Goal: Task Accomplishment & Management: Complete application form

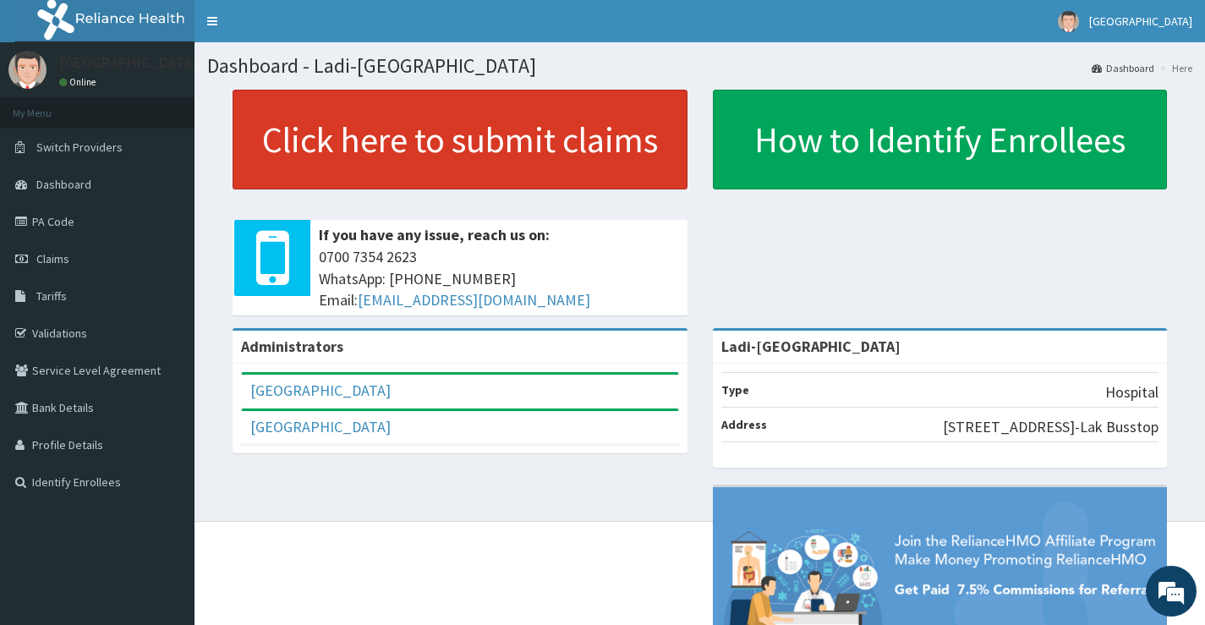
click at [413, 140] on link "Click here to submit claims" at bounding box center [459, 140] width 455 height 100
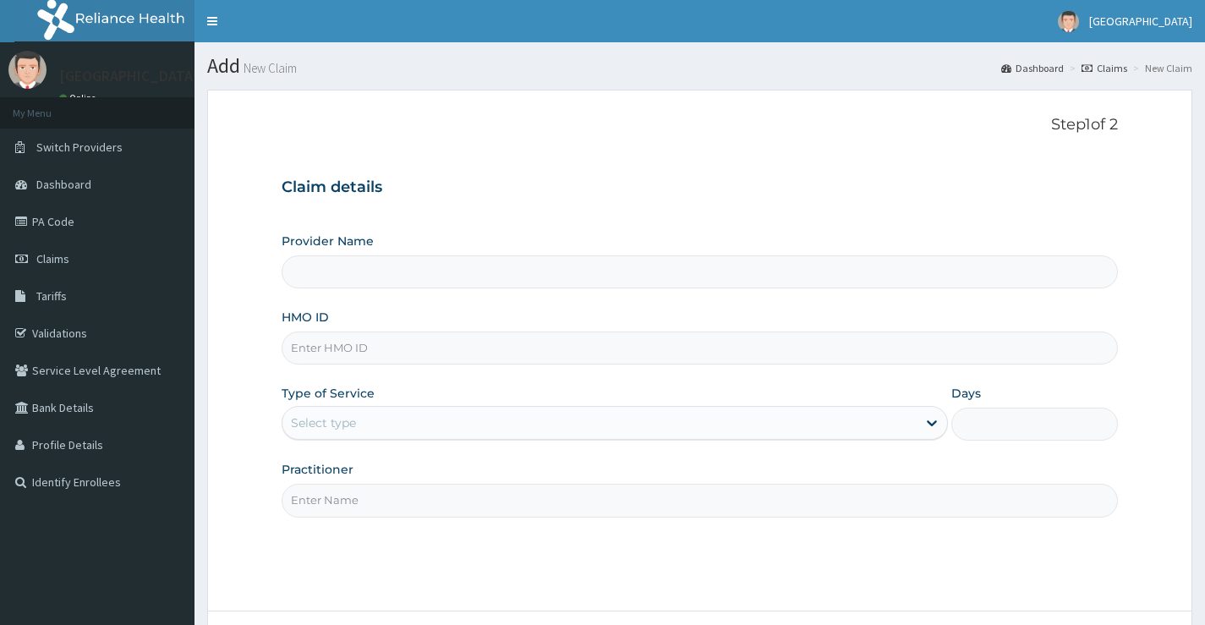
scroll to position [138, 0]
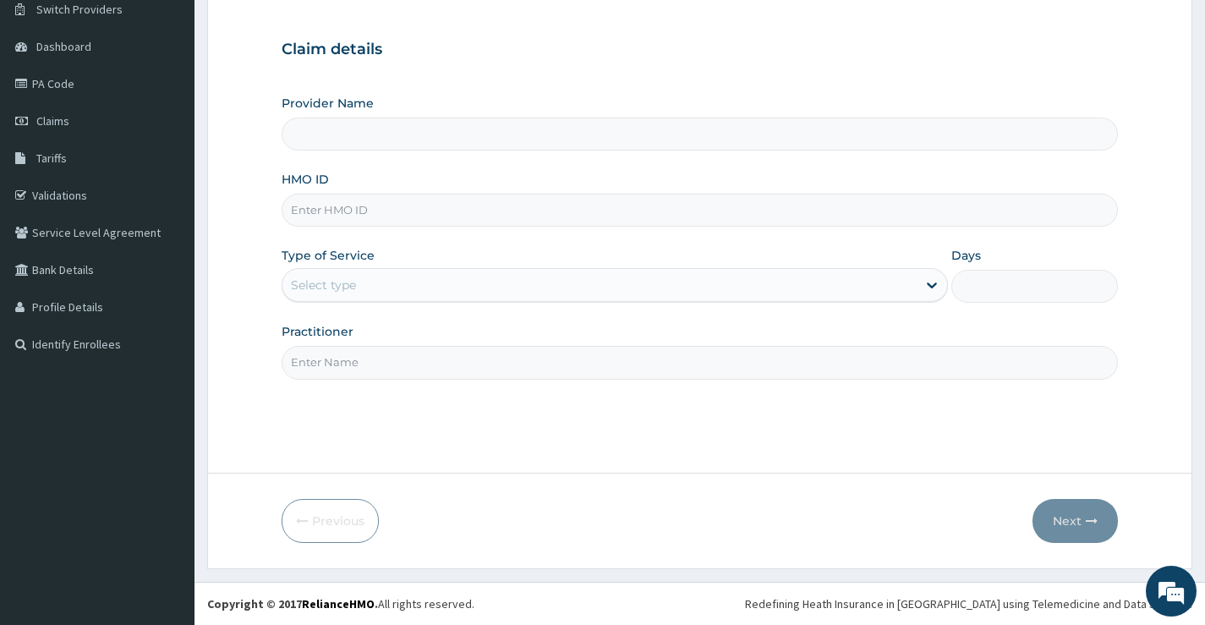
type input "Ladi-[GEOGRAPHIC_DATA]"
paste input "OLUWATOMI SAMUEL KAYODE"
type input "O"
paste input "MOP/10224/A"
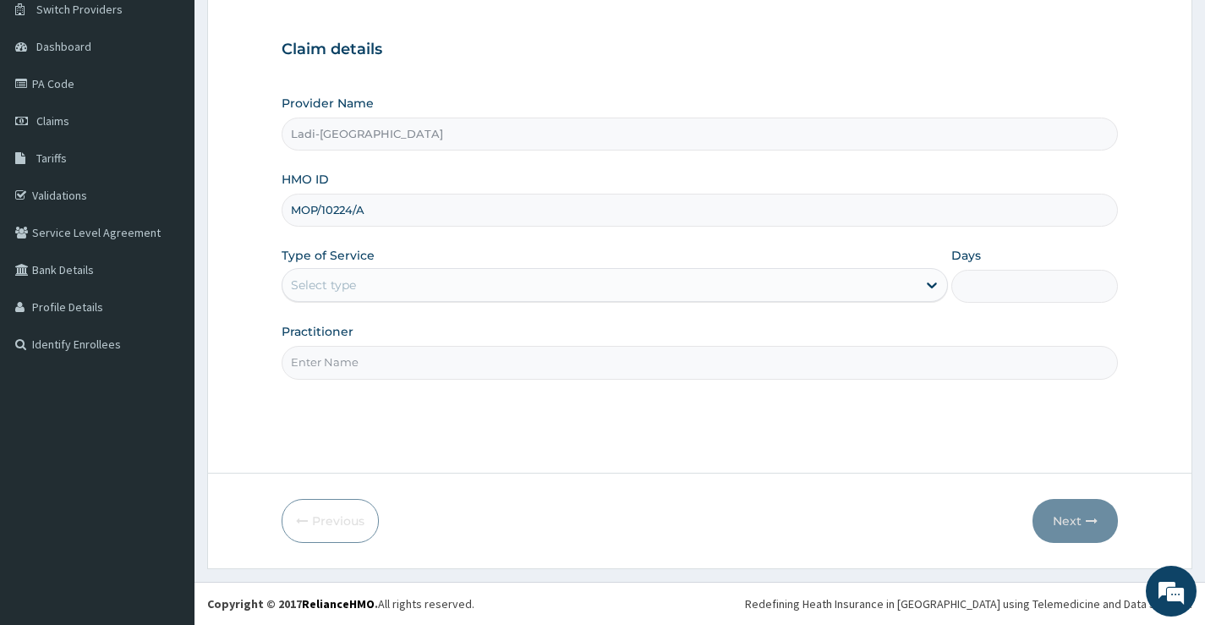
type input "MOP/10224/A"
click at [384, 291] on div "Select type" at bounding box center [599, 284] width 634 height 27
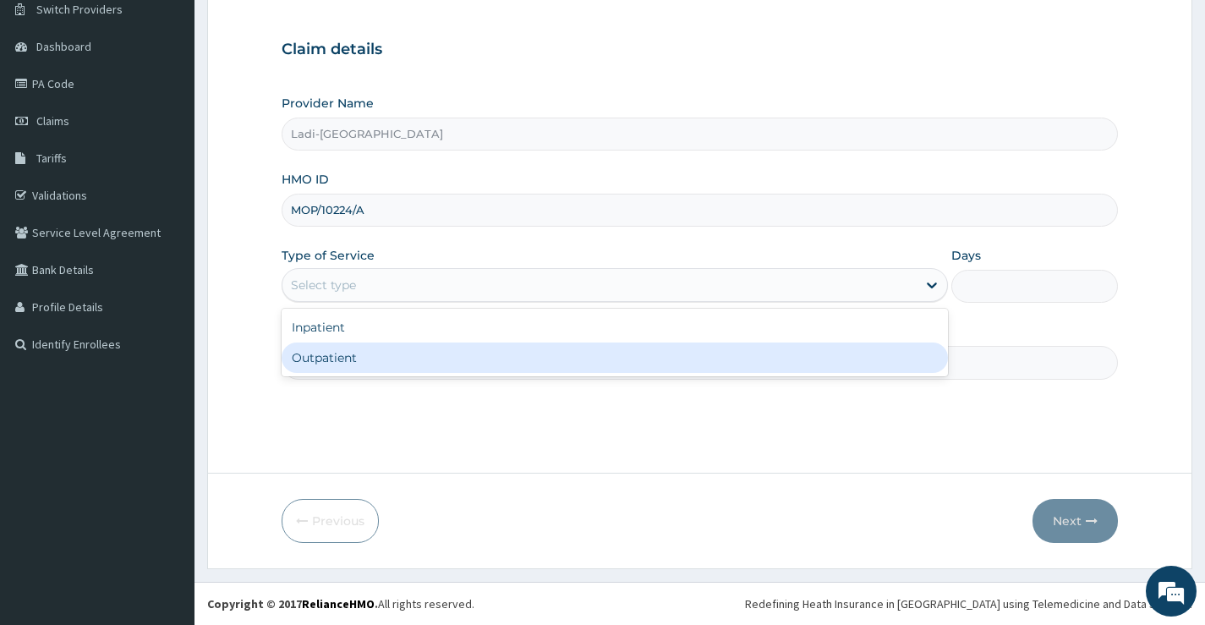
click at [380, 352] on div "Outpatient" at bounding box center [615, 357] width 666 height 30
type input "1"
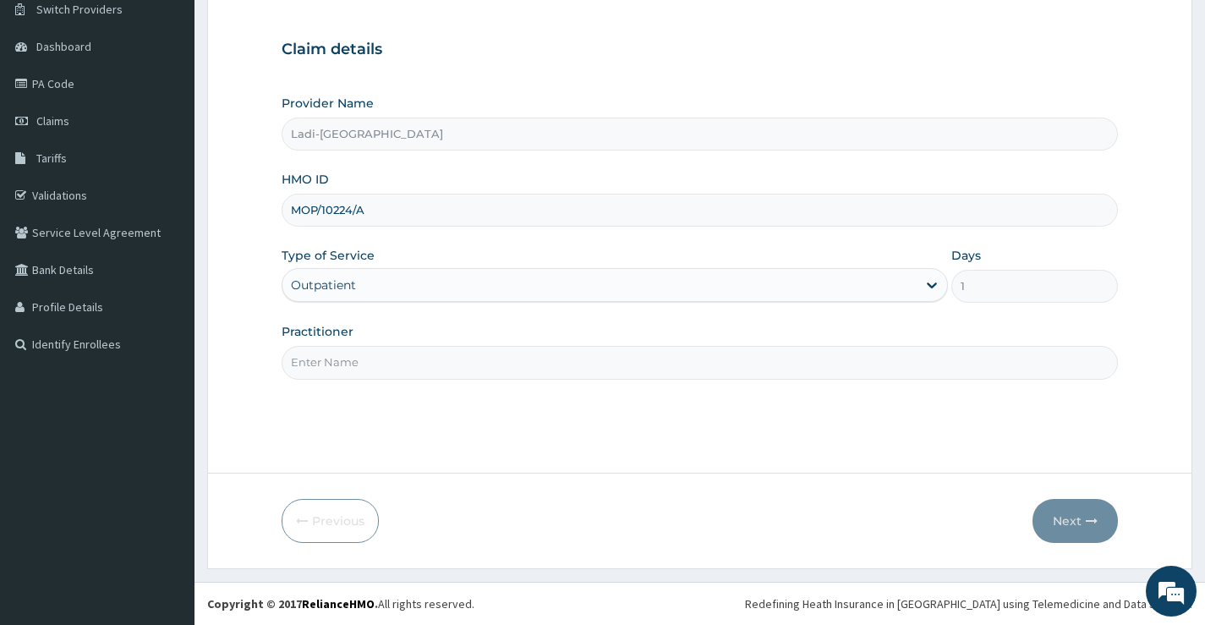
click at [391, 349] on input "Practitioner" at bounding box center [700, 362] width 836 height 33
type input "GBENGA"
click at [1047, 521] on button "Next" at bounding box center [1074, 521] width 85 height 44
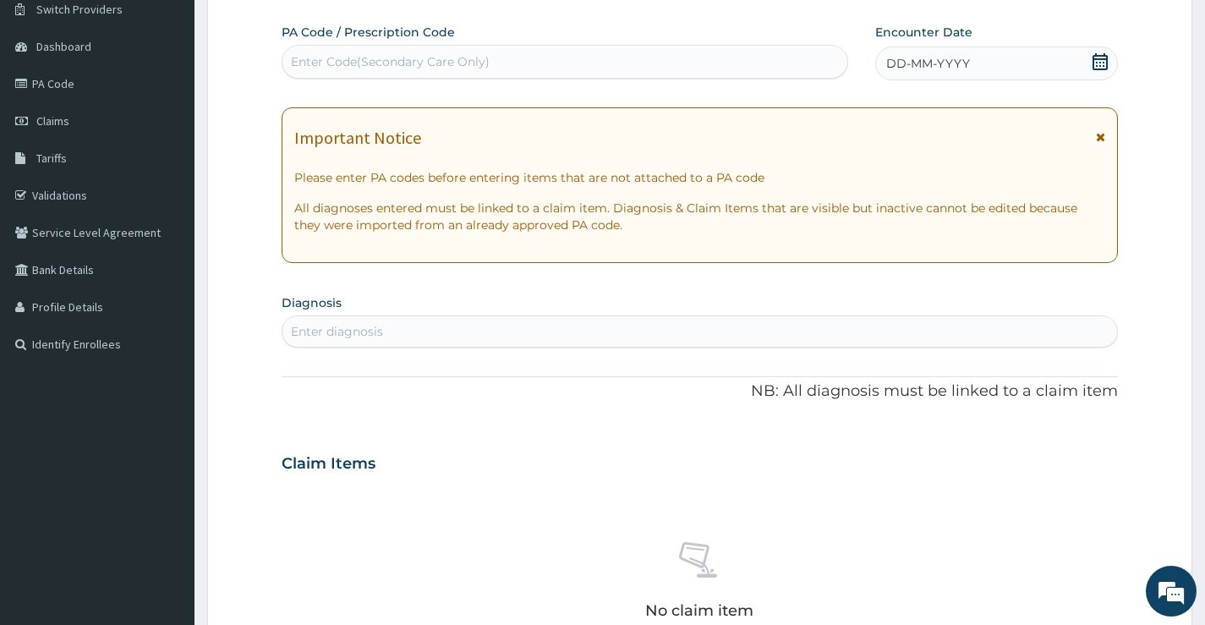
click at [1102, 62] on icon at bounding box center [1099, 61] width 17 height 17
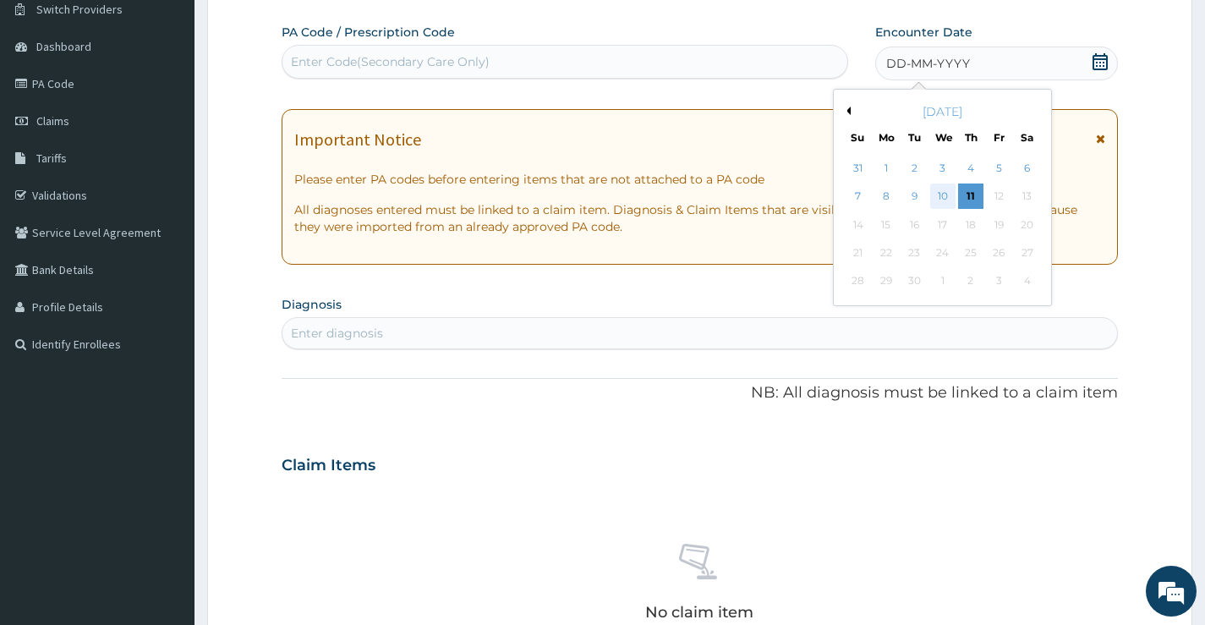
click at [941, 192] on div "10" at bounding box center [941, 196] width 25 height 25
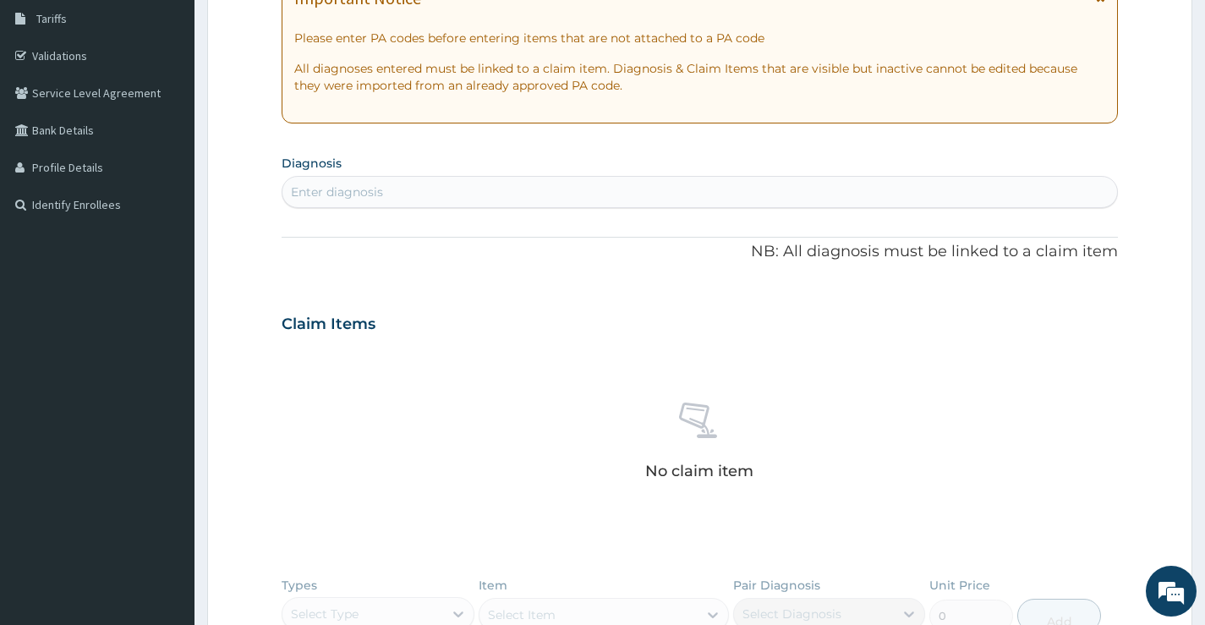
scroll to position [476, 0]
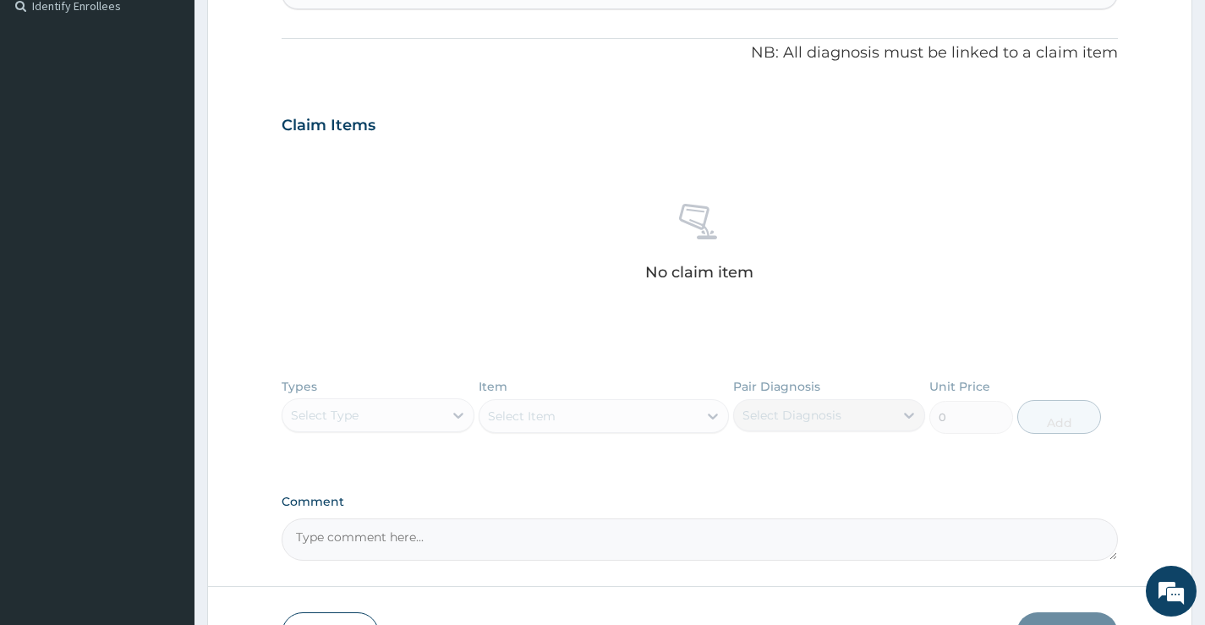
paste textarea "CATARRH BODY WEAKNESS HEADACHE"
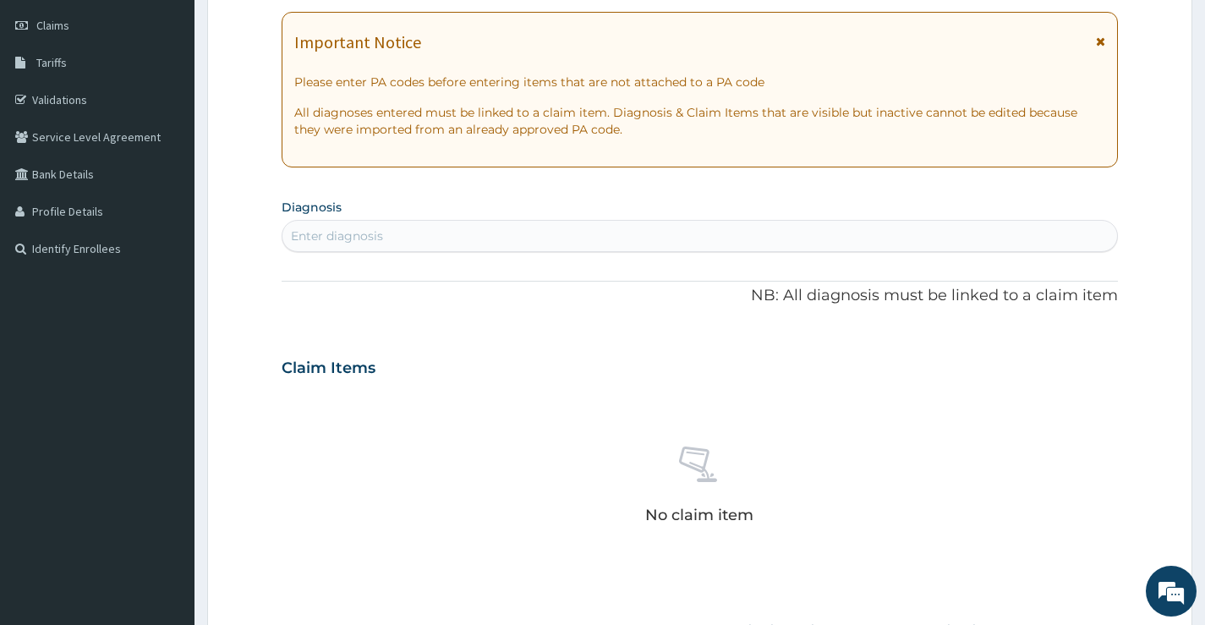
scroll to position [138, 0]
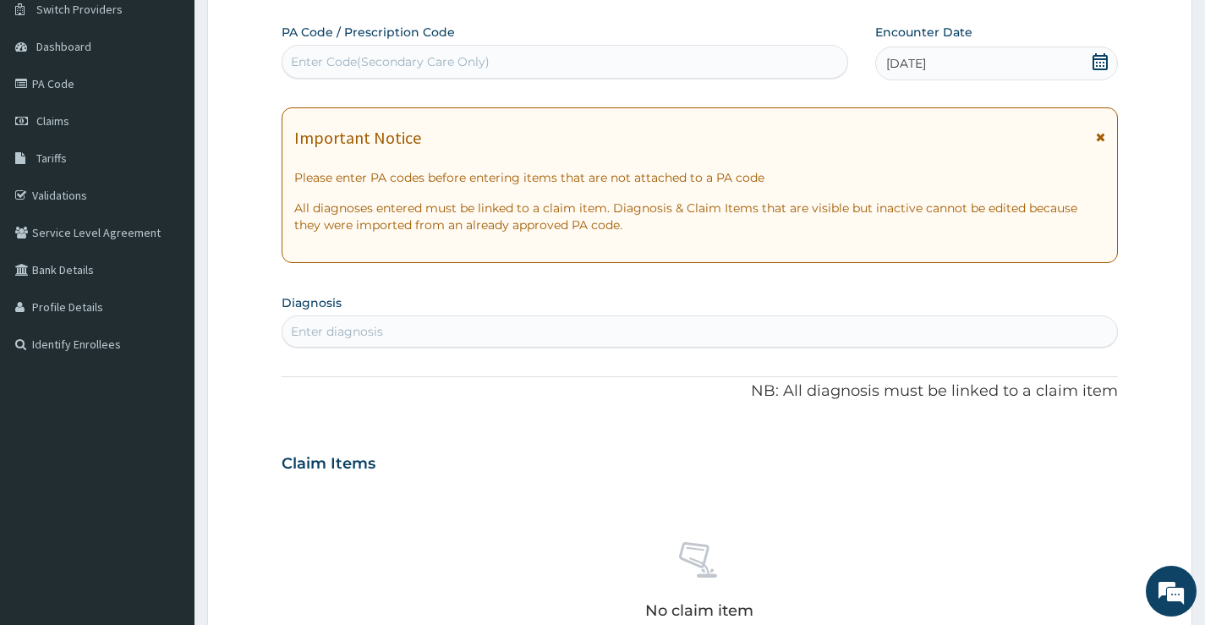
type textarea "CATARRH BODY WEAKNESS HEADACHE"
click at [419, 329] on div "Enter diagnosis" at bounding box center [699, 331] width 834 height 27
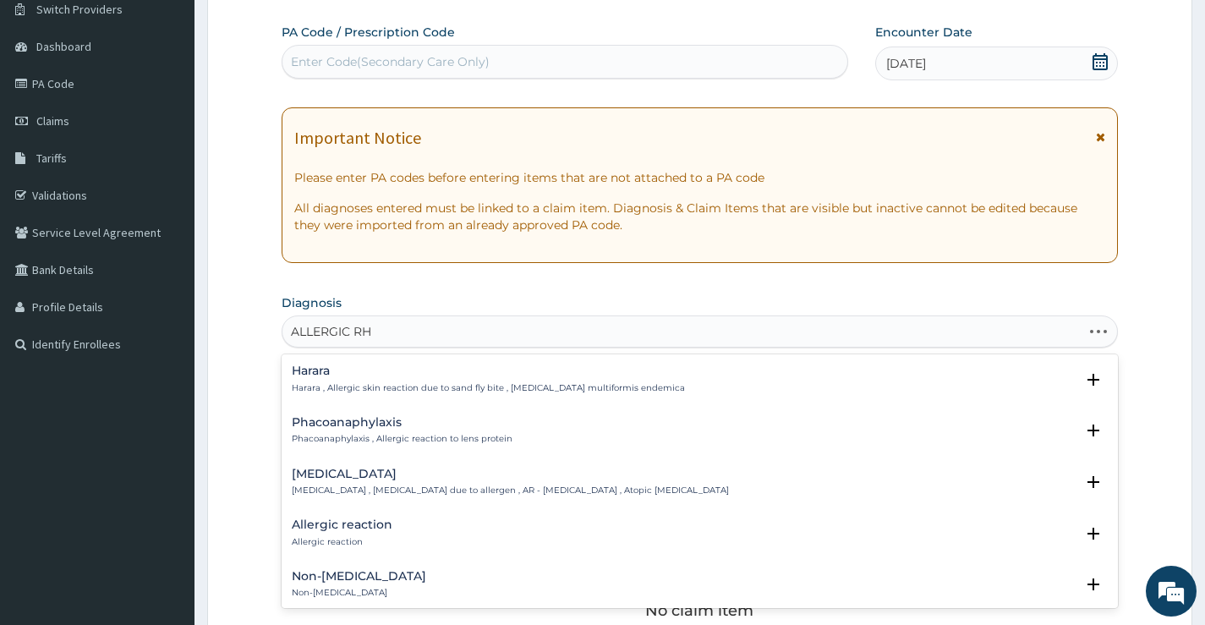
type input "ALLERGIC RHI"
click at [376, 373] on h4 "Allergic rhinitis" at bounding box center [510, 370] width 437 height 13
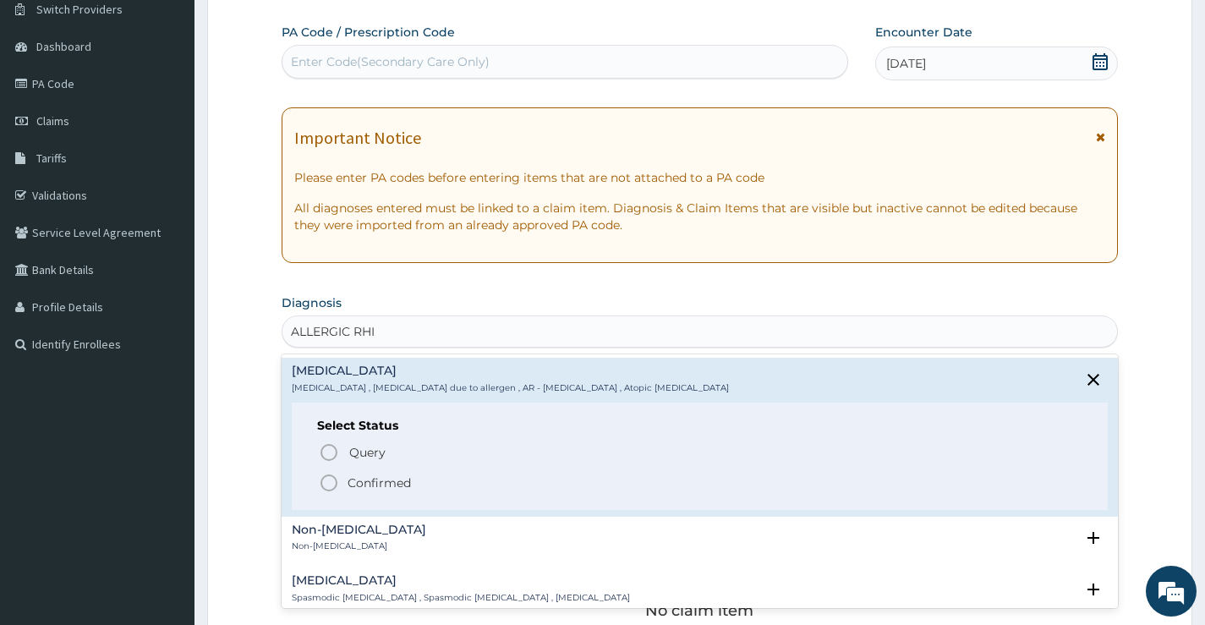
click at [332, 484] on icon "status option filled" at bounding box center [329, 483] width 20 height 20
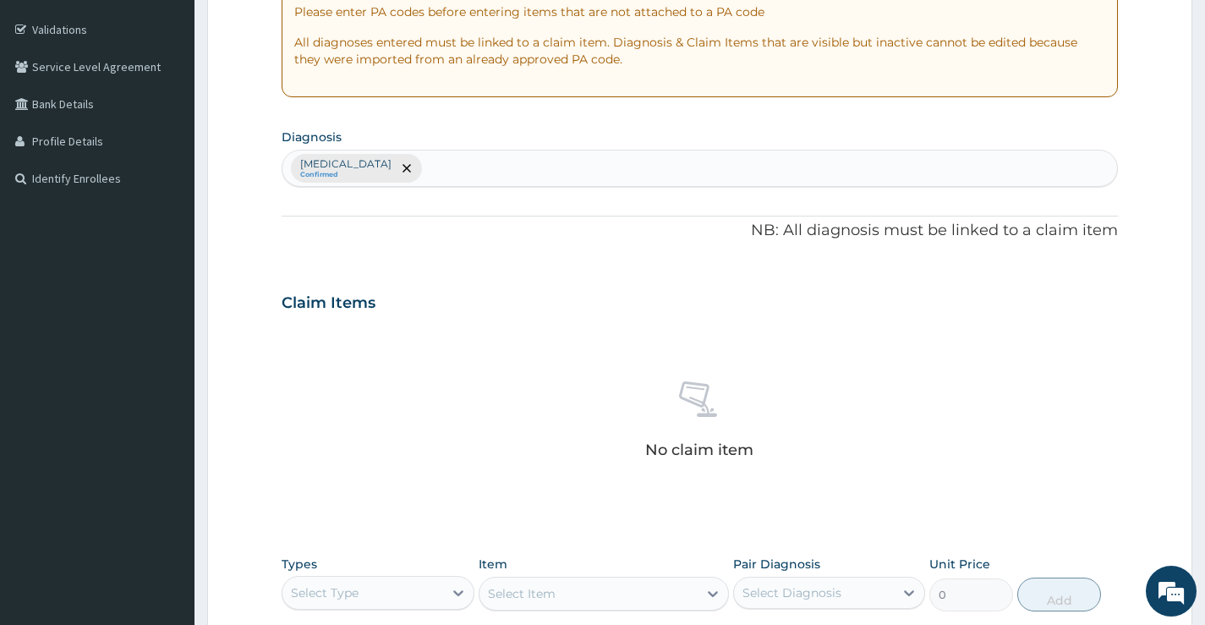
scroll to position [476, 0]
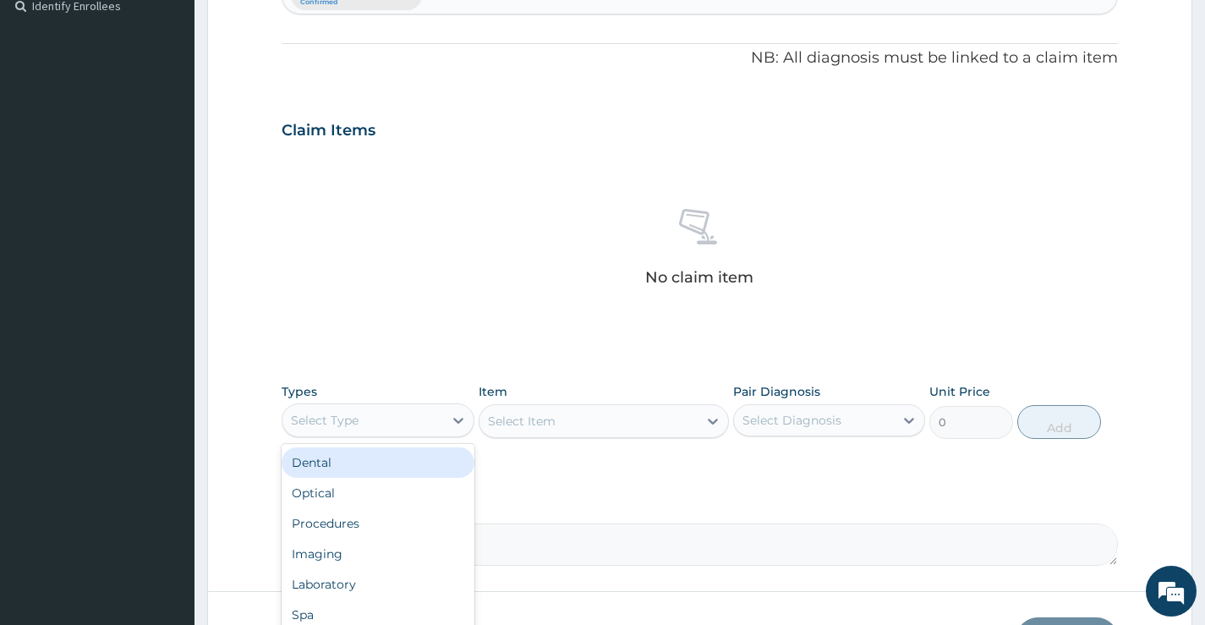
click at [384, 416] on div "Select Type" at bounding box center [362, 420] width 160 height 27
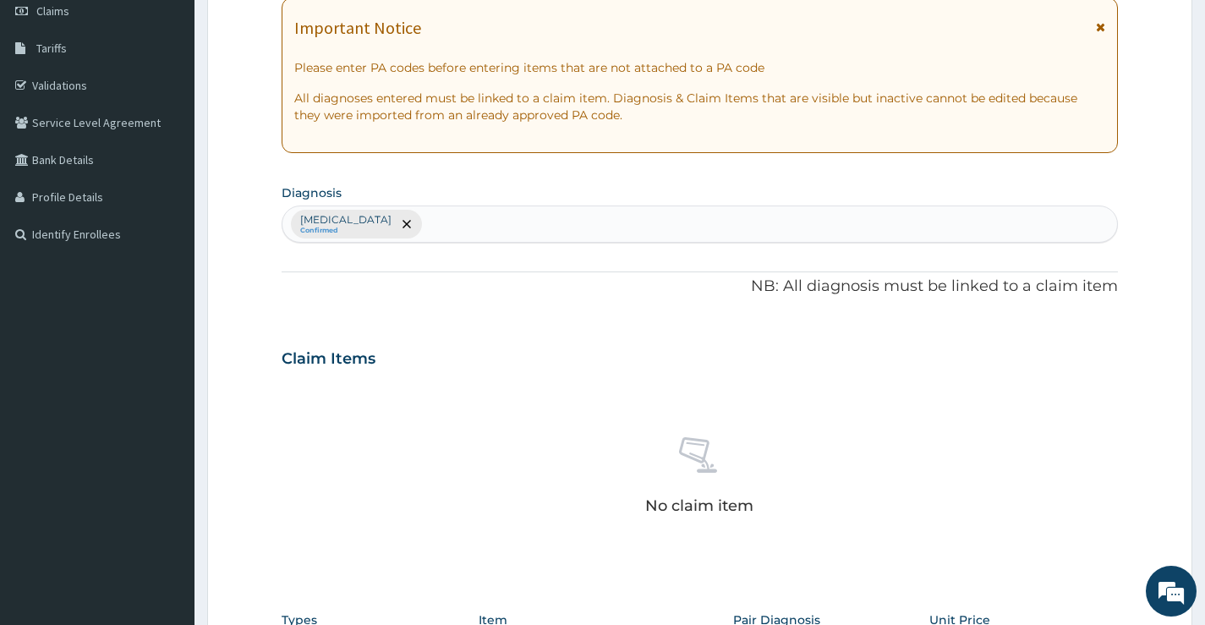
scroll to position [138, 0]
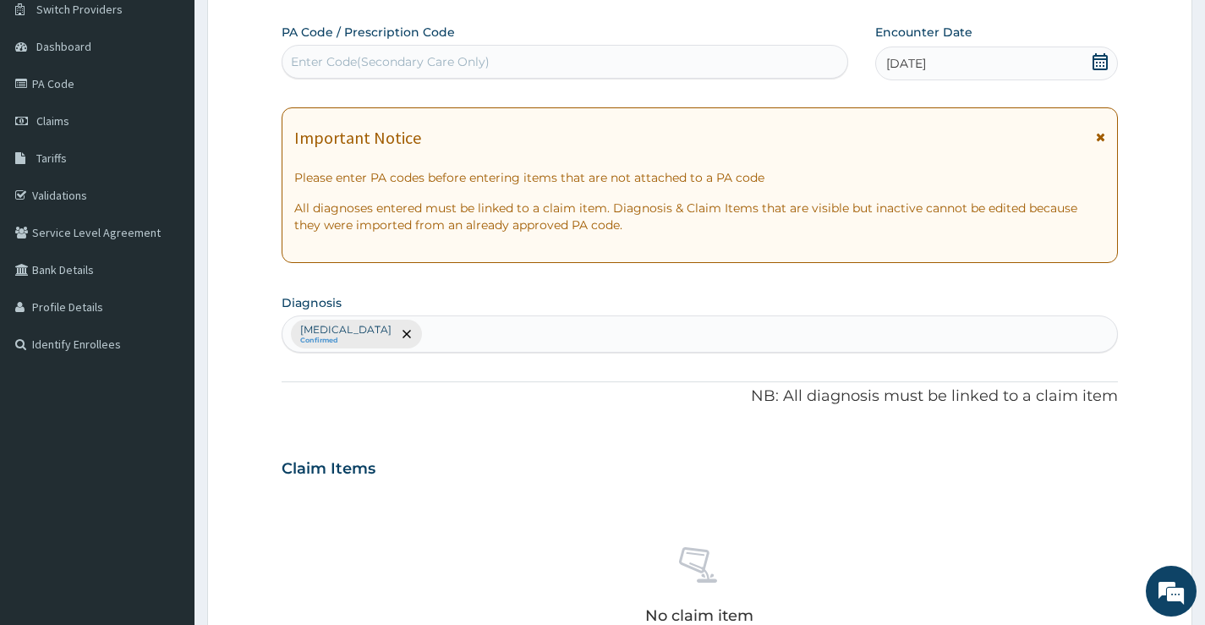
click at [424, 326] on div "Allergic rhinitis Confirmed" at bounding box center [699, 334] width 834 height 36
type input "MALA"
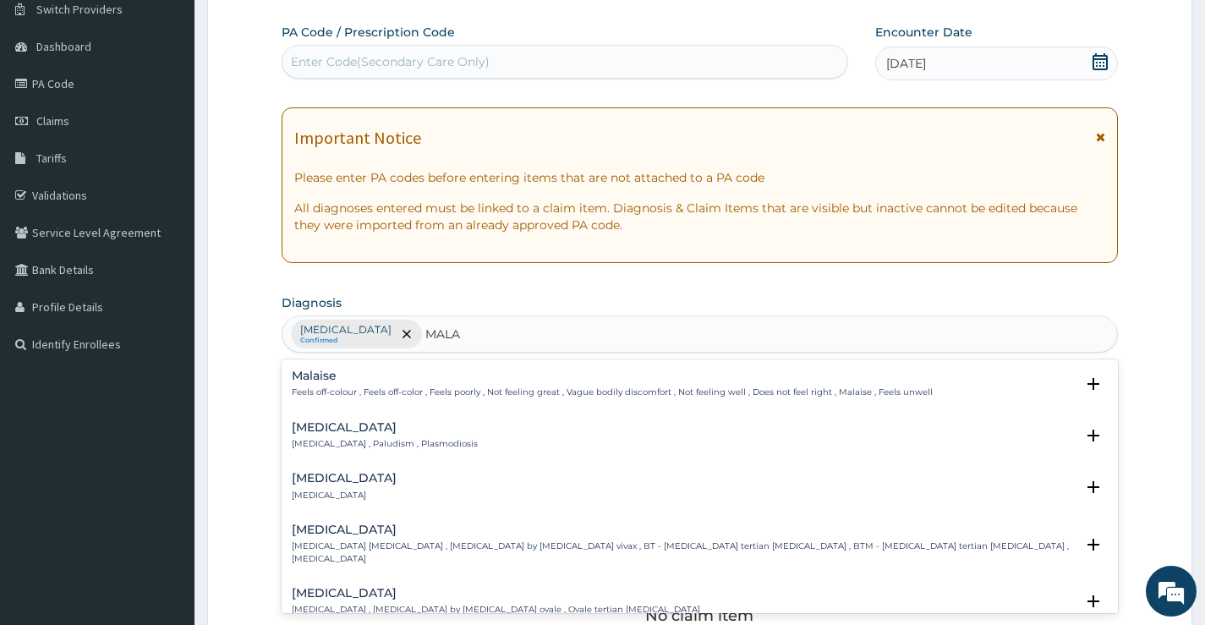
click at [322, 428] on h4 "Malaria" at bounding box center [385, 427] width 186 height 13
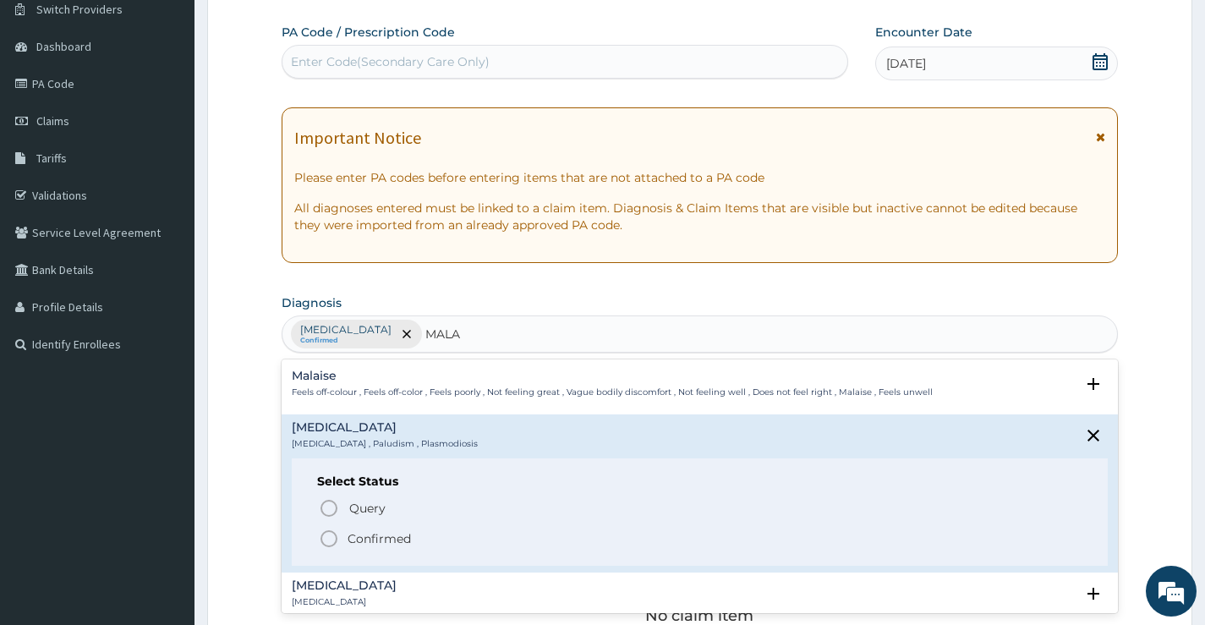
click at [329, 534] on icon "status option filled" at bounding box center [329, 538] width 20 height 20
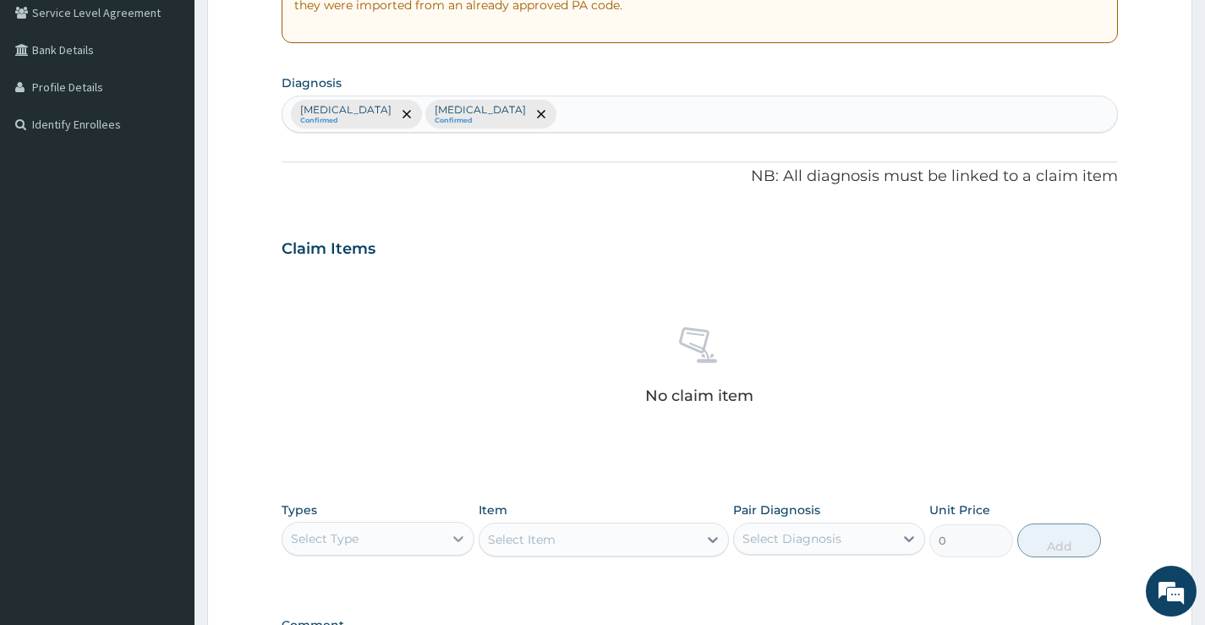
scroll to position [476, 0]
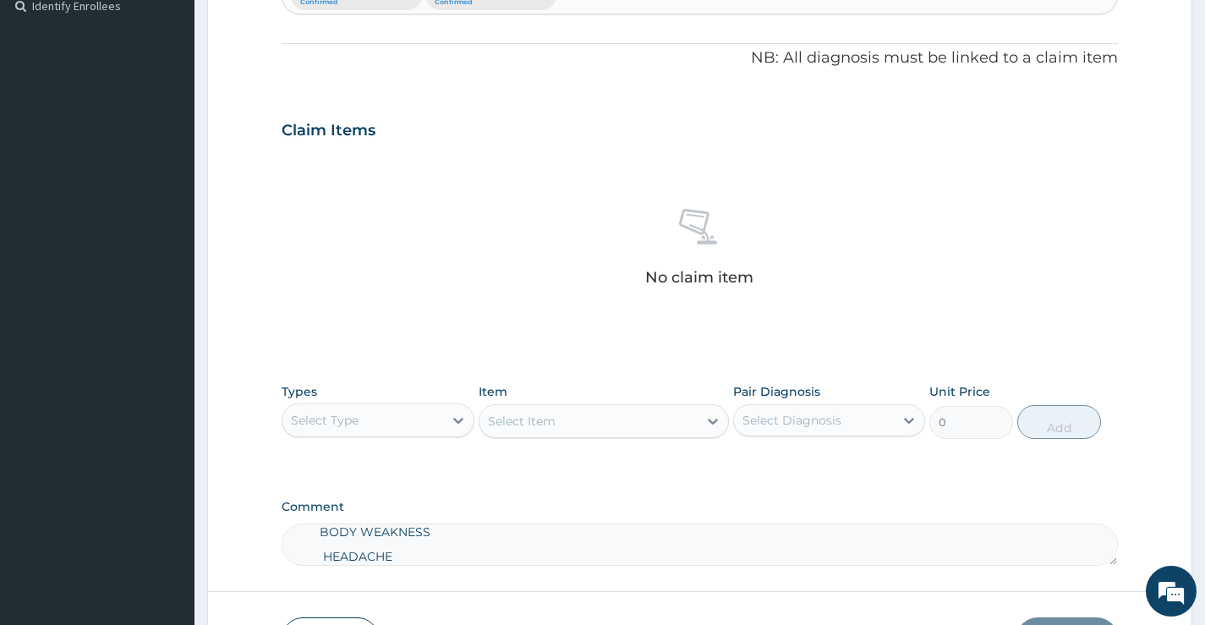
click at [400, 424] on div "Select Type" at bounding box center [362, 420] width 160 height 27
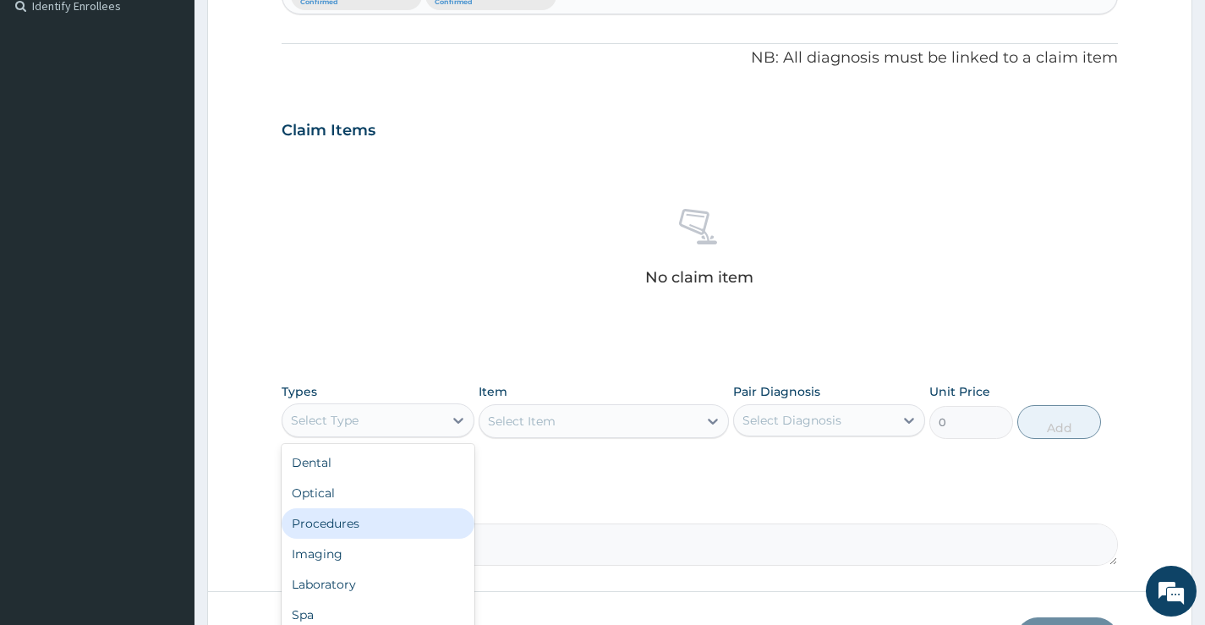
click at [391, 526] on div "Procedures" at bounding box center [378, 523] width 192 height 30
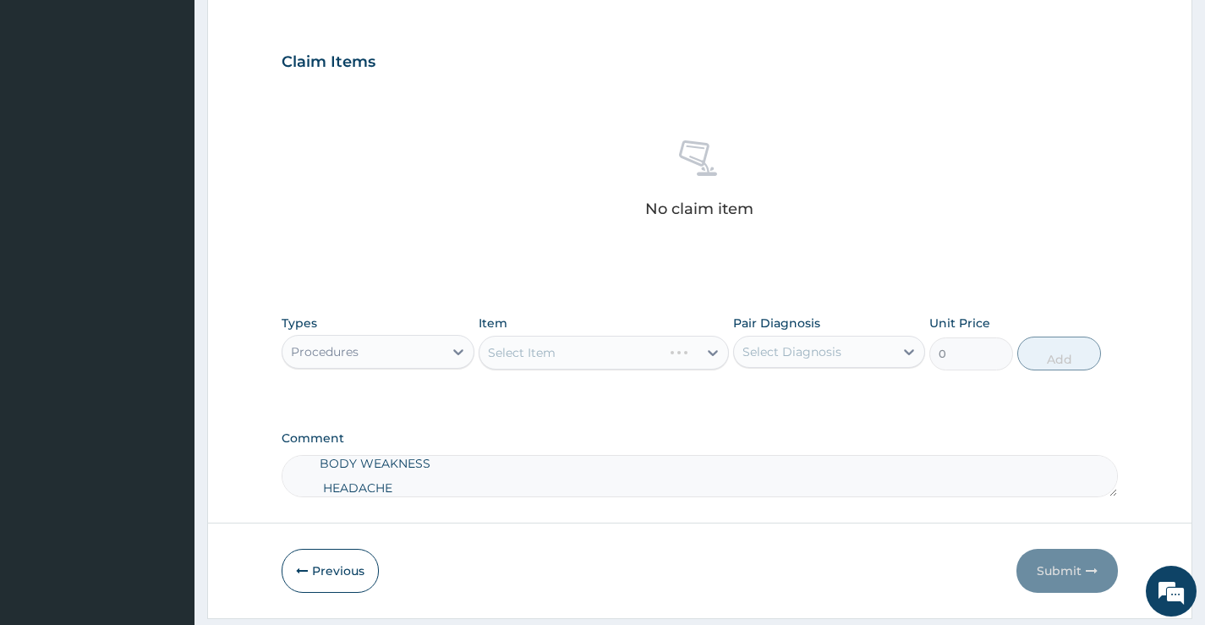
scroll to position [594, 0]
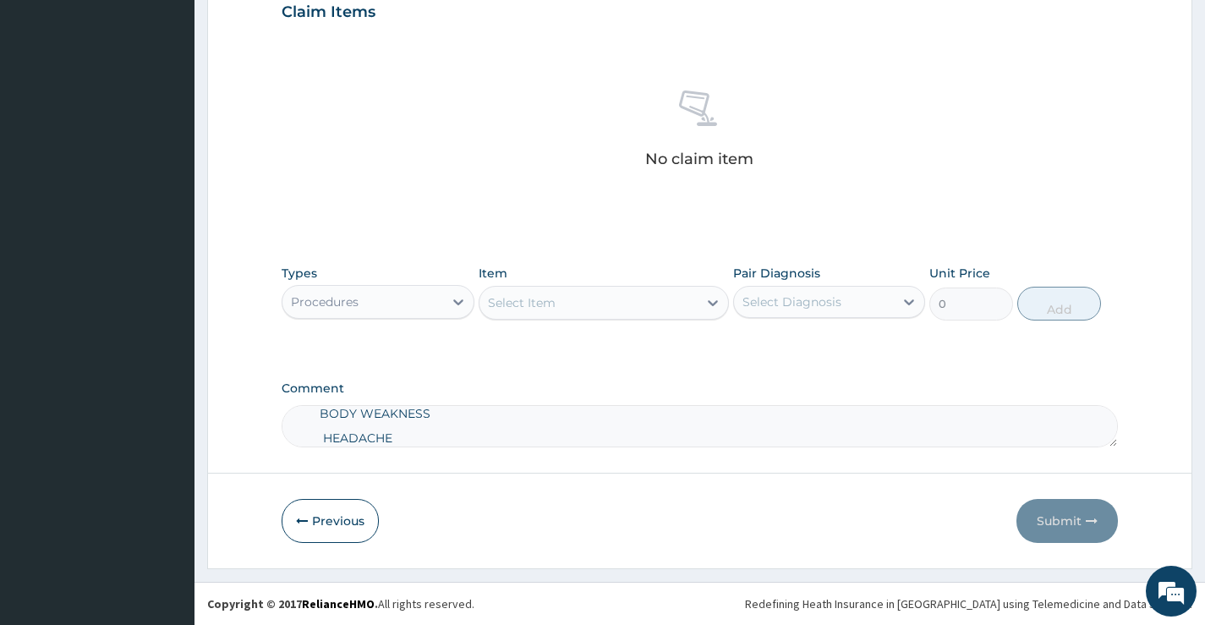
click at [559, 302] on div "Select Item" at bounding box center [588, 302] width 219 height 27
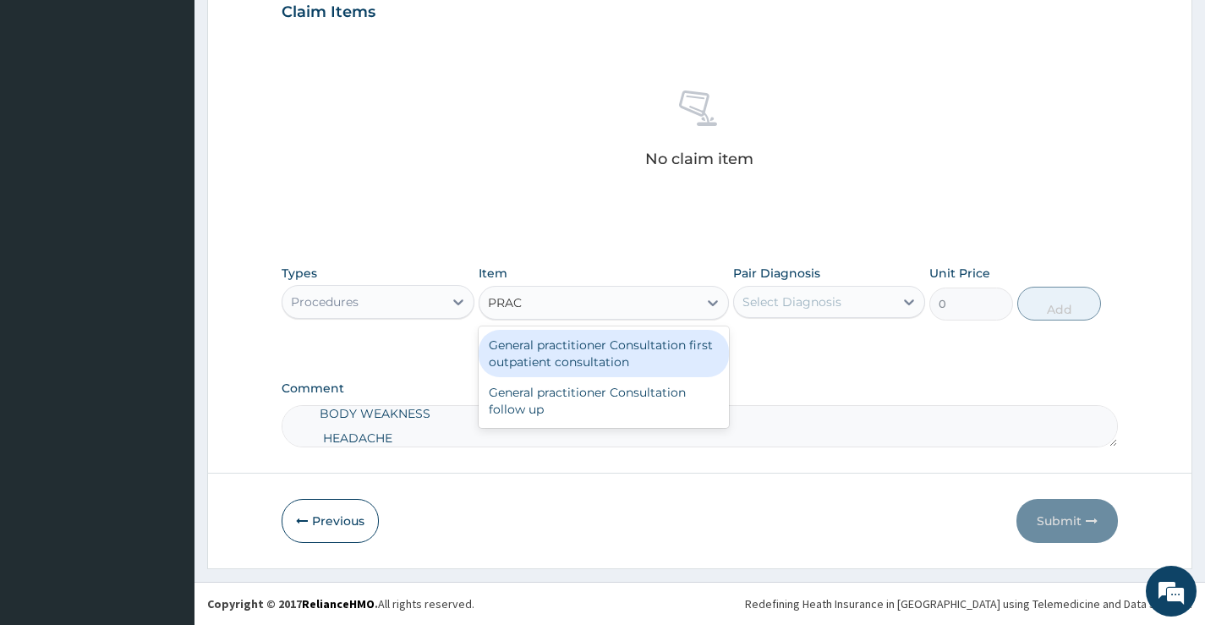
type input "PRACT"
click at [579, 358] on div "General practitioner Consultation first outpatient consultation" at bounding box center [604, 353] width 251 height 47
type input "3547.5"
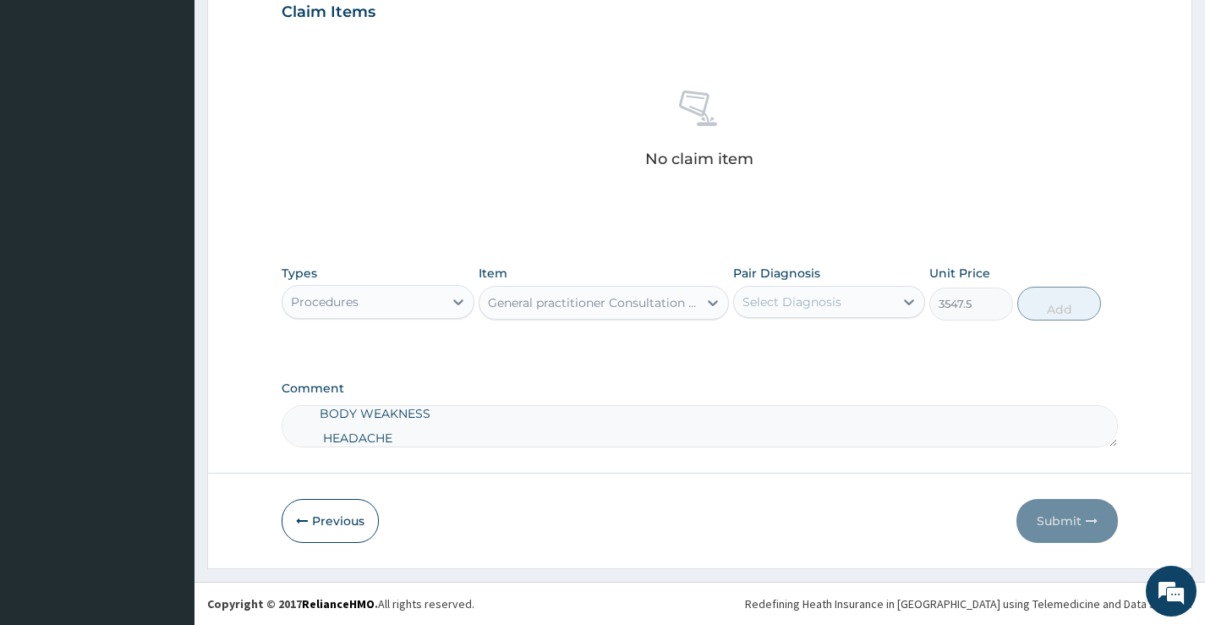
click at [818, 300] on div "Select Diagnosis" at bounding box center [791, 301] width 99 height 17
click at [822, 342] on label "Allergic rhinitis" at bounding box center [813, 343] width 105 height 17
checkbox input "true"
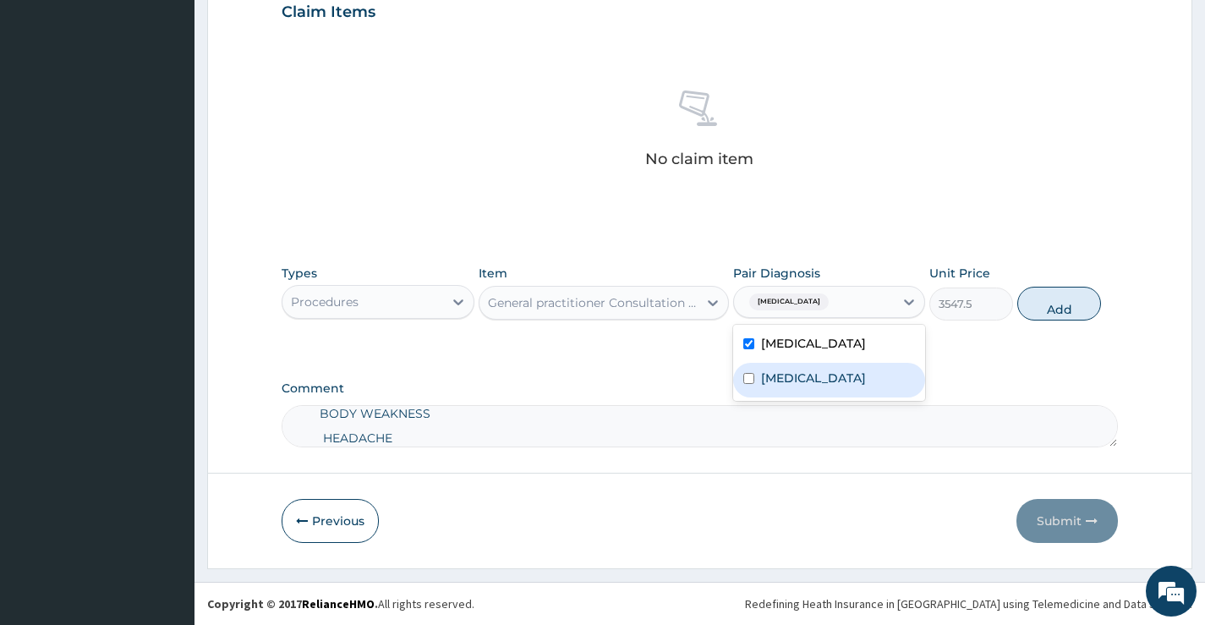
click at [825, 381] on div "Malaria" at bounding box center [829, 380] width 192 height 35
checkbox input "true"
click at [1055, 308] on button "Add" at bounding box center [1059, 304] width 84 height 34
type input "0"
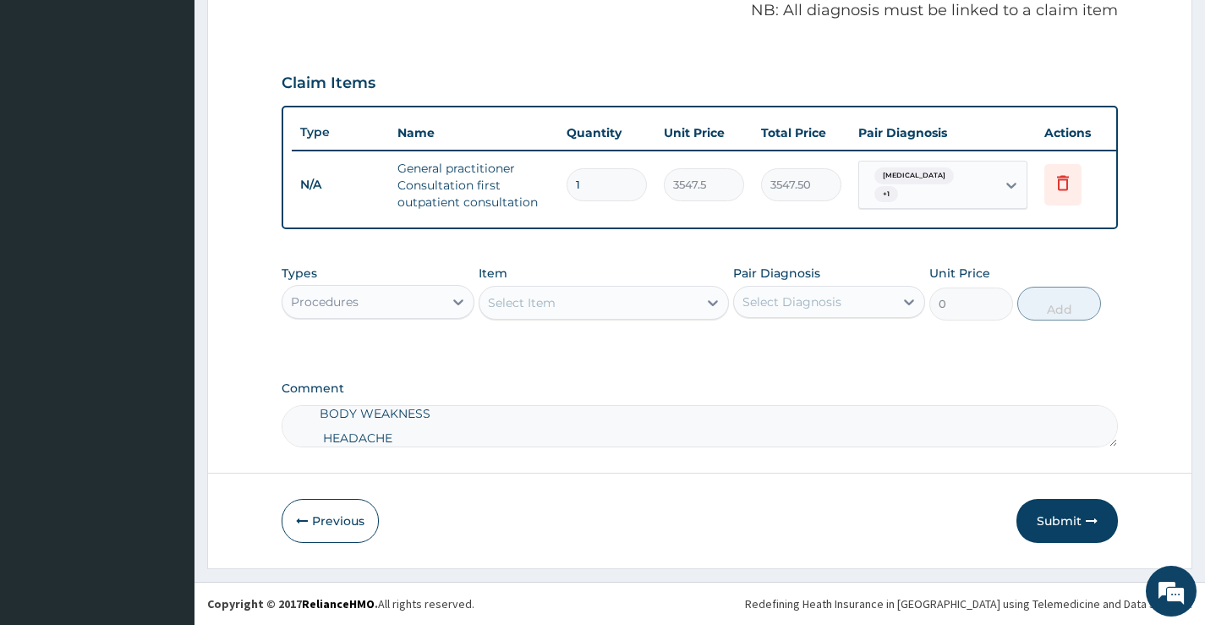
scroll to position [536, 0]
click at [404, 311] on div "Procedures" at bounding box center [362, 301] width 160 height 27
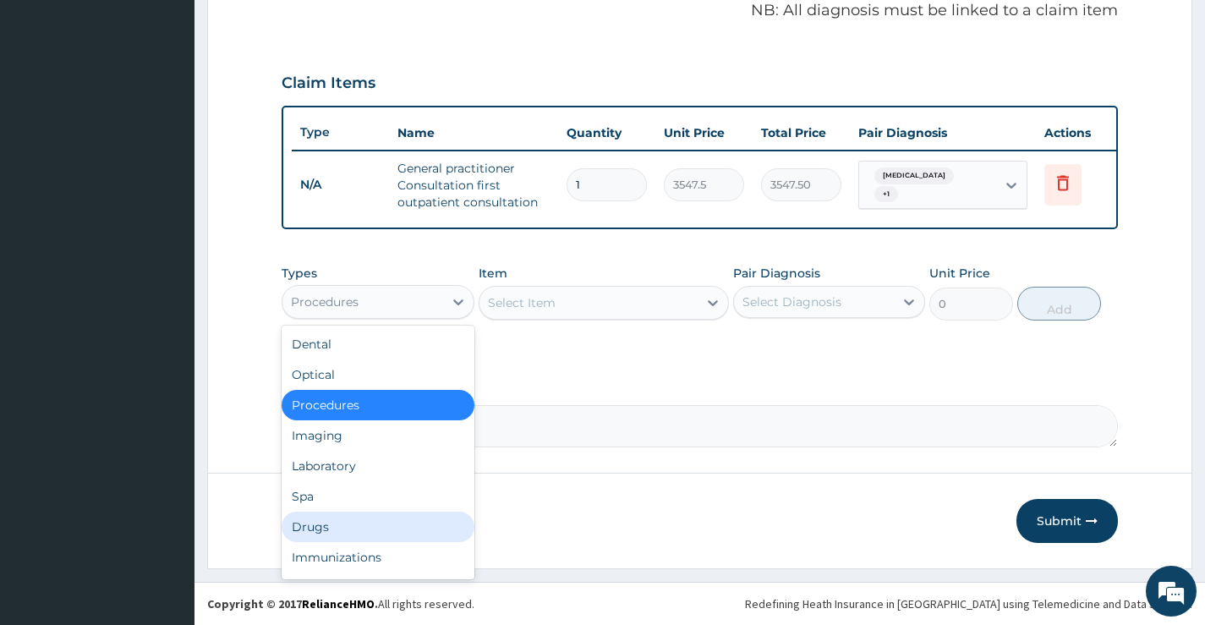
drag, startPoint x: 403, startPoint y: 533, endPoint x: 434, endPoint y: 490, distance: 52.8
click at [404, 530] on div "Drugs" at bounding box center [378, 526] width 192 height 30
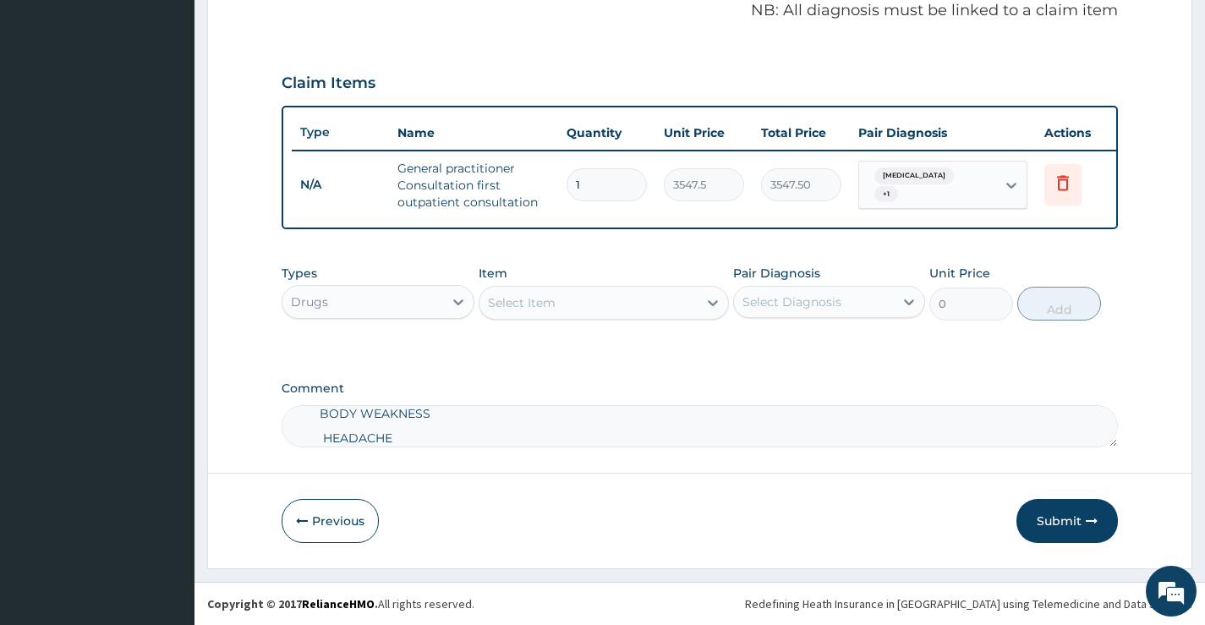
click at [550, 309] on div "Select Item" at bounding box center [522, 302] width 68 height 17
type input "FBC"
click at [368, 304] on div "Drugs" at bounding box center [362, 301] width 160 height 27
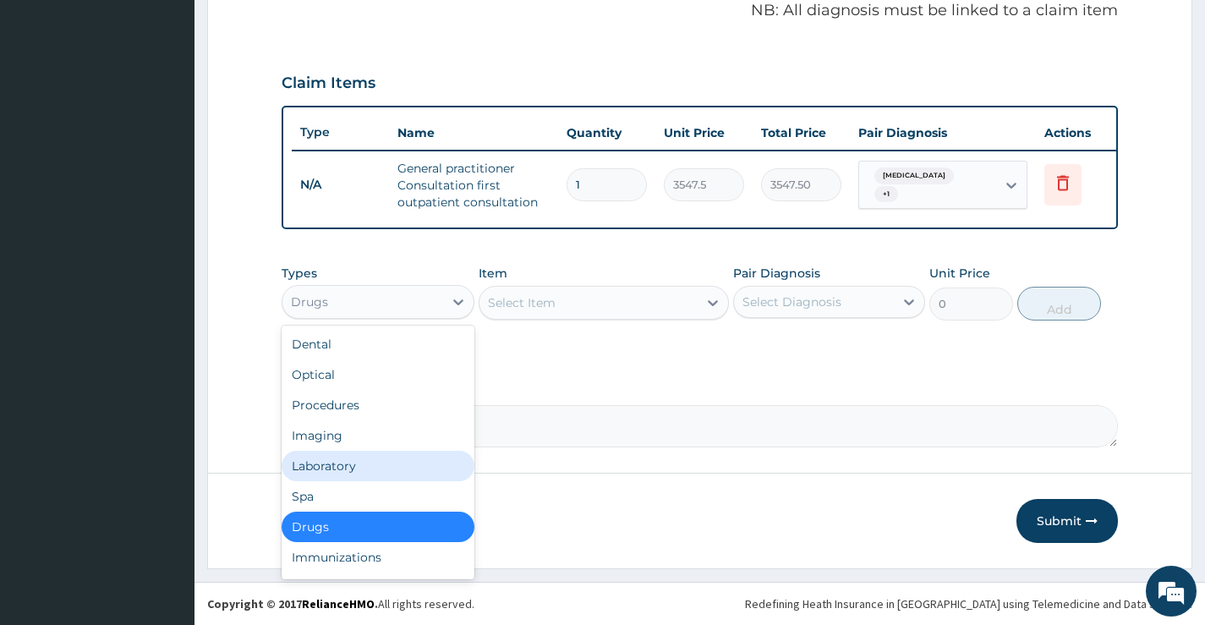
click at [372, 458] on div "Laboratory" at bounding box center [378, 466] width 192 height 30
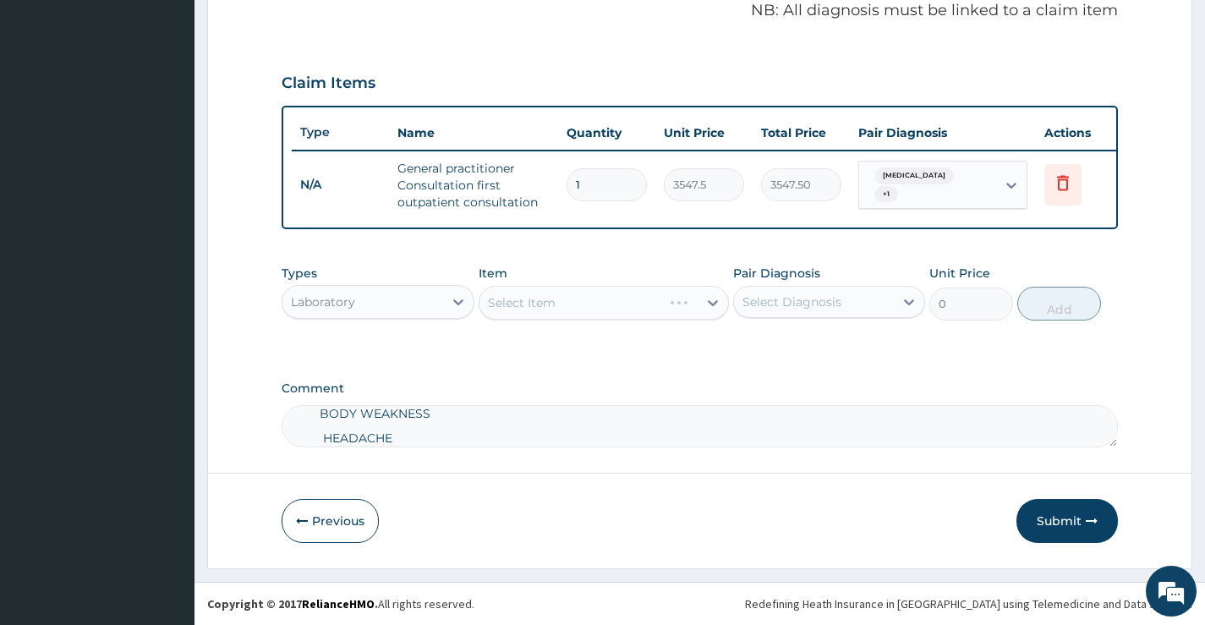
click at [571, 299] on div "Select Item" at bounding box center [604, 303] width 251 height 34
click at [571, 307] on div "Select Item" at bounding box center [588, 302] width 219 height 27
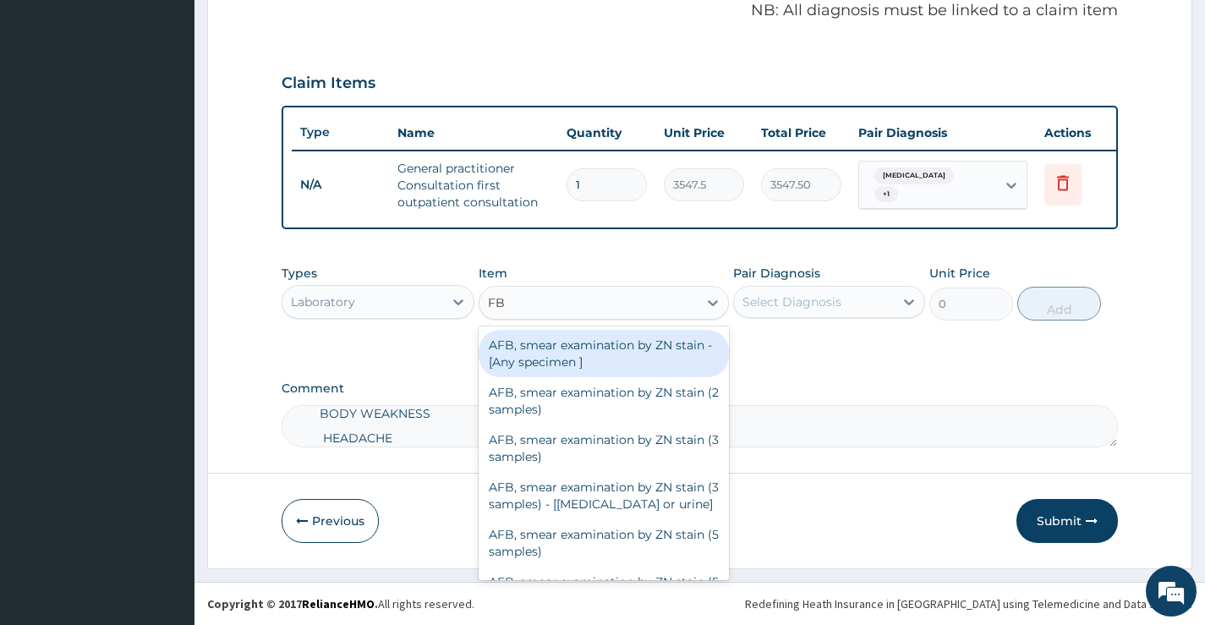
type input "FBC"
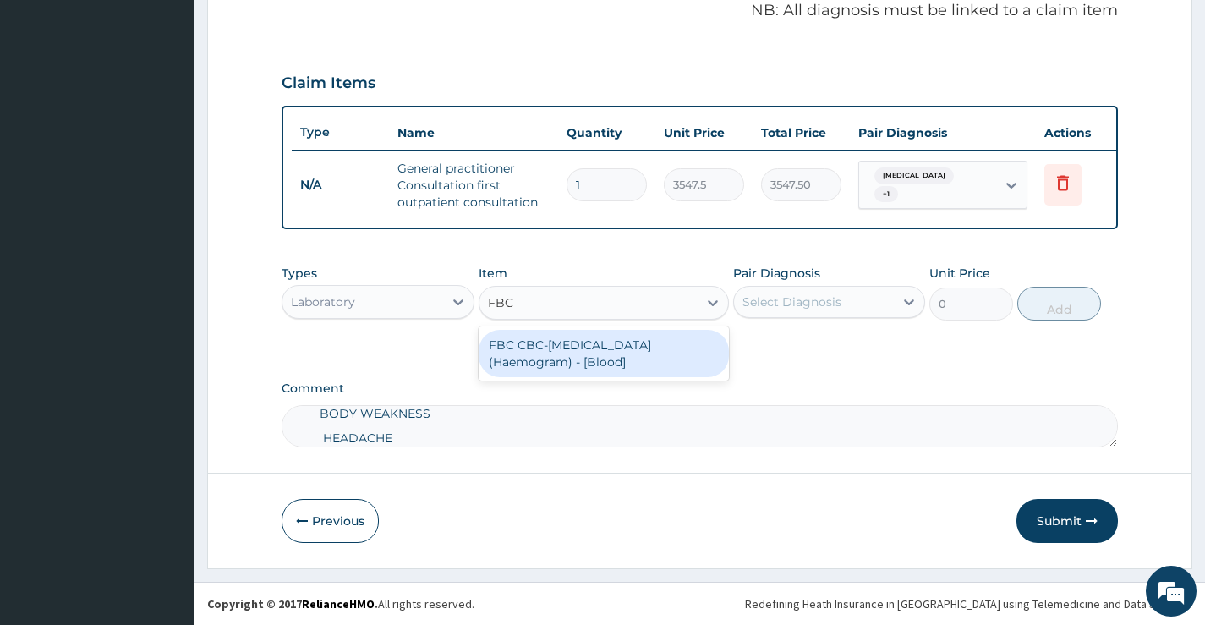
click at [665, 360] on div "FBC CBC-Complete Blood Count (Haemogram) - [Blood]" at bounding box center [604, 353] width 251 height 47
type input "4300"
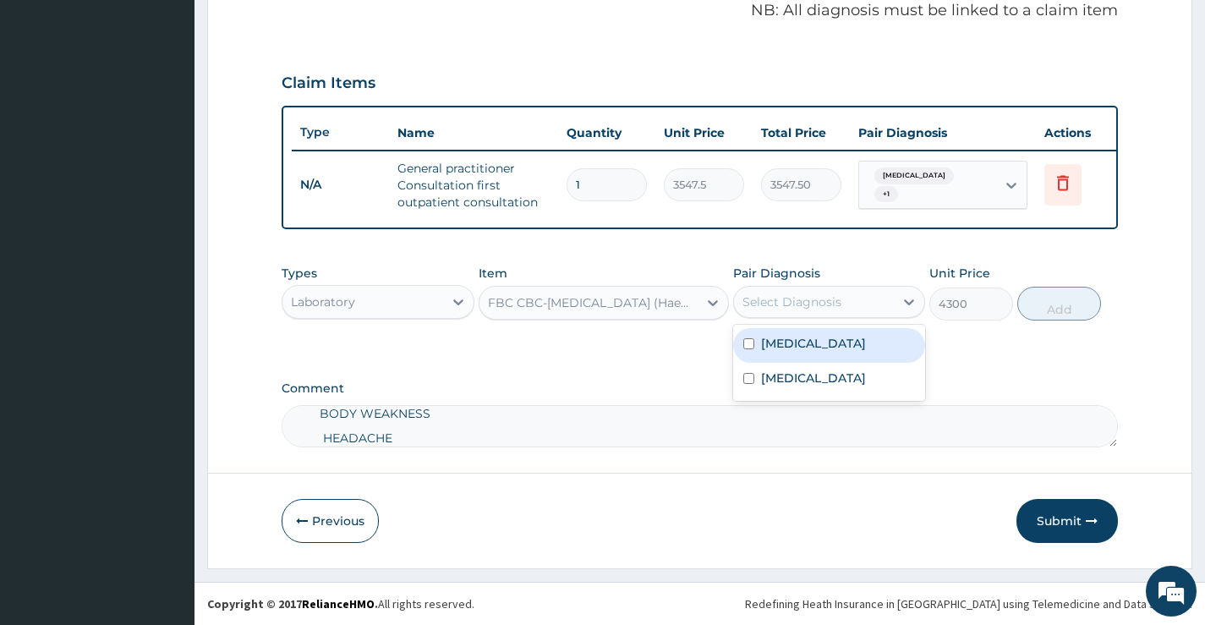
click at [832, 306] on div "Select Diagnosis" at bounding box center [791, 301] width 99 height 17
click at [856, 348] on div "Allergic rhinitis" at bounding box center [829, 345] width 192 height 35
checkbox input "true"
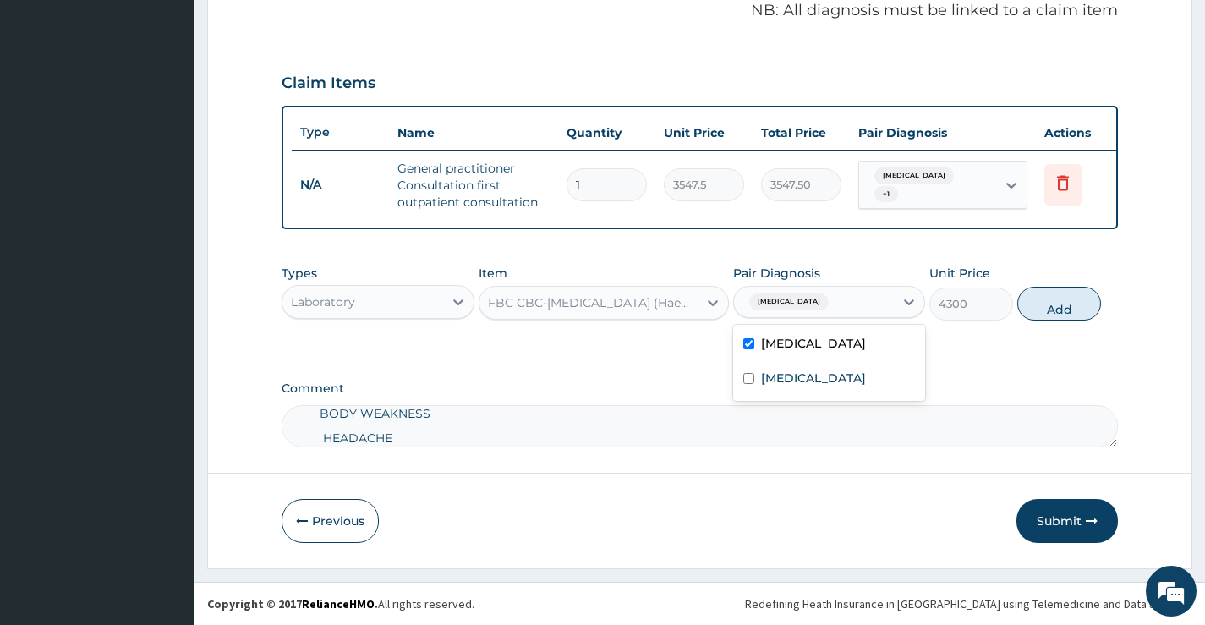
click at [1077, 305] on button "Add" at bounding box center [1059, 304] width 84 height 34
type input "0"
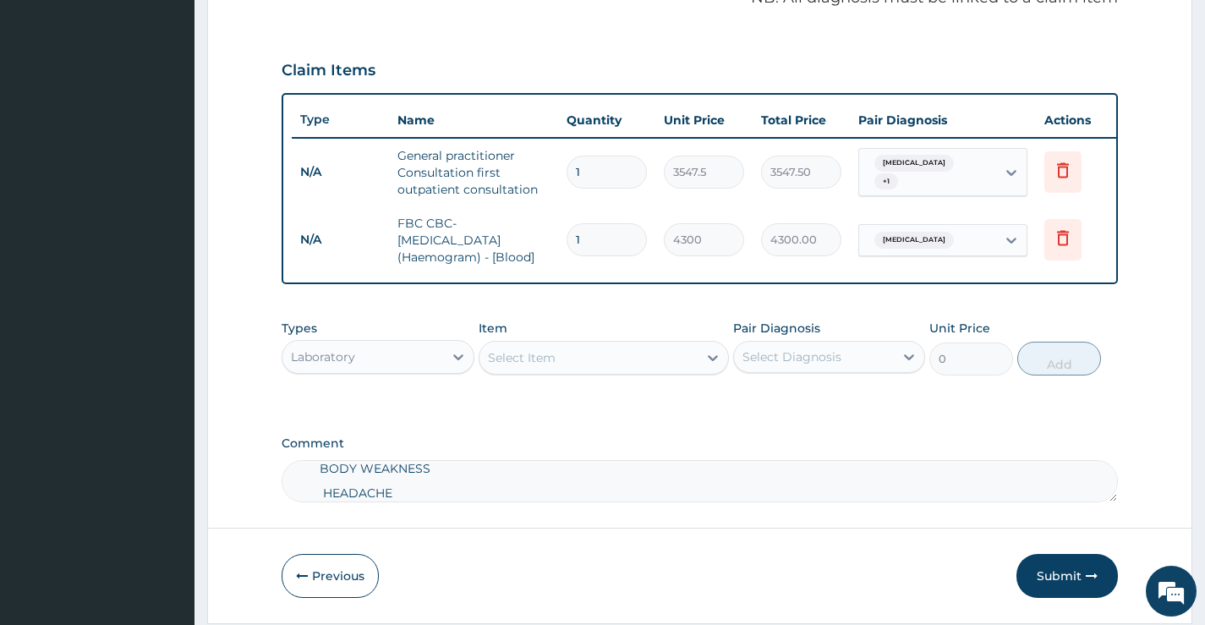
click at [574, 375] on div "Select Item" at bounding box center [604, 358] width 251 height 34
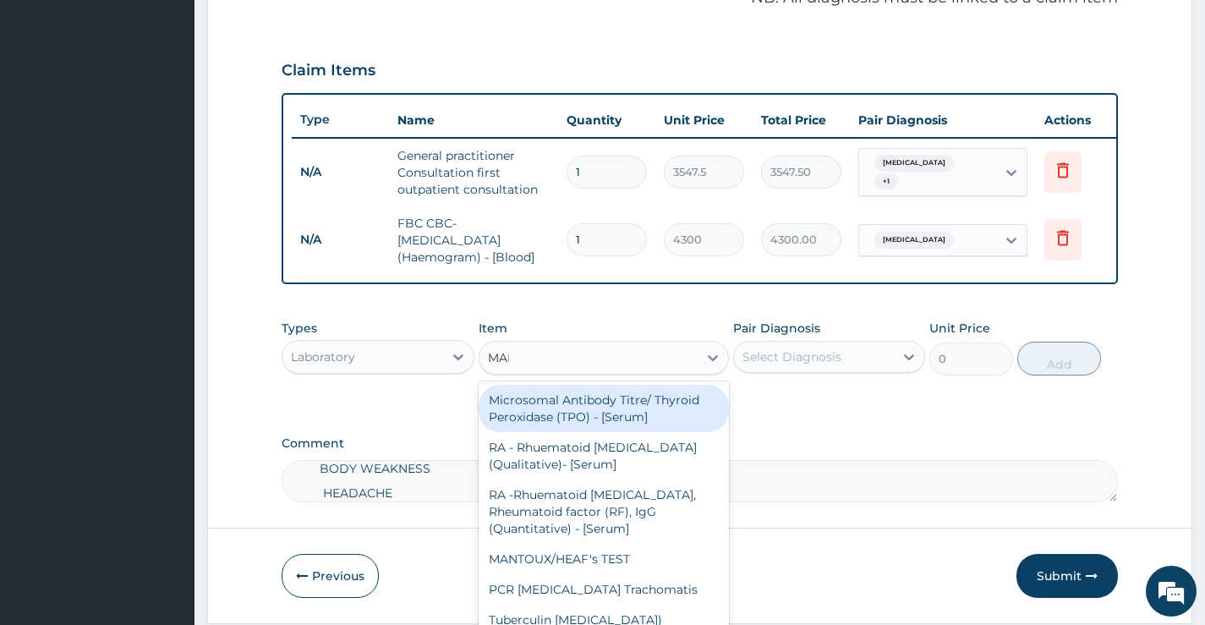
type input "MALA"
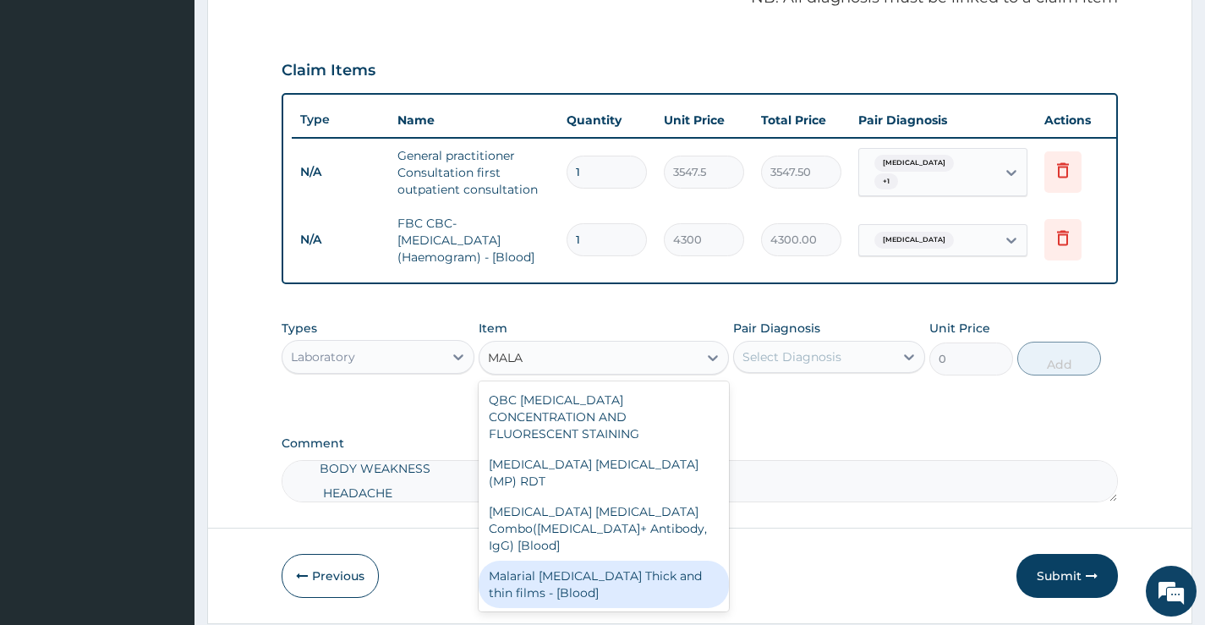
click at [584, 561] on div "Malarial Parasite Thick and thin films - [Blood]" at bounding box center [604, 584] width 251 height 47
type input "1612.5"
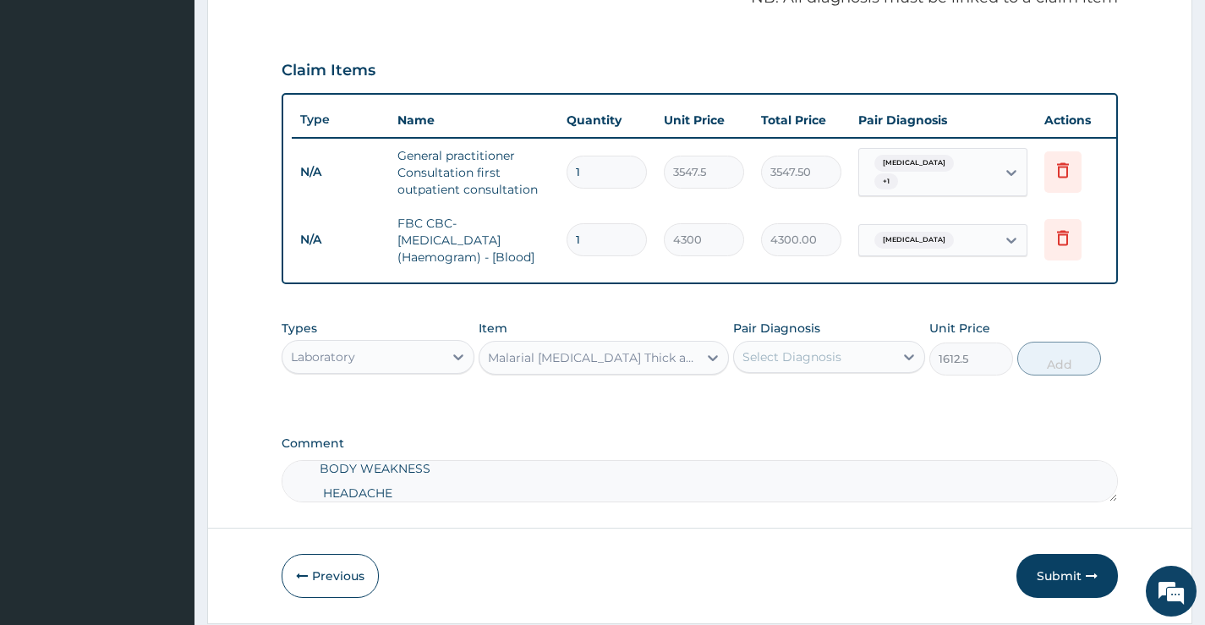
click at [774, 365] on div "Select Diagnosis" at bounding box center [791, 356] width 99 height 17
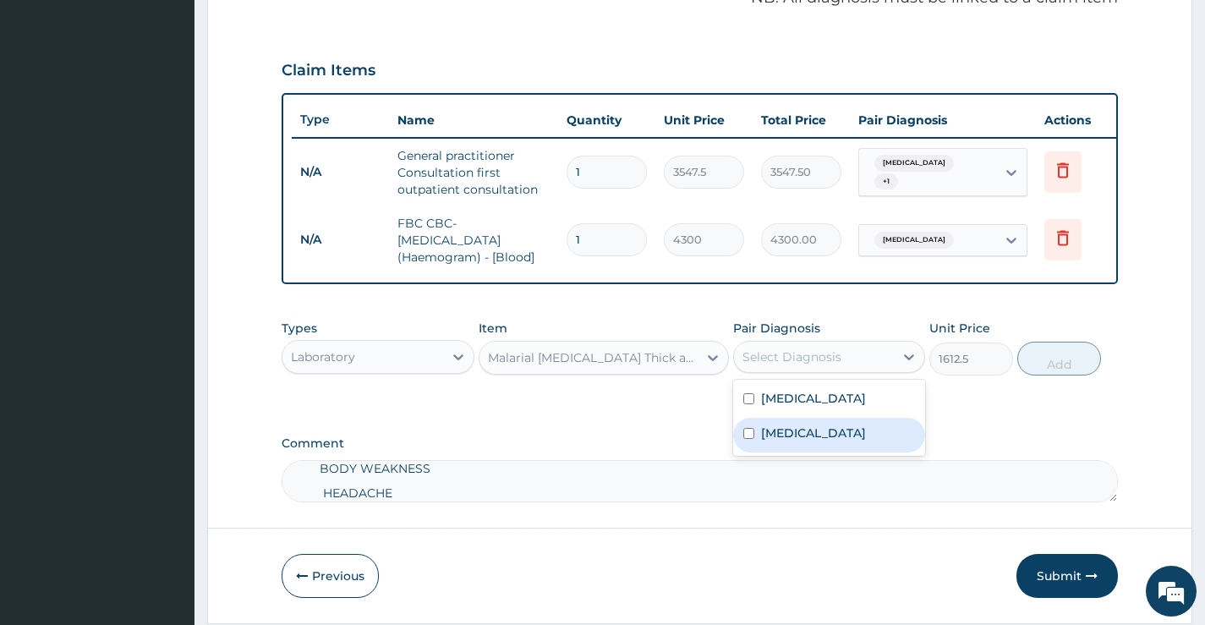
click at [779, 440] on label "Malaria" at bounding box center [813, 432] width 105 height 17
checkbox input "true"
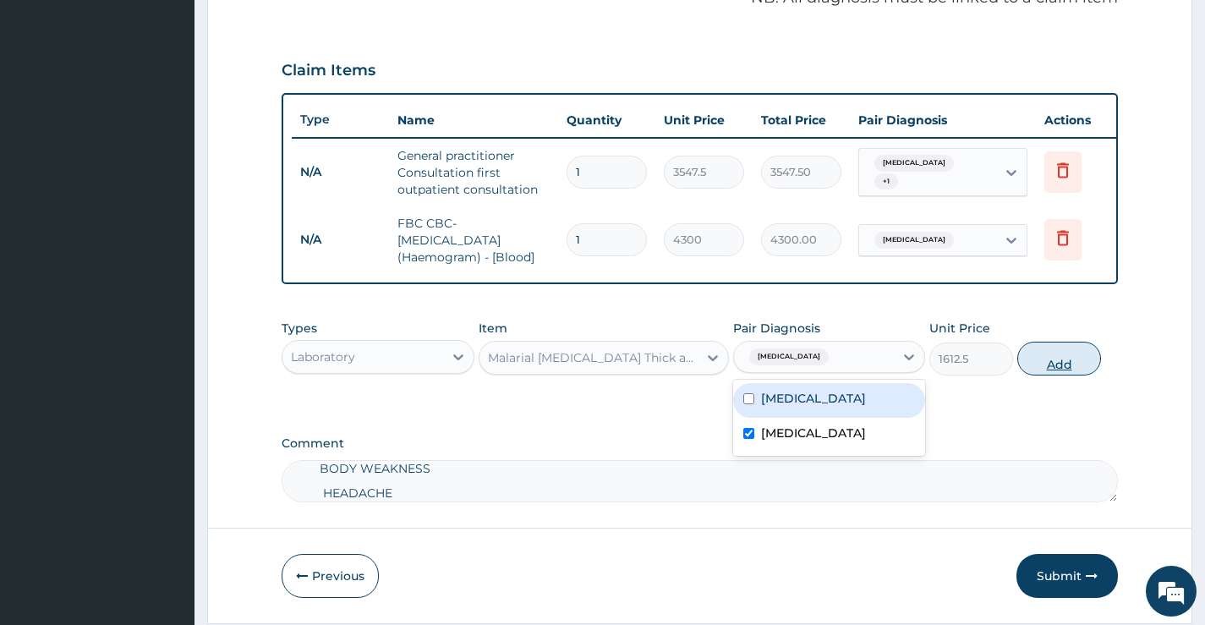
click at [1059, 370] on button "Add" at bounding box center [1059, 359] width 84 height 34
type input "0"
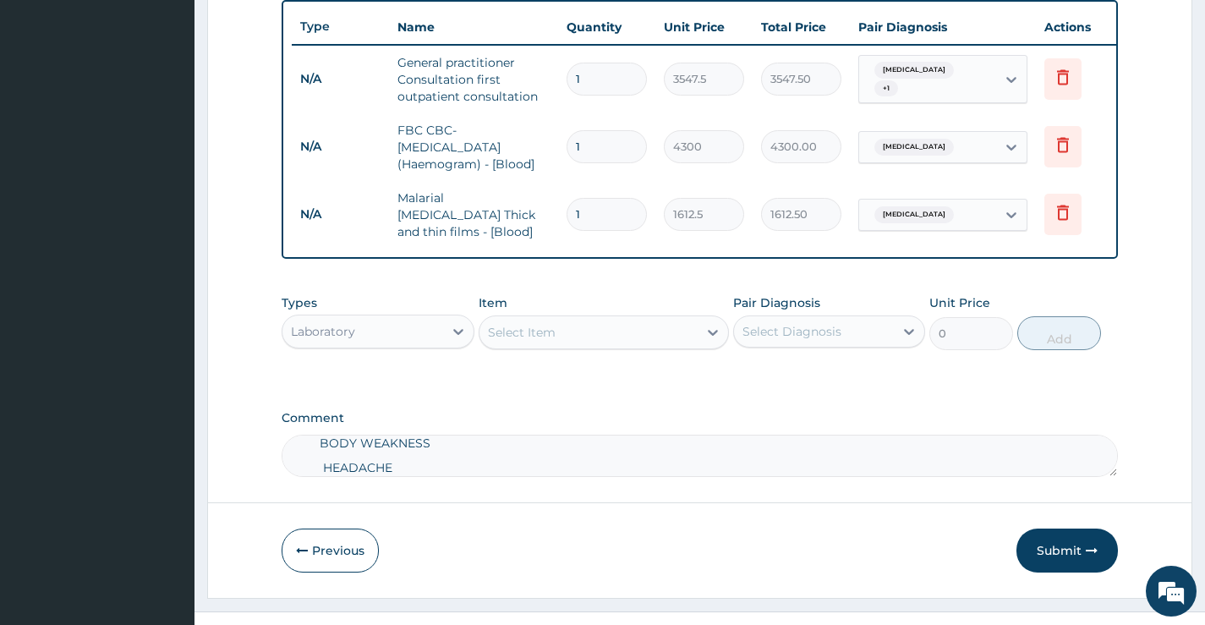
scroll to position [662, 0]
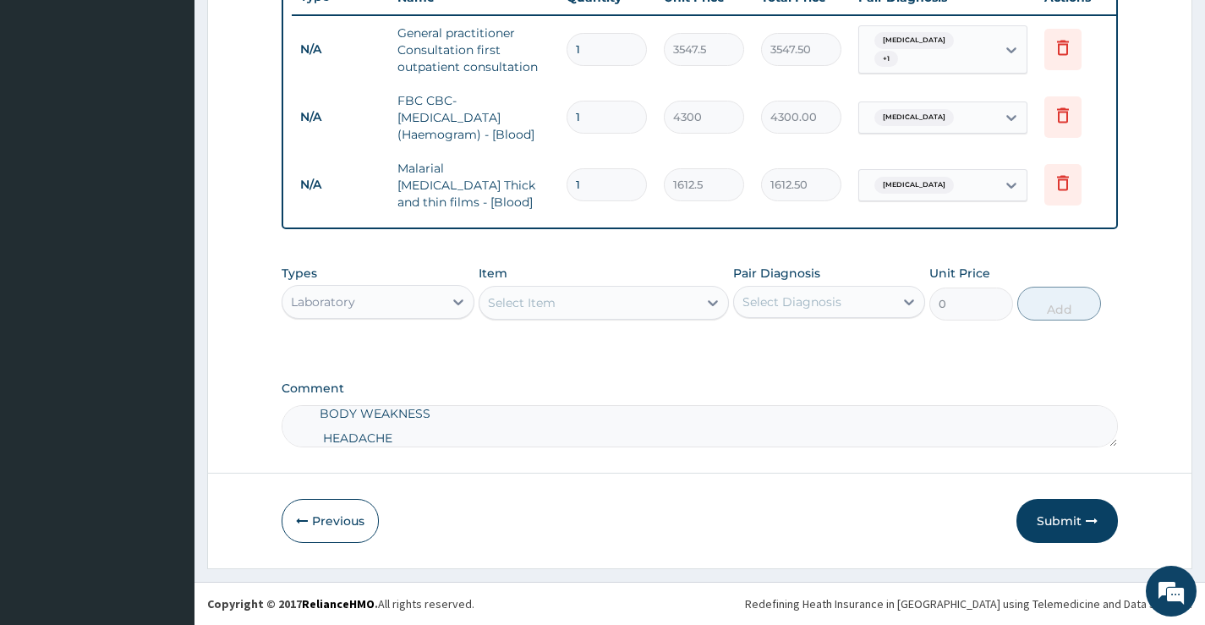
click at [380, 300] on div "Laboratory" at bounding box center [362, 301] width 160 height 27
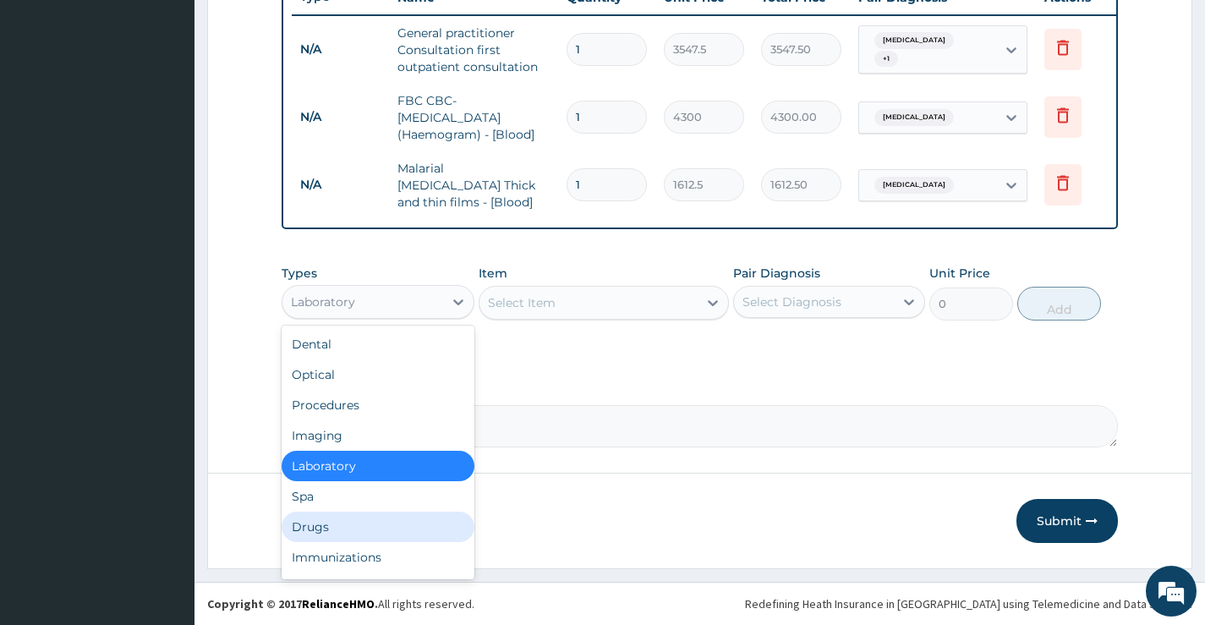
click at [368, 529] on div "Drugs" at bounding box center [378, 526] width 192 height 30
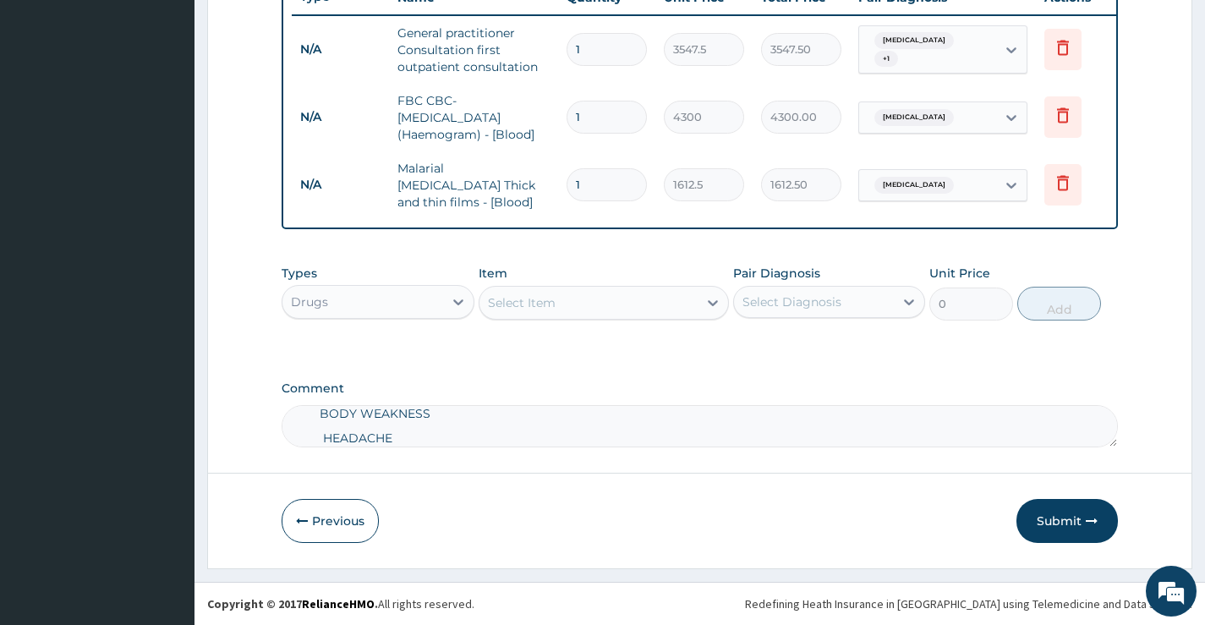
click at [547, 307] on div "Select Item" at bounding box center [522, 302] width 68 height 17
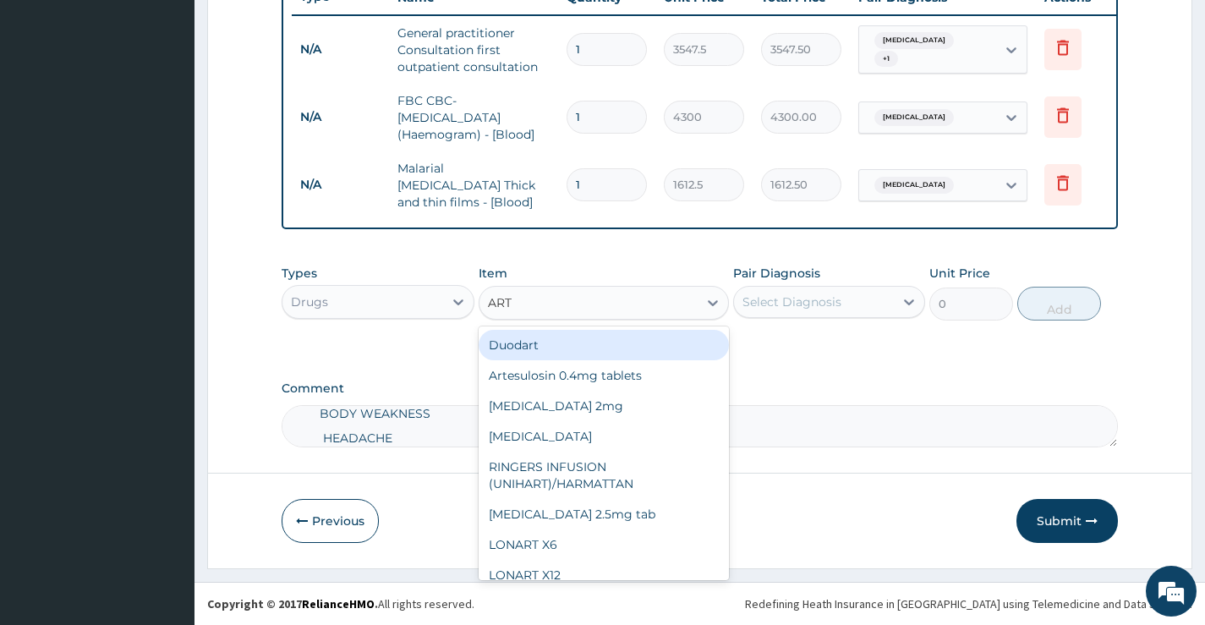
type input "ARTE"
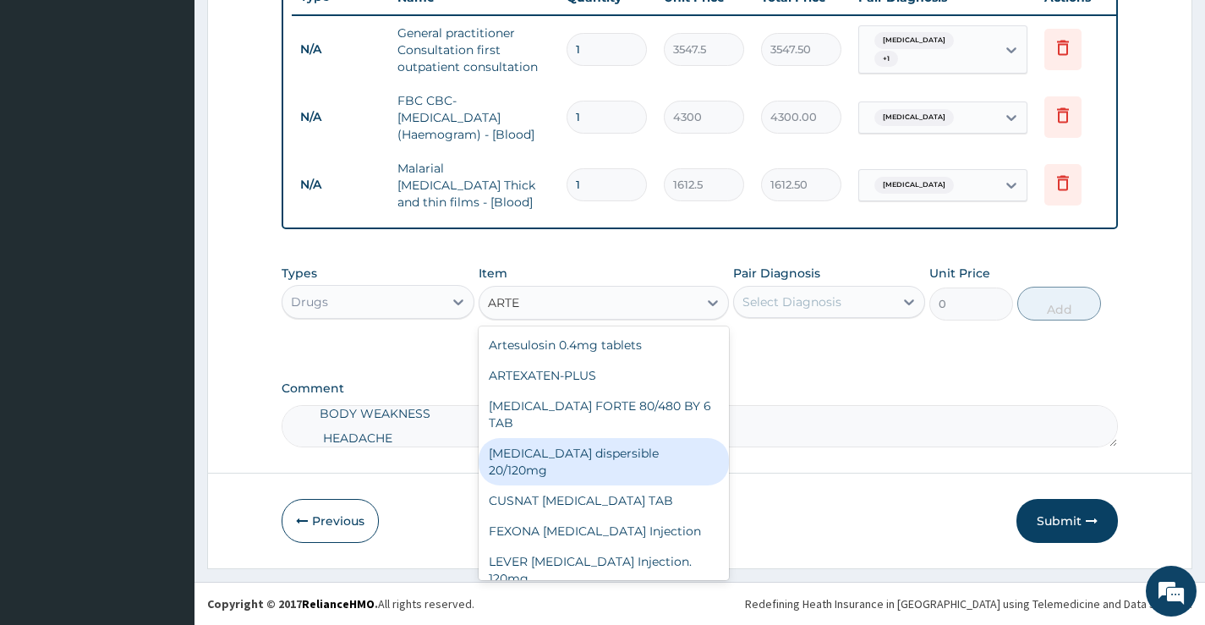
click at [594, 438] on div "Coartem dispersible 20/120mg" at bounding box center [604, 461] width 251 height 47
type input "112.3375"
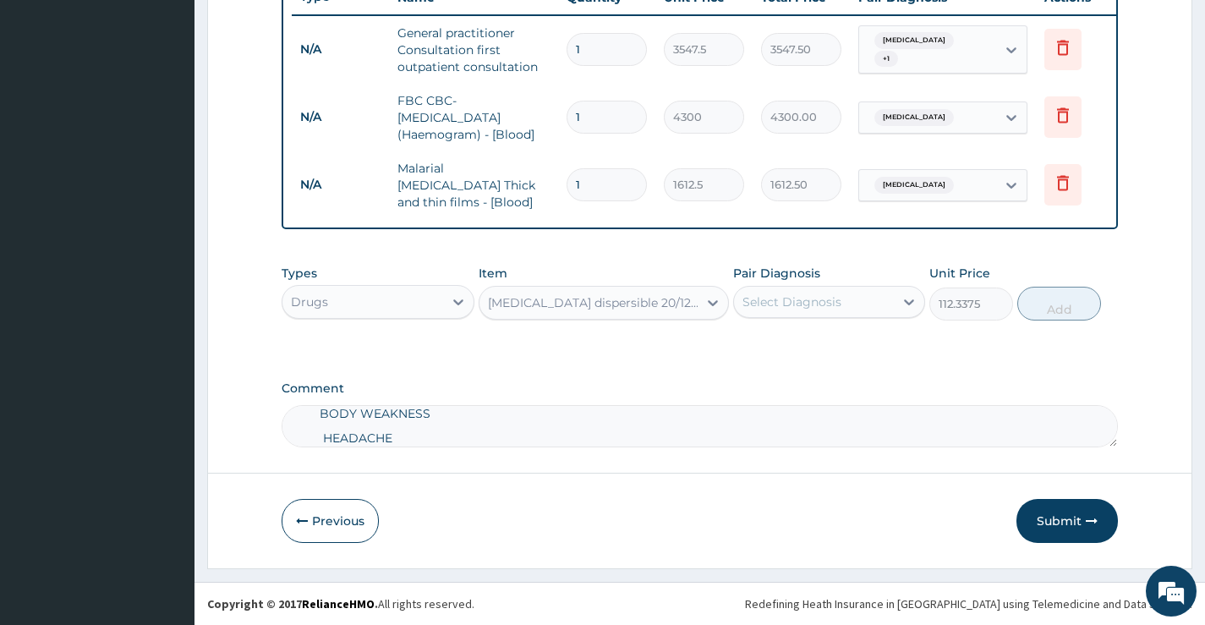
click at [788, 289] on div "Select Diagnosis" at bounding box center [814, 301] width 160 height 27
click at [803, 378] on label "Malaria" at bounding box center [813, 377] width 105 height 17
checkbox input "true"
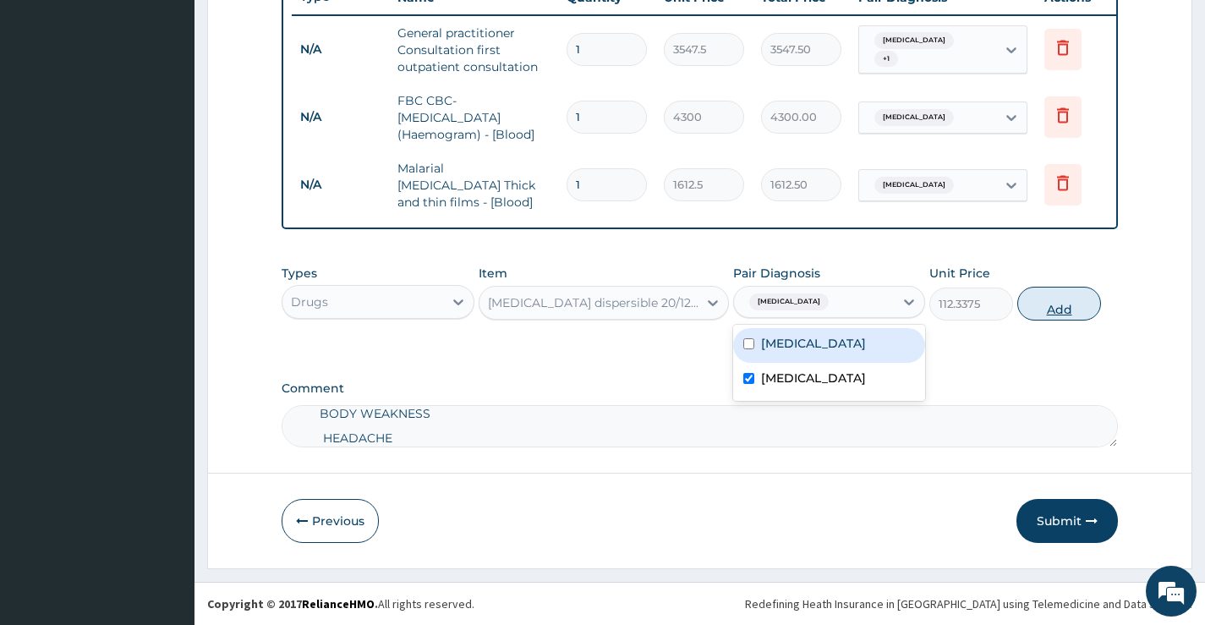
click at [1055, 306] on button "Add" at bounding box center [1059, 304] width 84 height 34
type input "0"
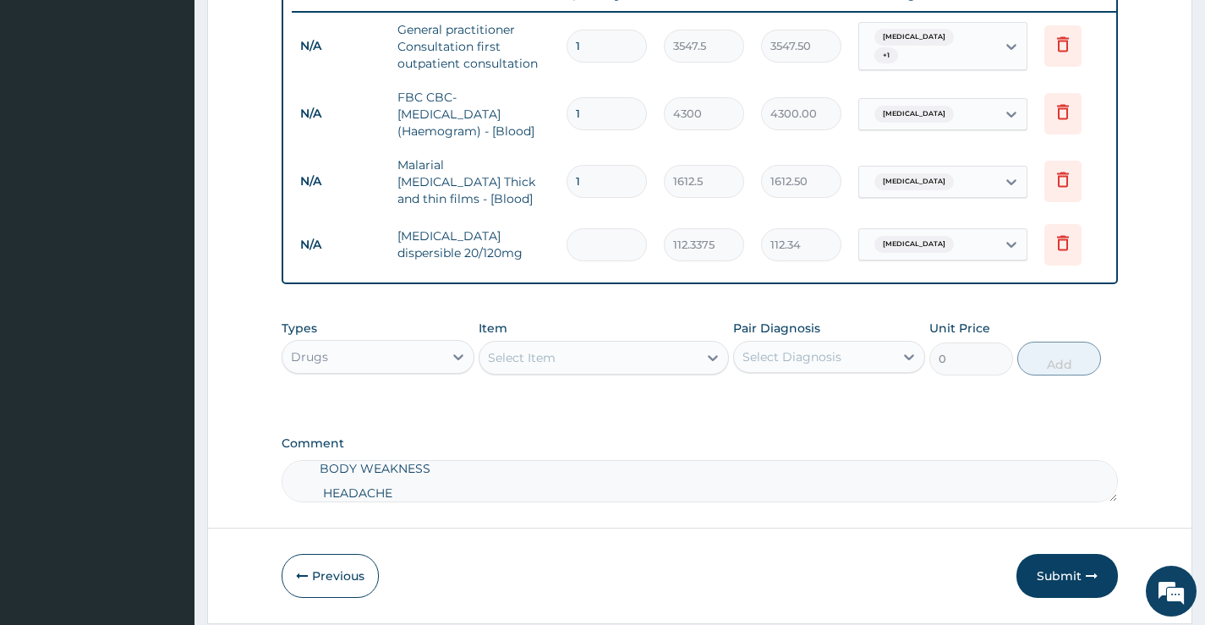
type input "0.00"
type input "2"
type input "224.68"
type input "24"
type input "2696.10"
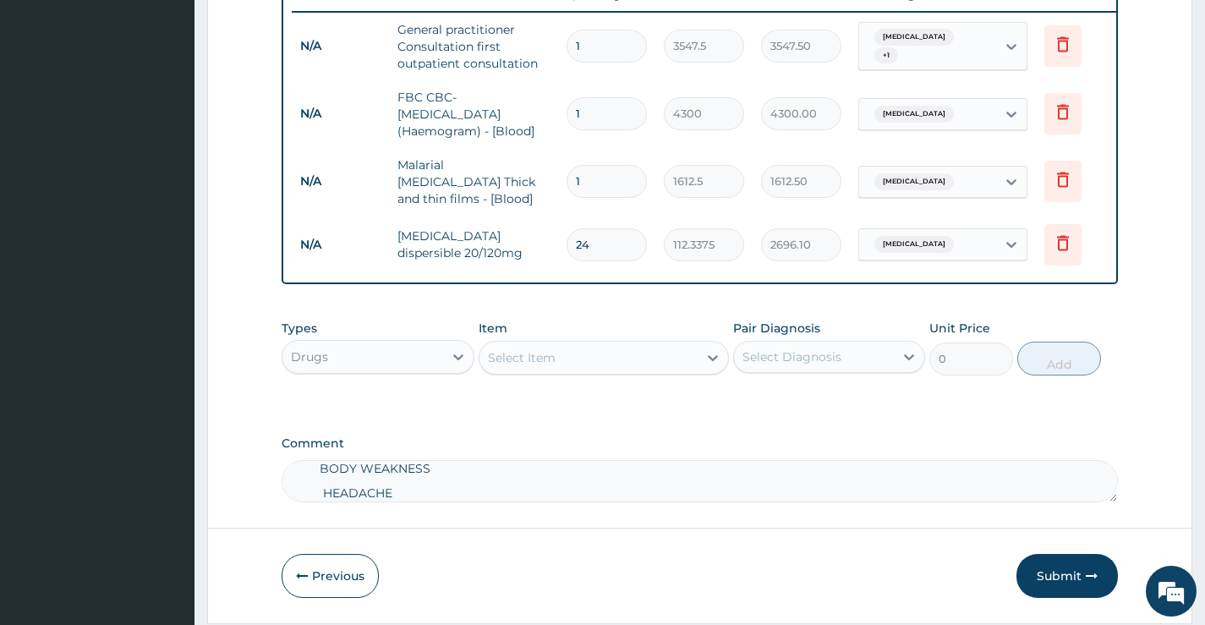
type input "24"
click at [544, 365] on div "Select Item" at bounding box center [522, 357] width 68 height 17
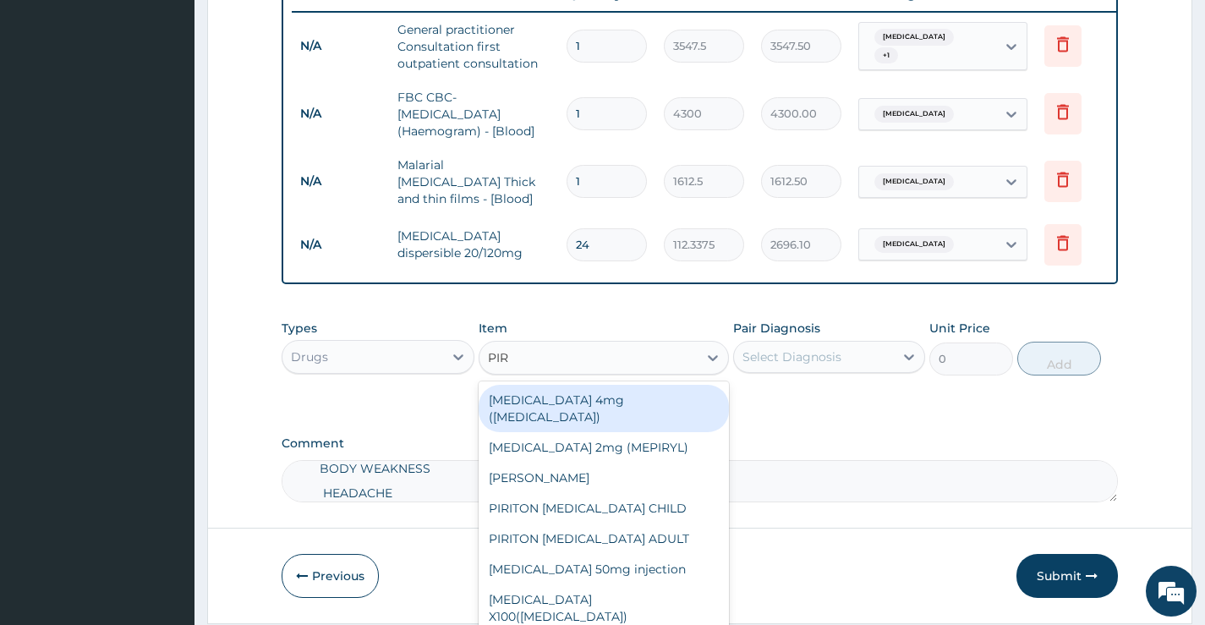
type input "PIRI"
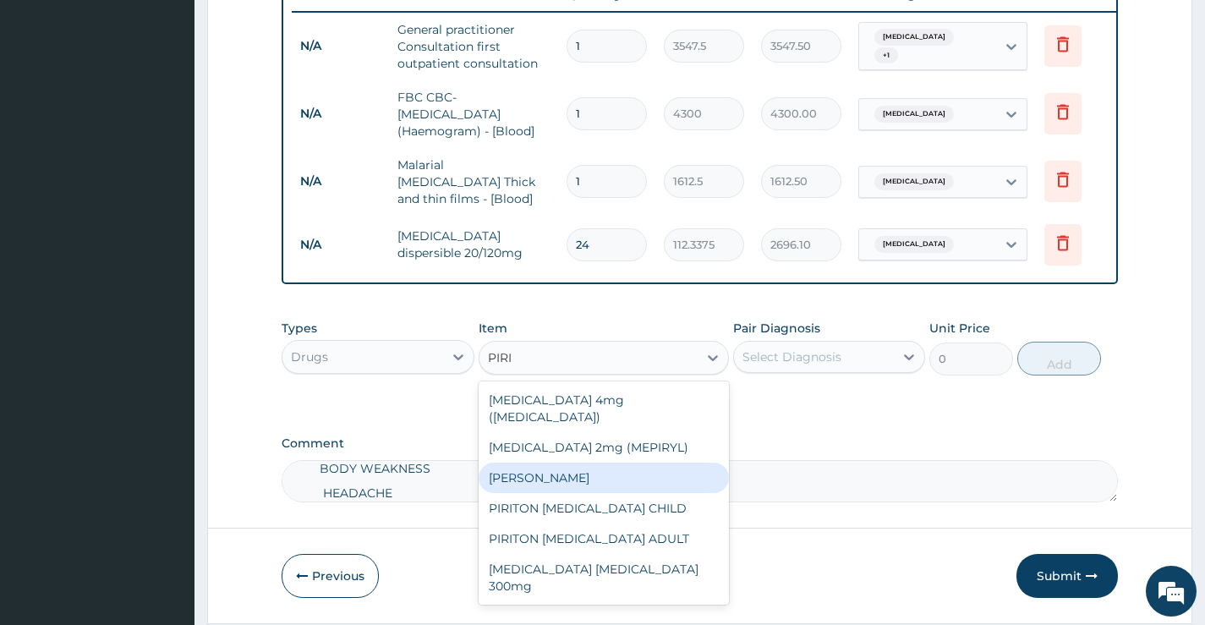
click at [581, 462] on div "PIRITON TAB EVANS" at bounding box center [604, 477] width 251 height 30
type input "50"
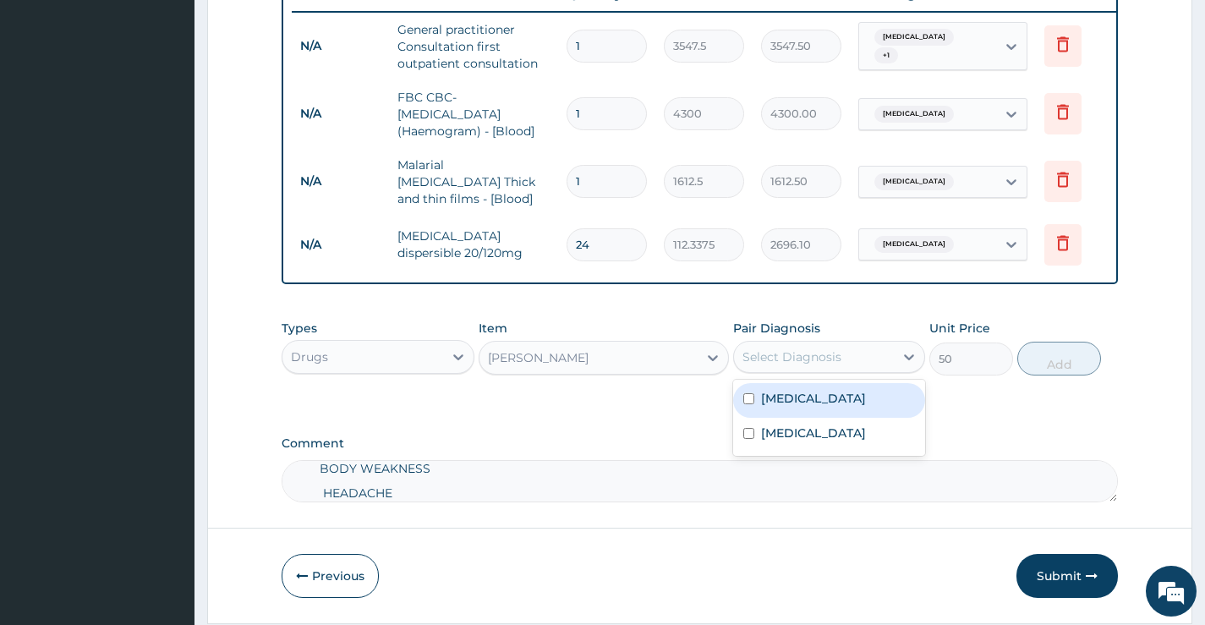
click at [779, 353] on div "Select Diagnosis" at bounding box center [791, 356] width 99 height 17
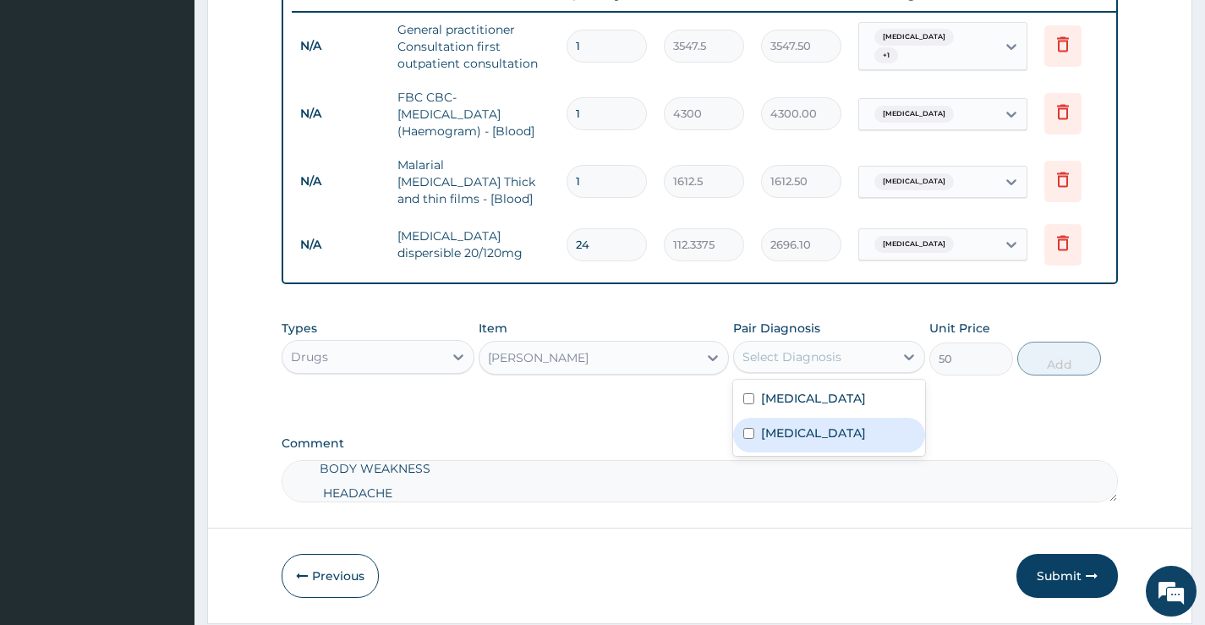
click at [799, 407] on label "Allergic rhinitis" at bounding box center [813, 398] width 105 height 17
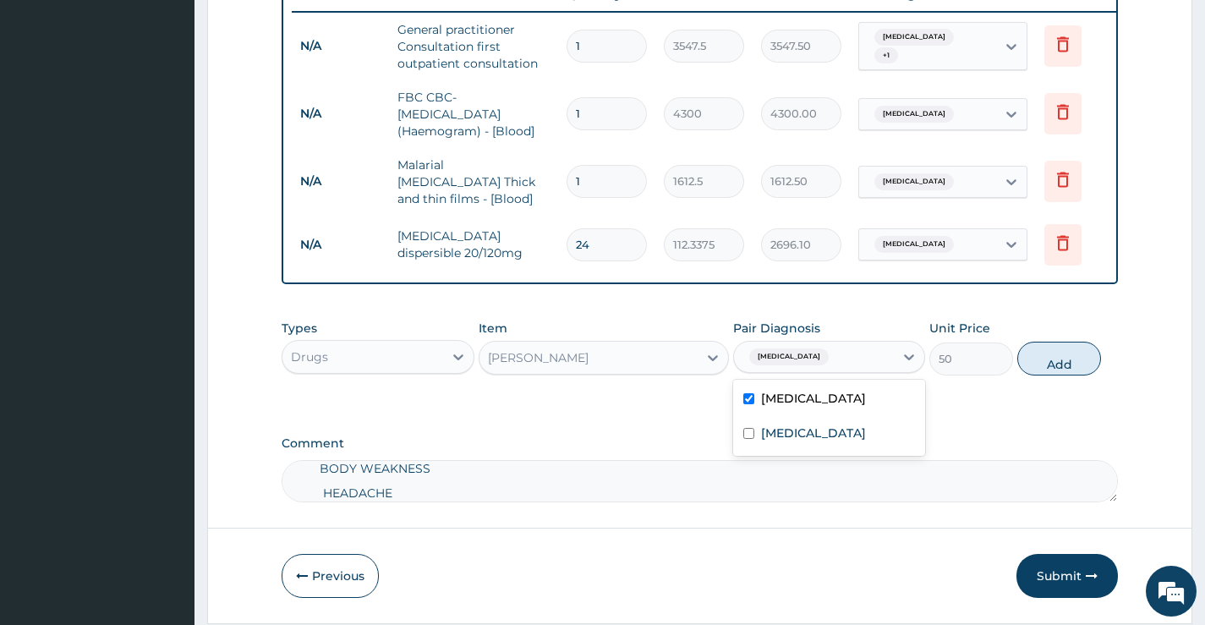
checkbox input "true"
click at [1042, 366] on button "Add" at bounding box center [1059, 359] width 84 height 34
type input "0"
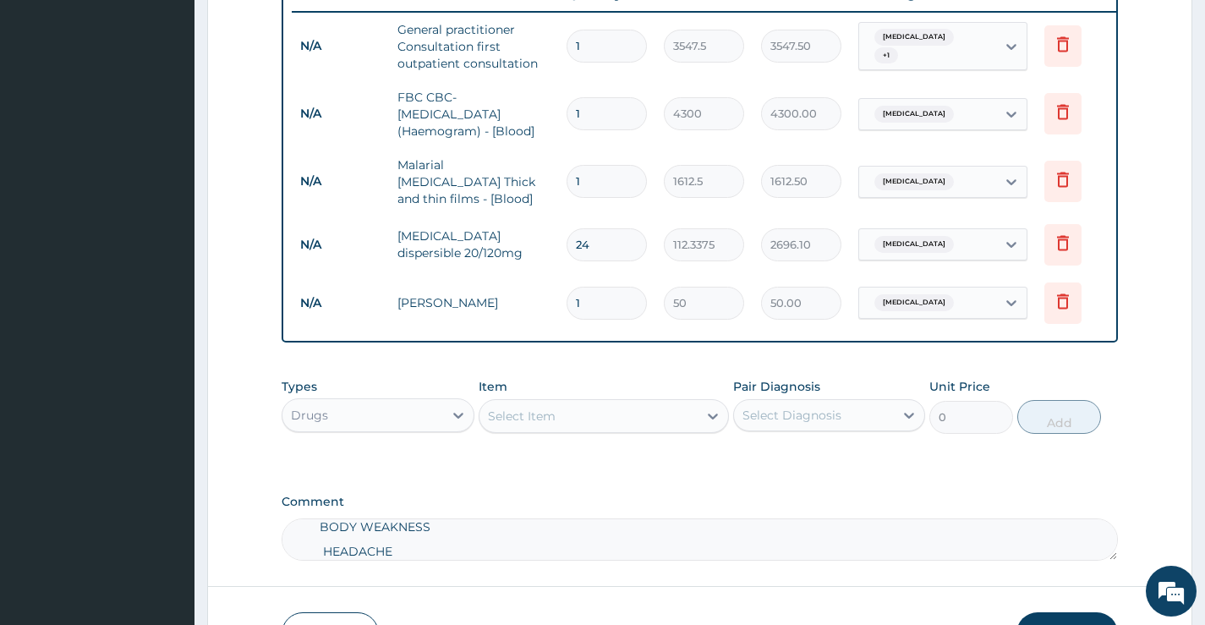
type input "0.00"
type input "5"
type input "250.00"
type input "5"
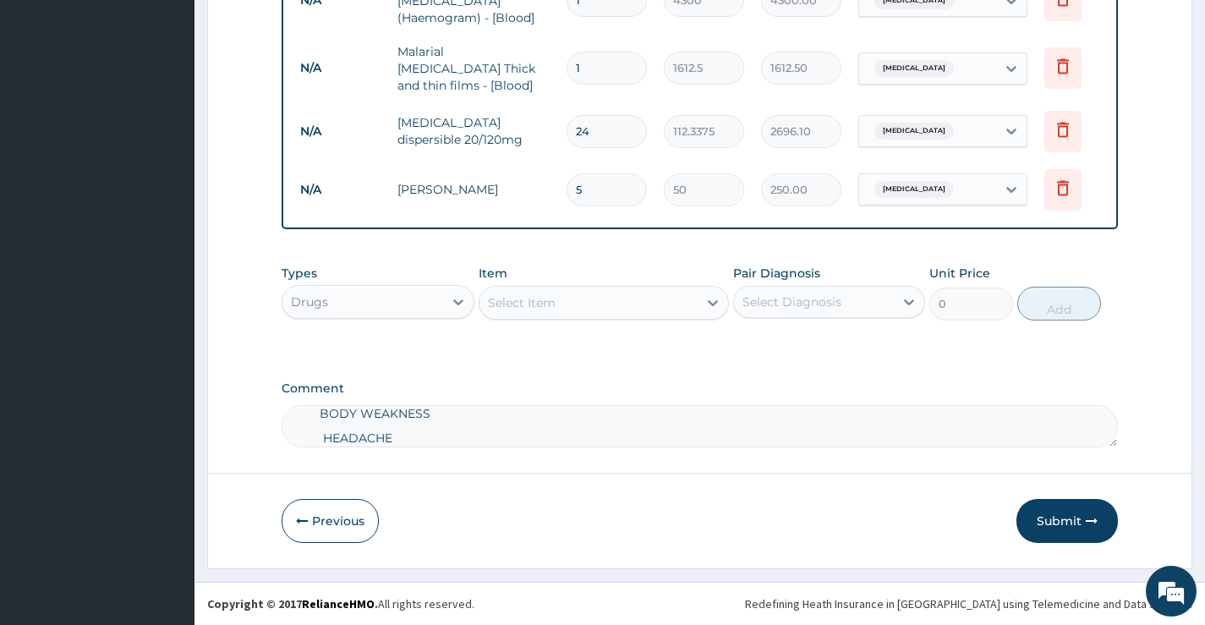
scroll to position [779, 0]
click at [549, 301] on div "Select Item" at bounding box center [522, 302] width 68 height 17
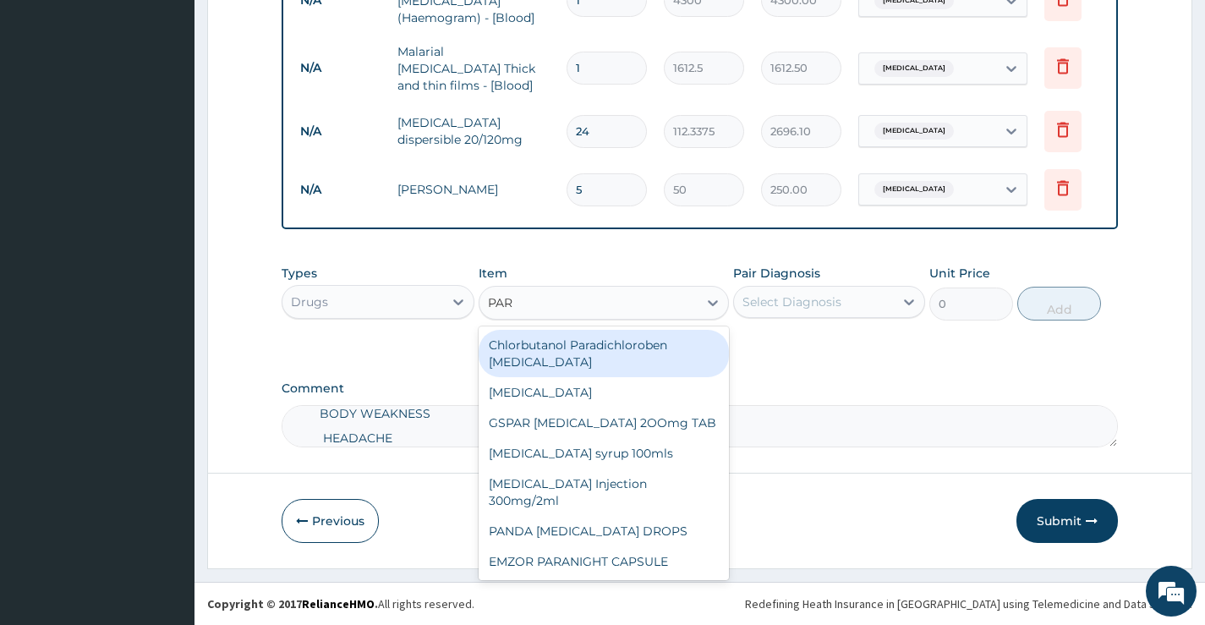
type input "PARA"
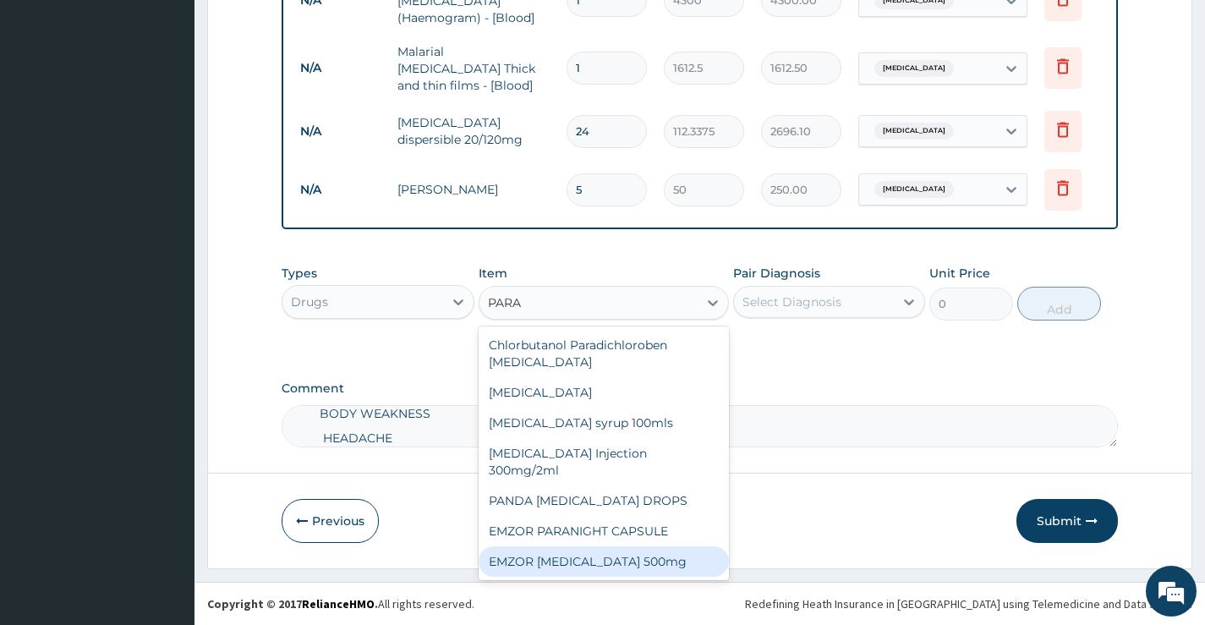
click at [643, 554] on div "EMZOR PARACETAMOL 500mg" at bounding box center [604, 561] width 251 height 30
type input "35"
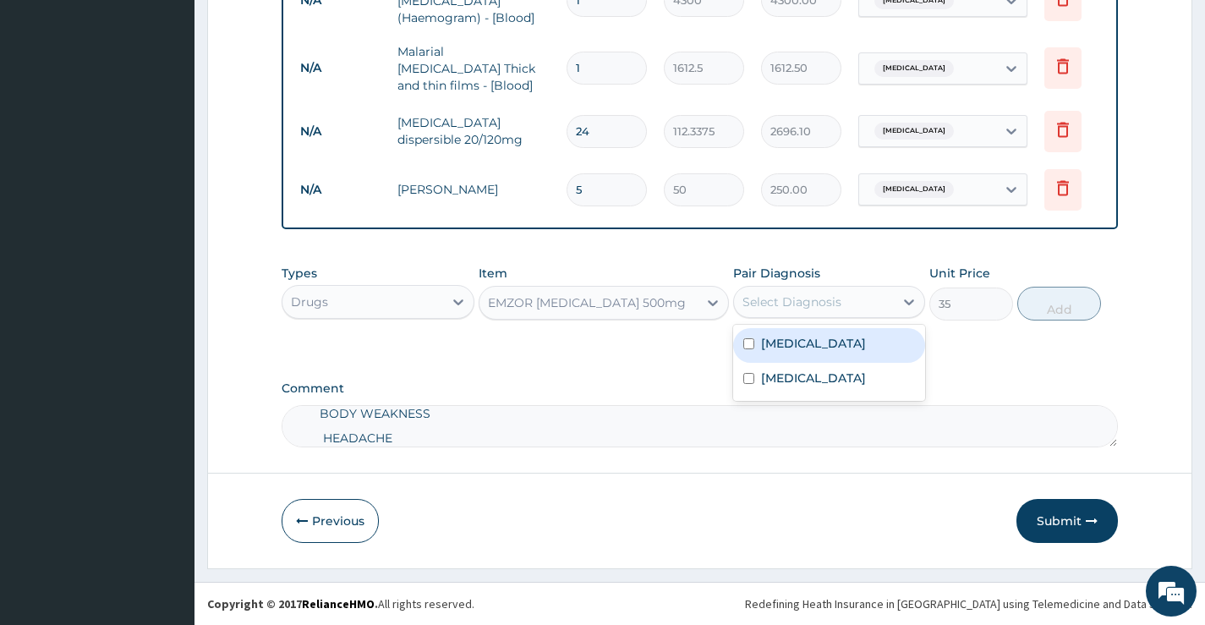
click at [801, 308] on div "Select Diagnosis" at bounding box center [791, 301] width 99 height 17
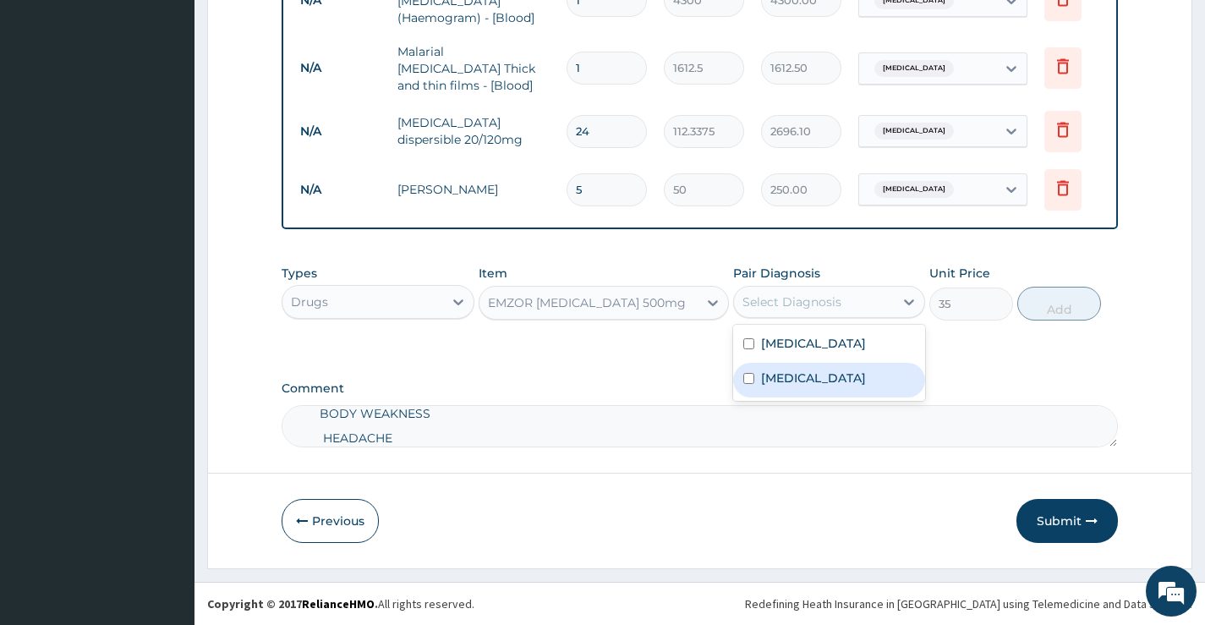
click at [809, 371] on div "Malaria" at bounding box center [829, 380] width 192 height 35
checkbox input "true"
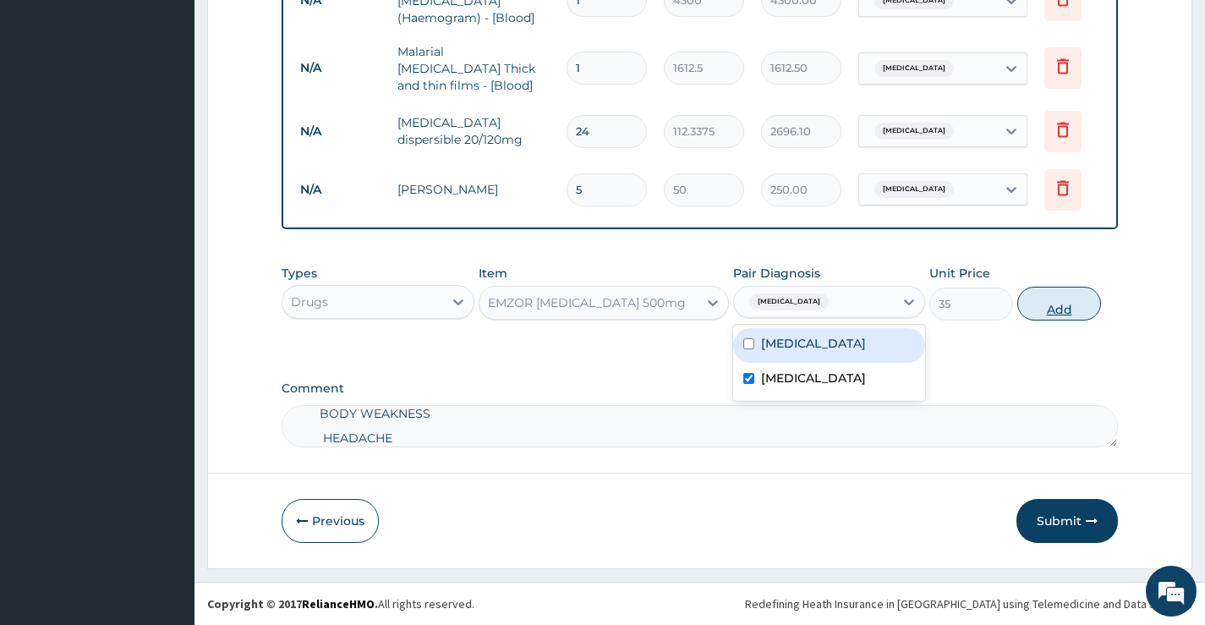
click at [1086, 298] on button "Add" at bounding box center [1059, 304] width 84 height 34
type input "0"
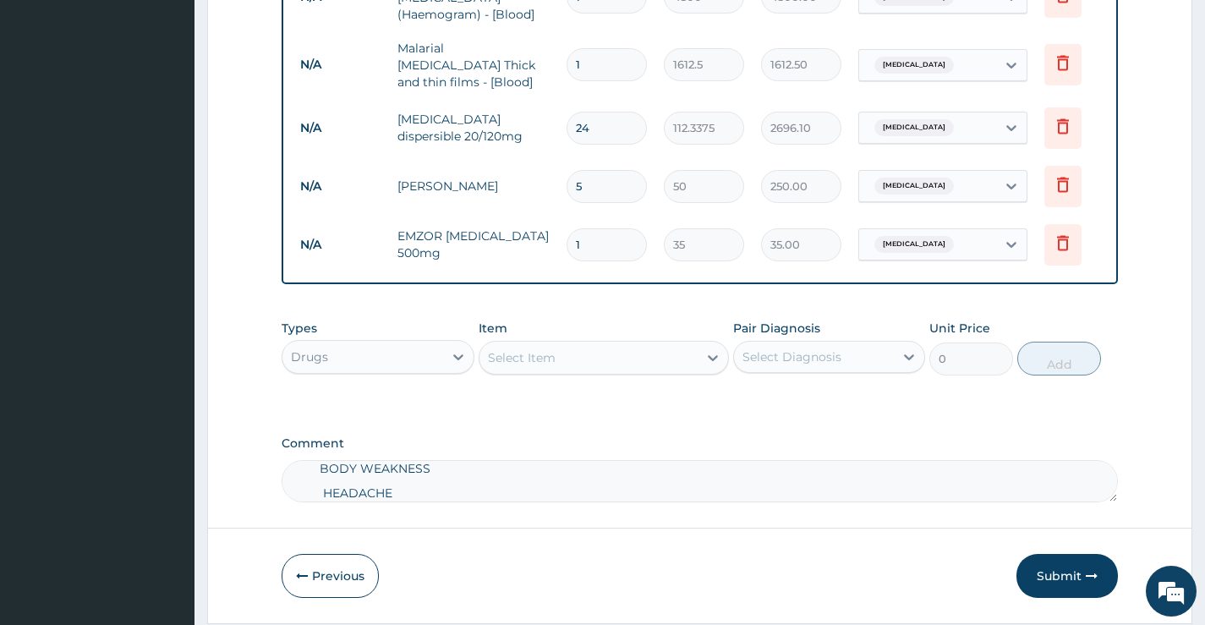
type input "18"
type input "630.00"
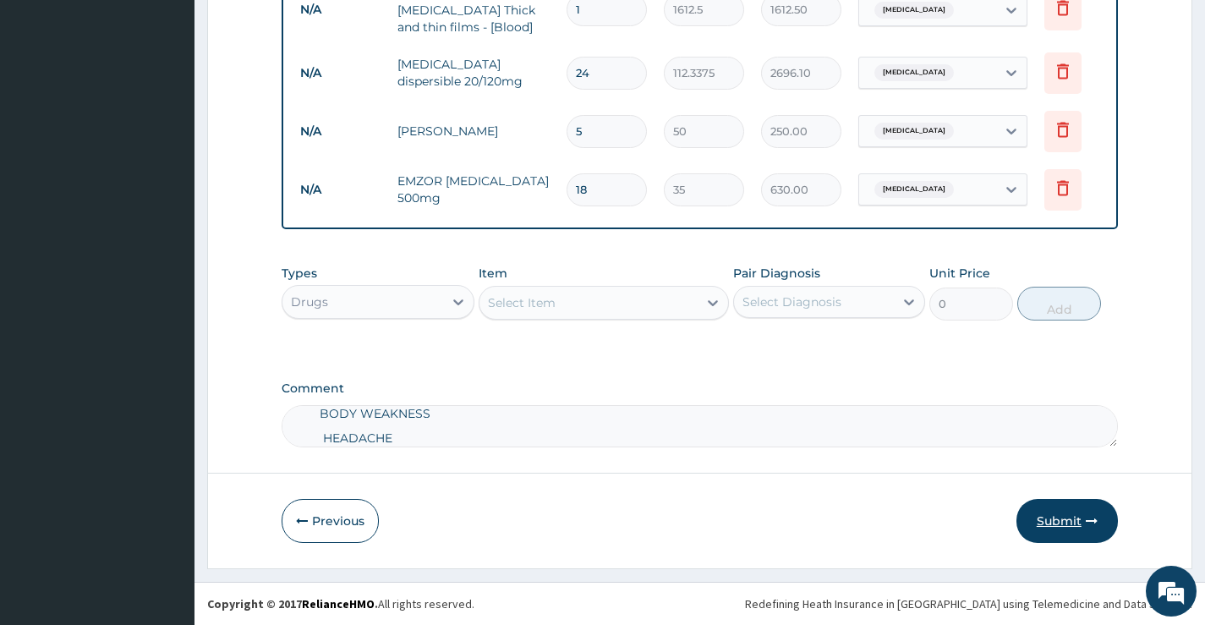
type input "18"
click at [1087, 513] on button "Submit" at bounding box center [1066, 521] width 101 height 44
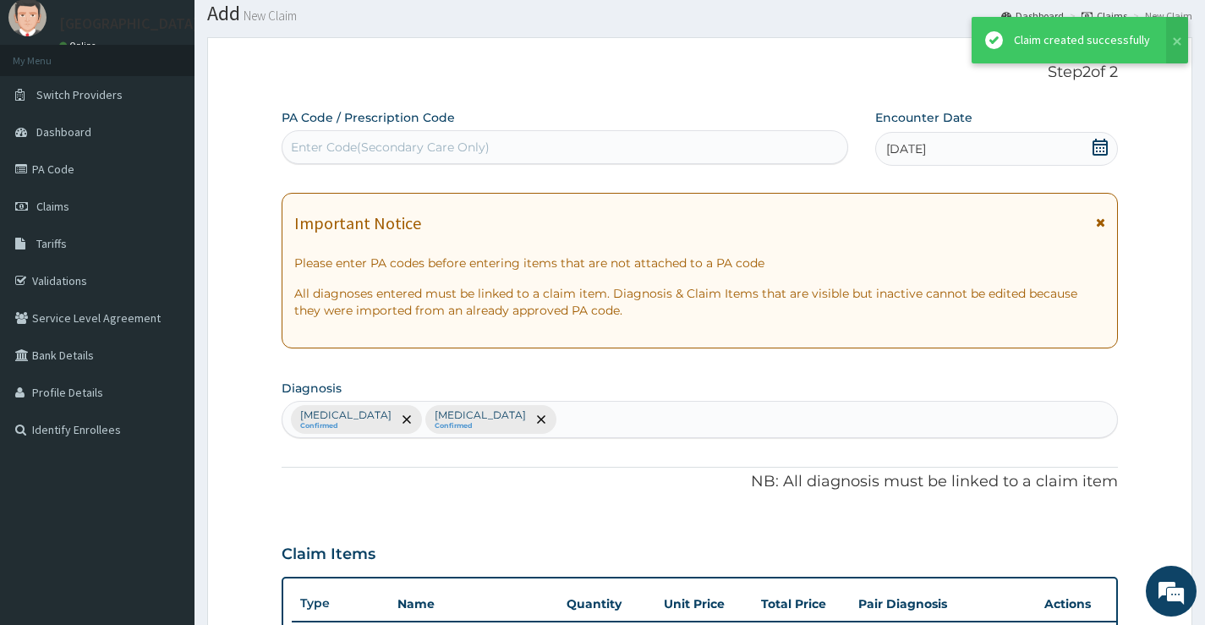
scroll to position [837, 0]
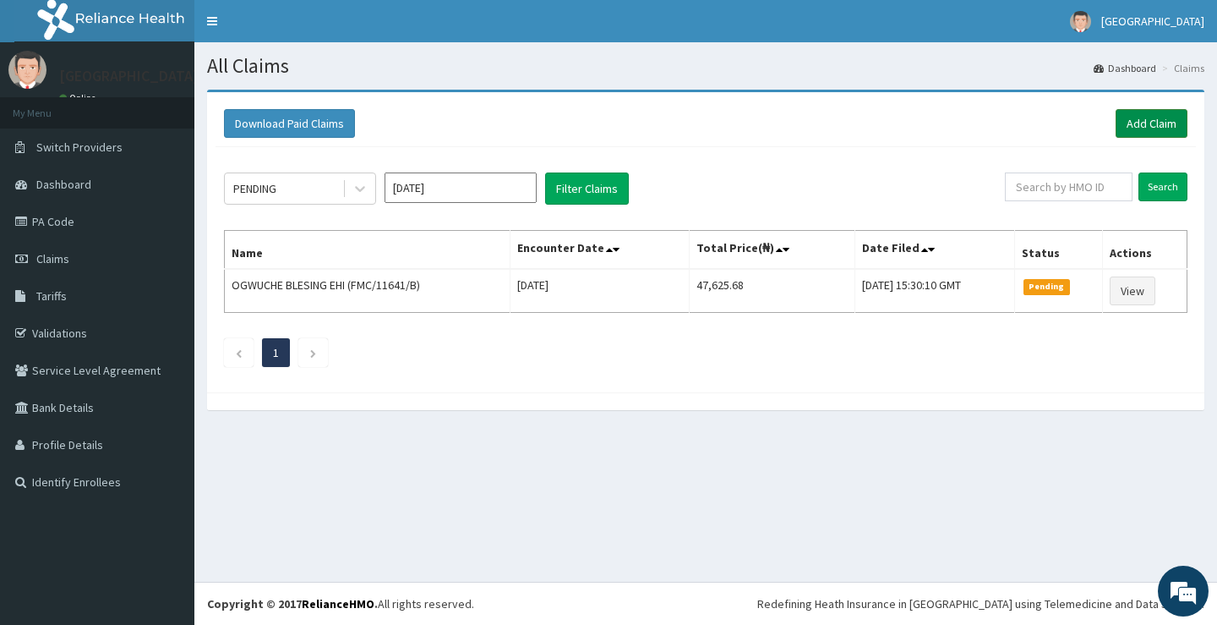
click at [1157, 124] on link "Add Claim" at bounding box center [1152, 123] width 72 height 29
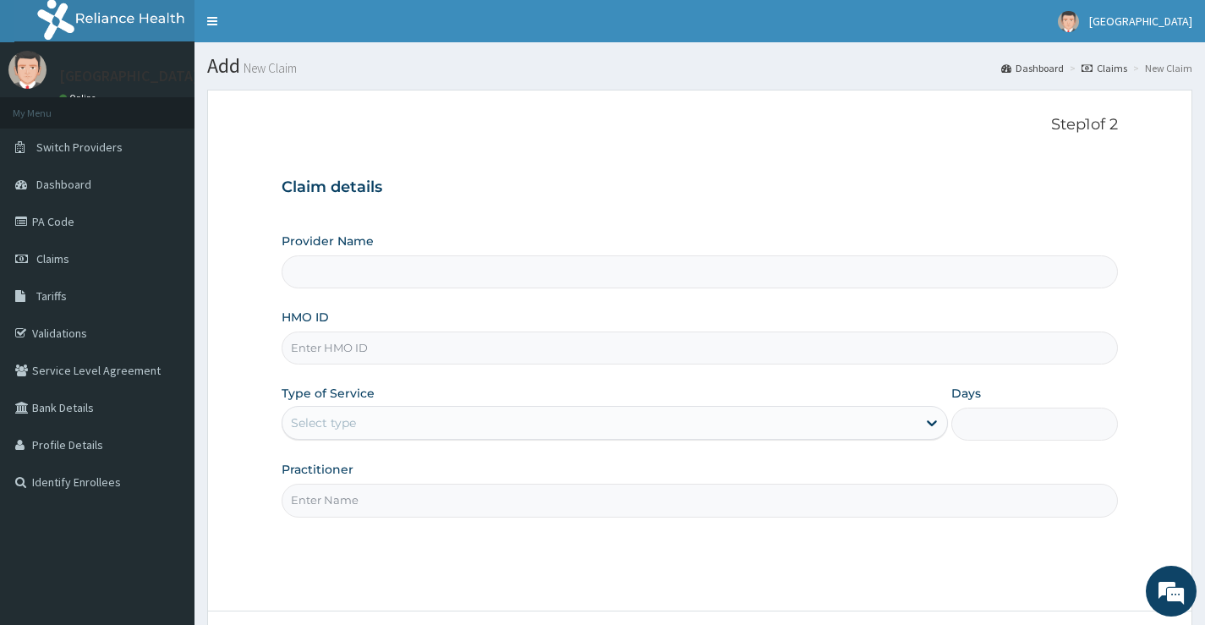
type input "Ladi-[GEOGRAPHIC_DATA]"
paste input "SWF/10570/A"
type input "SWF/10570/A"
click at [391, 414] on div "Select type" at bounding box center [599, 422] width 634 height 27
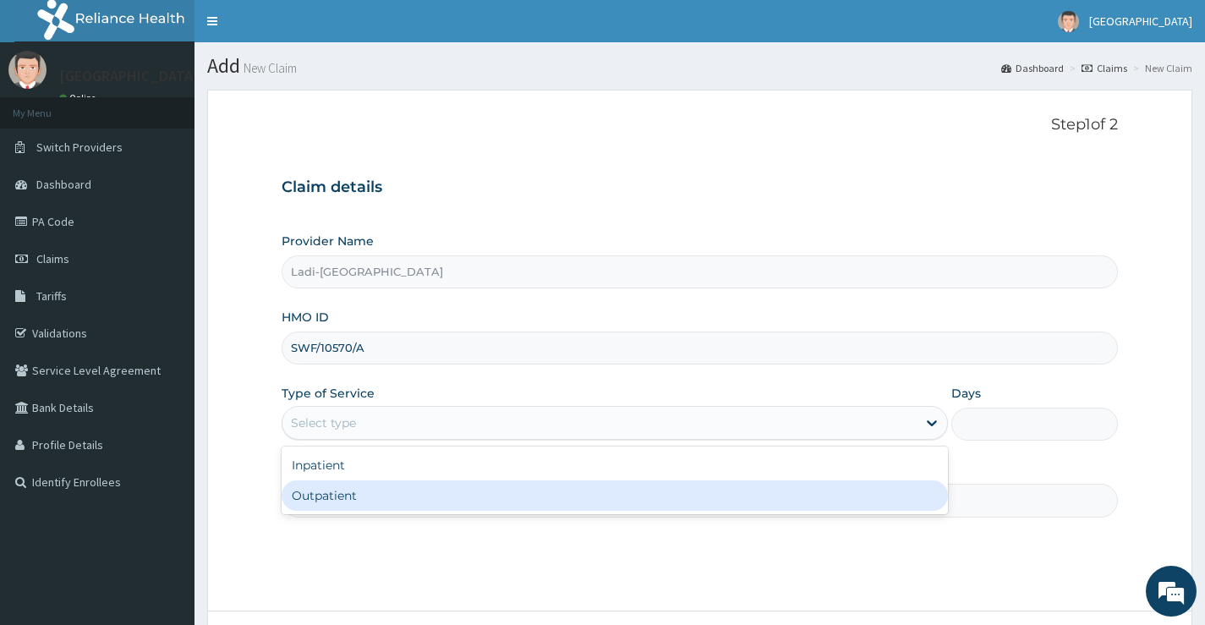
click at [393, 494] on div "Outpatient" at bounding box center [615, 495] width 666 height 30
type input "1"
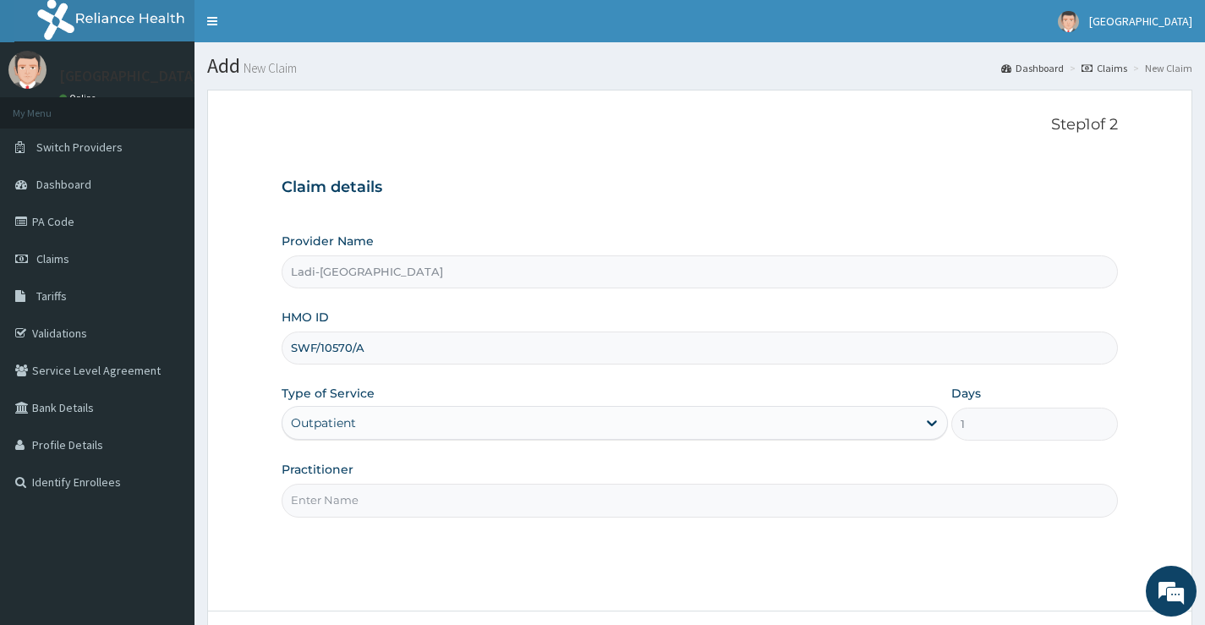
click at [413, 493] on input "Practitioner" at bounding box center [700, 500] width 836 height 33
type input "GBENGA"
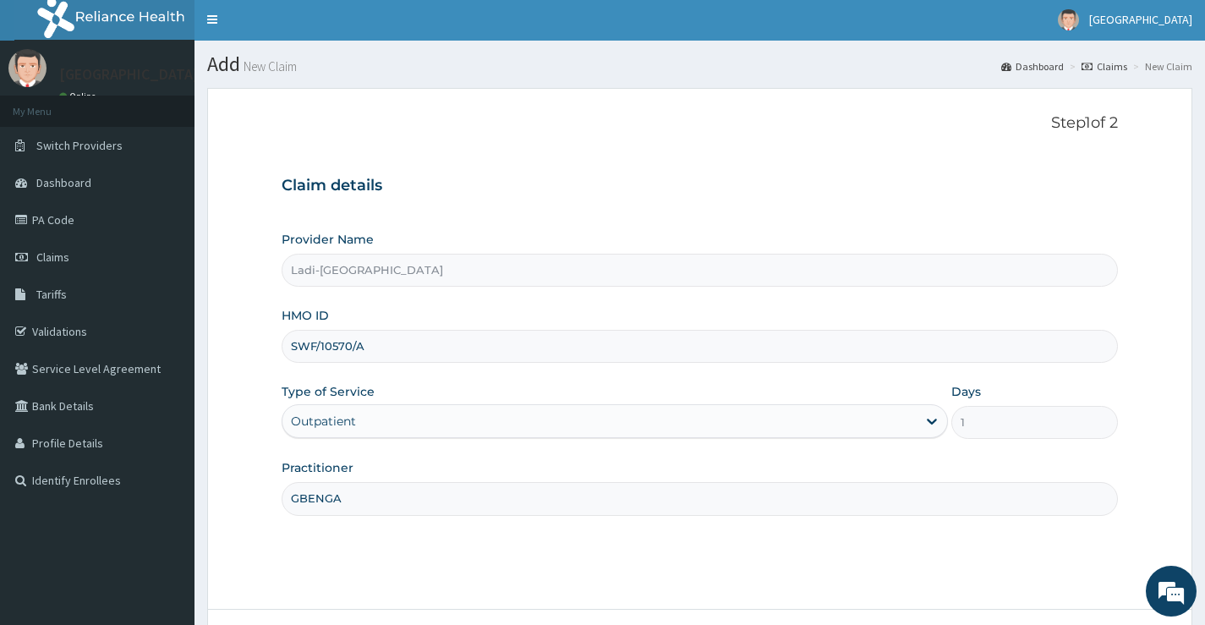
scroll to position [138, 0]
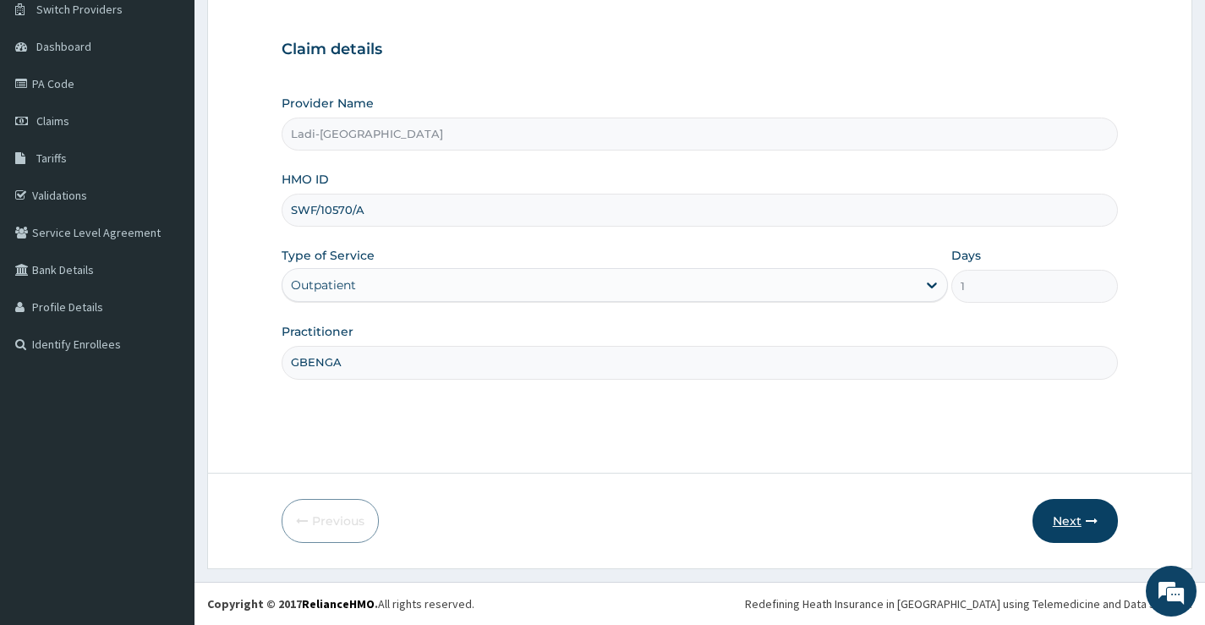
click at [1075, 520] on button "Next" at bounding box center [1074, 521] width 85 height 44
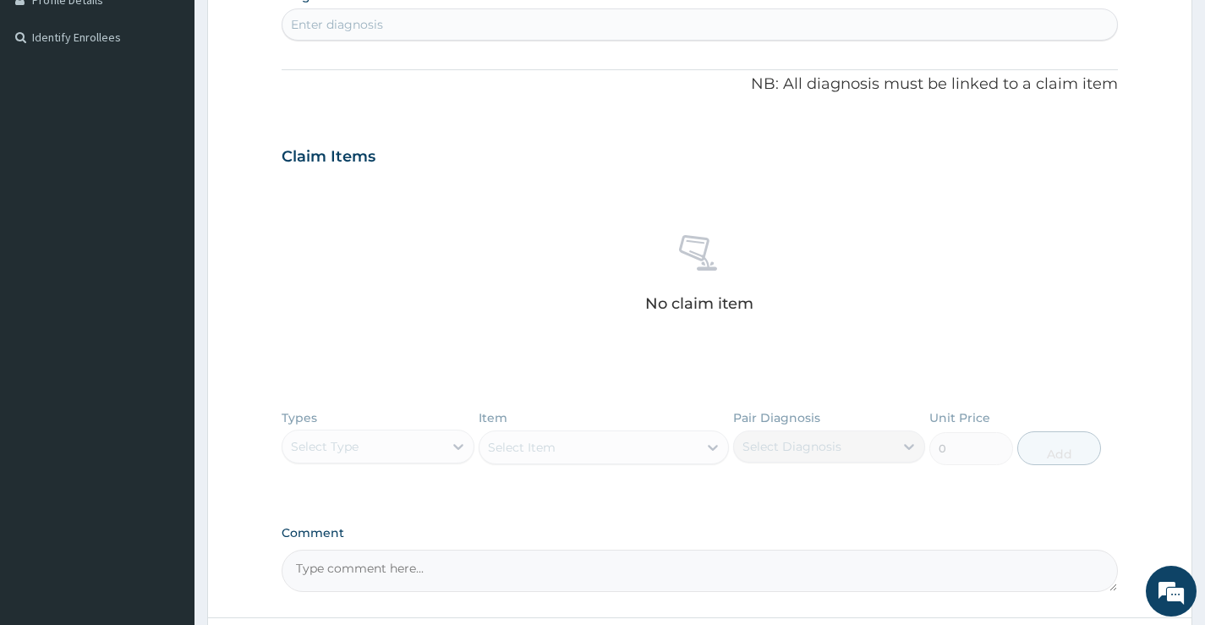
scroll to position [476, 0]
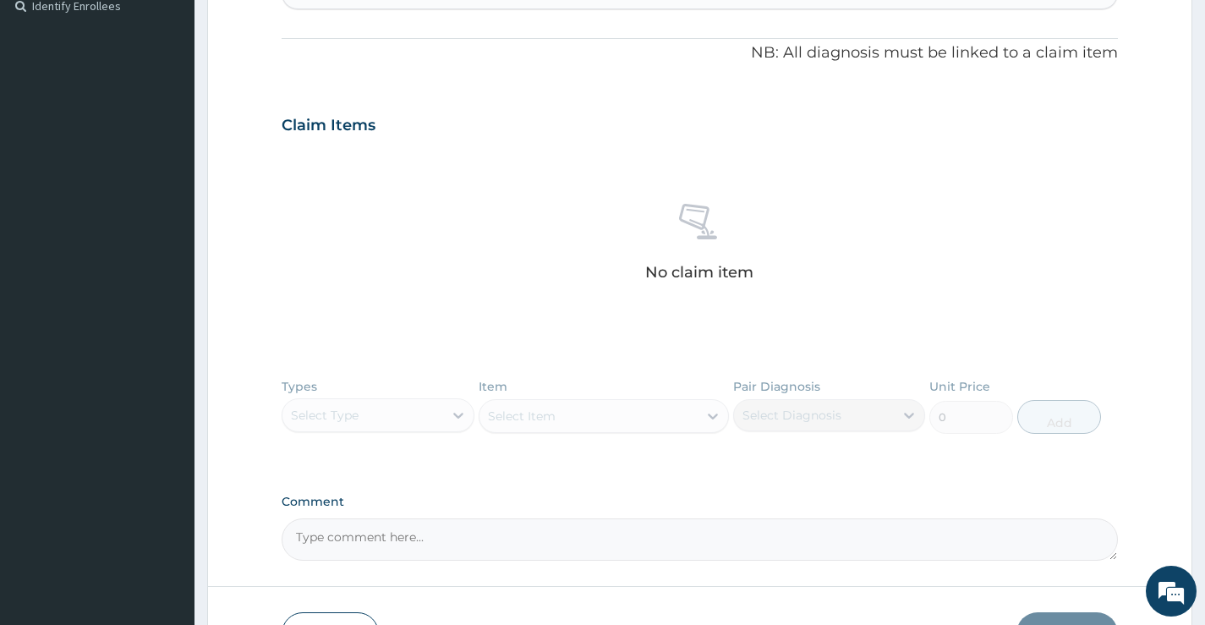
paste textarea "bitter taste x 3/7 ciugh x 3/7 headache z 3/7"
paste textarea "URTI"
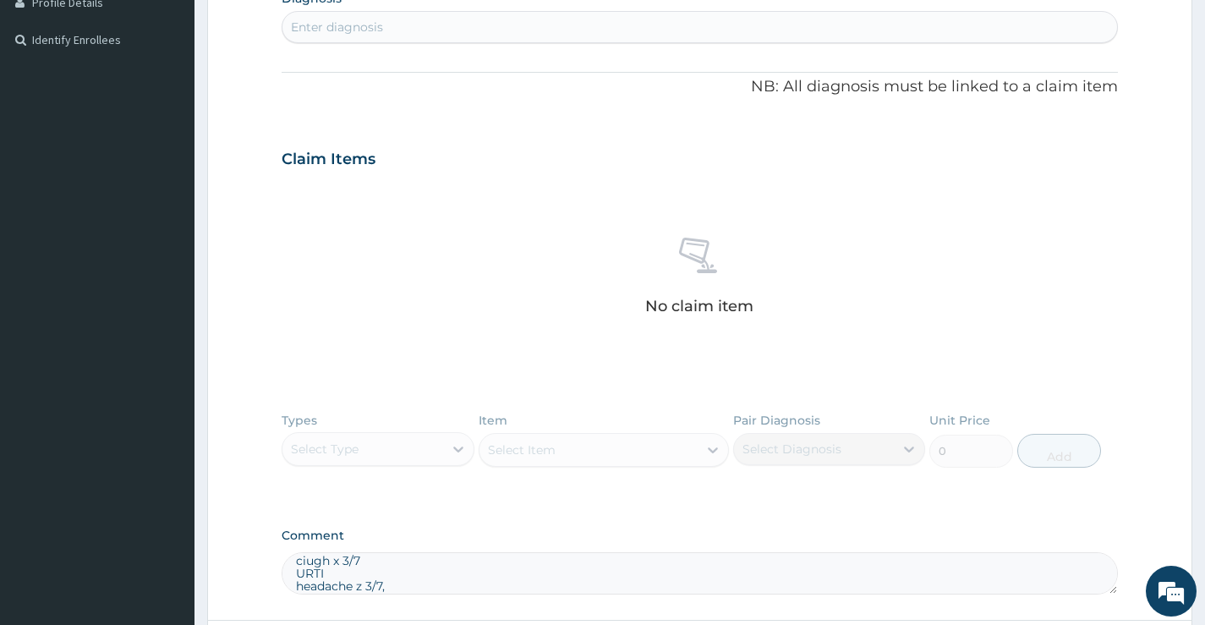
scroll to position [307, 0]
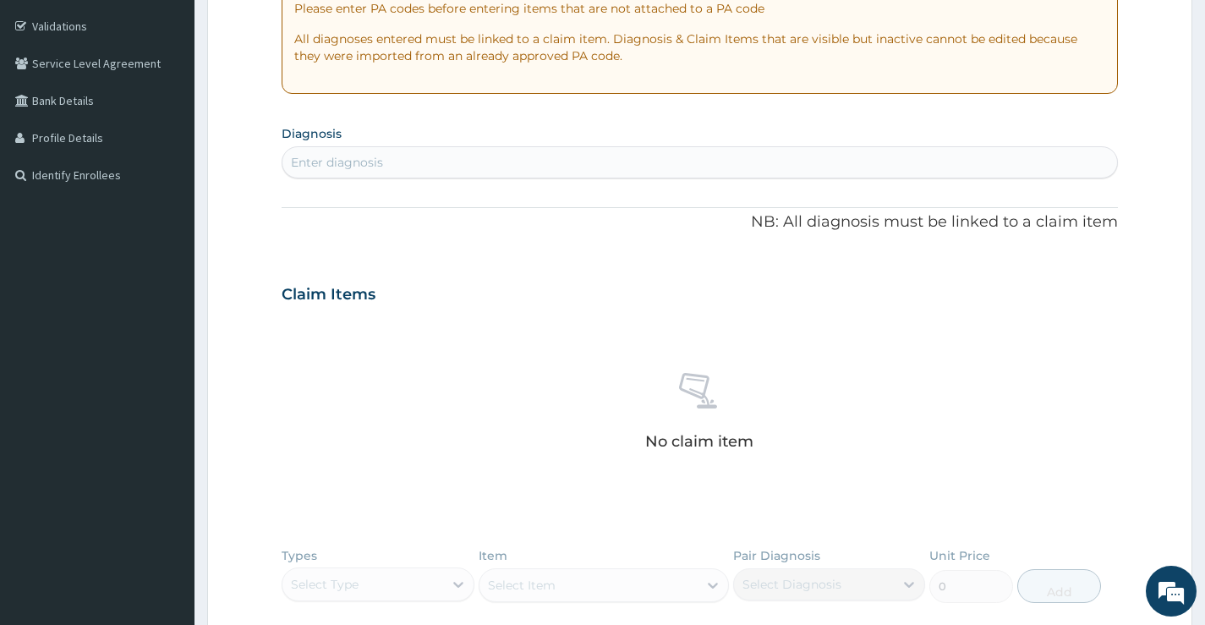
type textarea "bitter taste x 3/7 ciugh x 3/7 URTI headache z 3/7,"
click at [440, 156] on div "Enter diagnosis" at bounding box center [699, 162] width 834 height 27
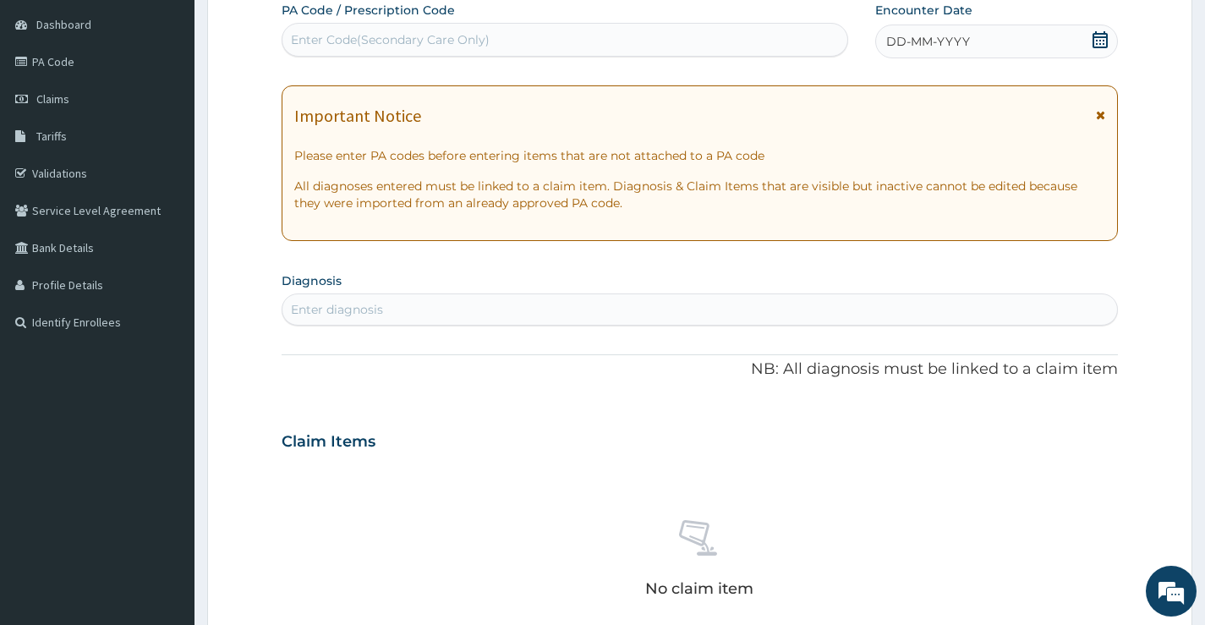
scroll to position [53, 0]
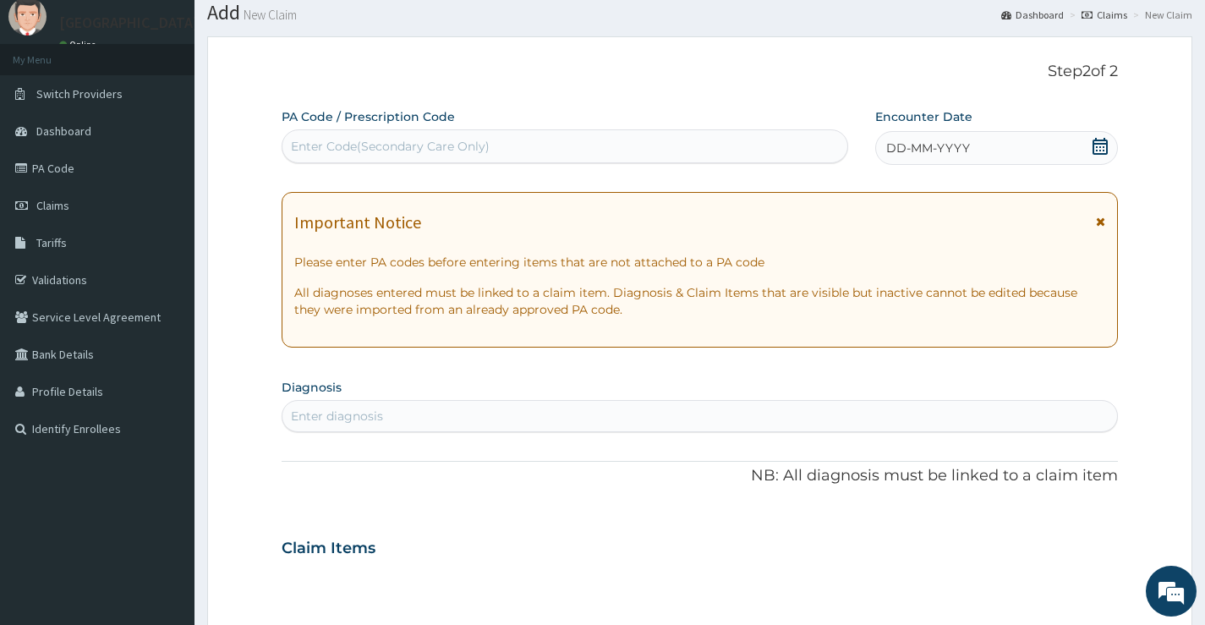
click at [425, 413] on div "Enter diagnosis" at bounding box center [699, 415] width 834 height 27
type input "MALA"
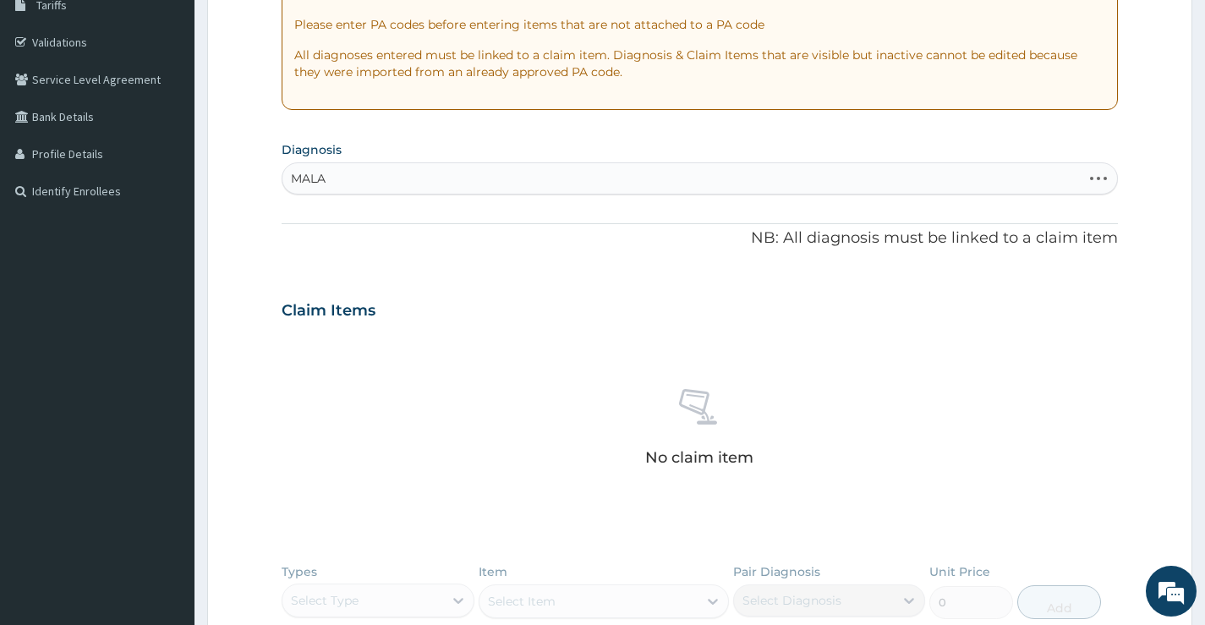
scroll to position [307, 0]
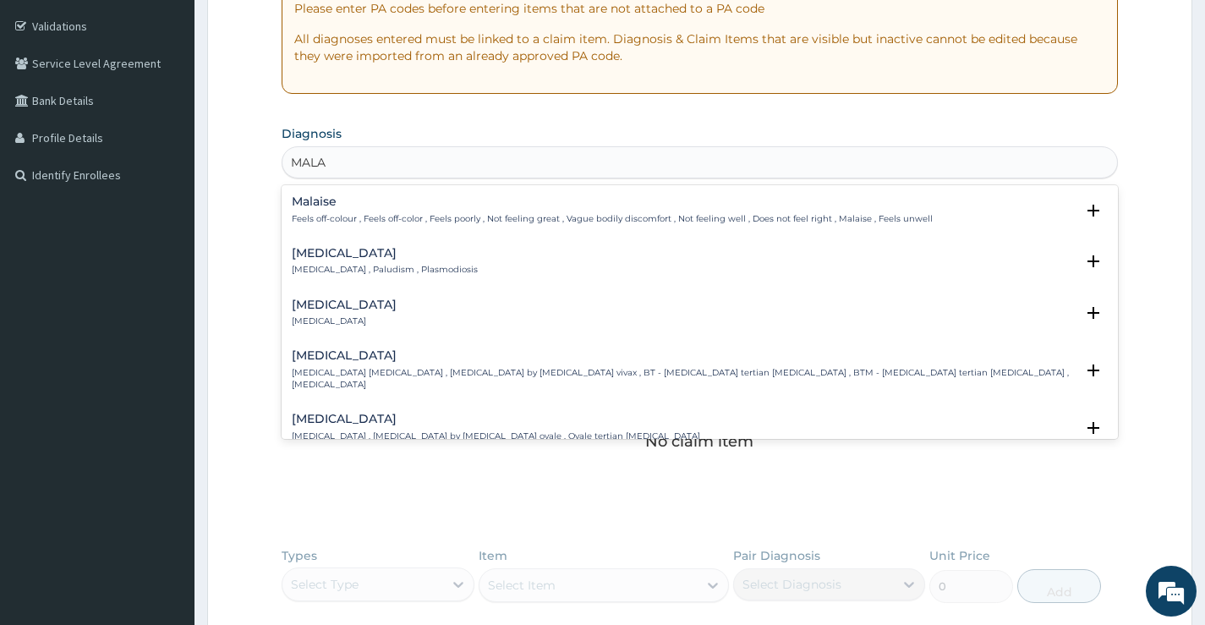
click at [346, 260] on h4 "Malaria" at bounding box center [385, 253] width 186 height 13
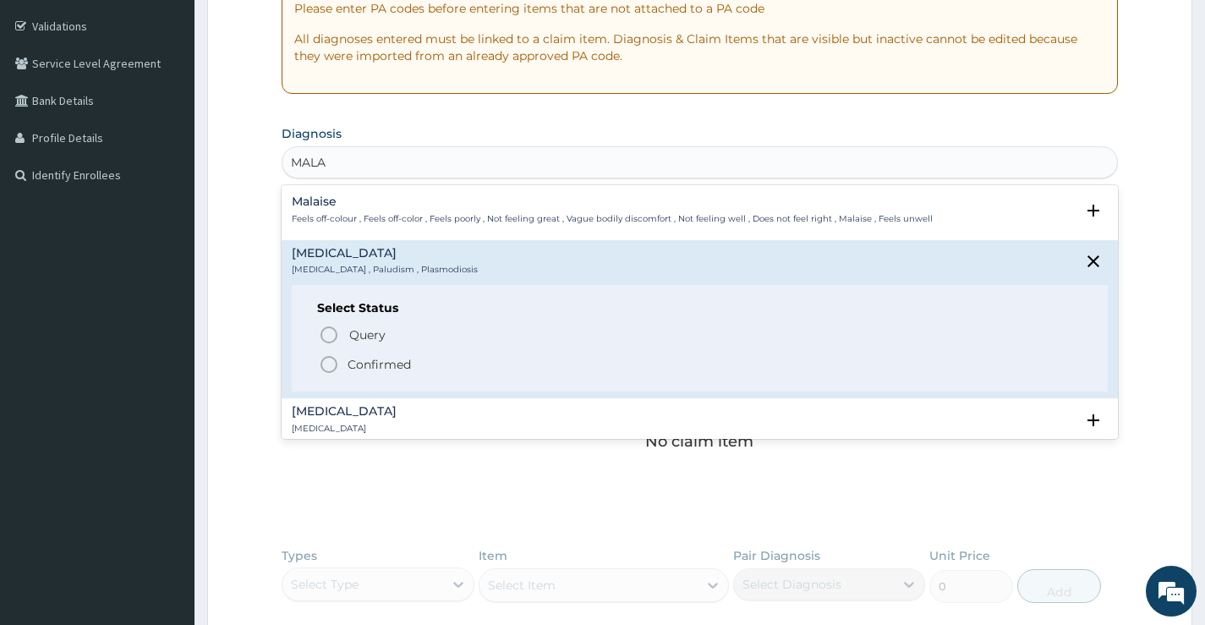
click at [325, 361] on icon "status option filled" at bounding box center [329, 364] width 20 height 20
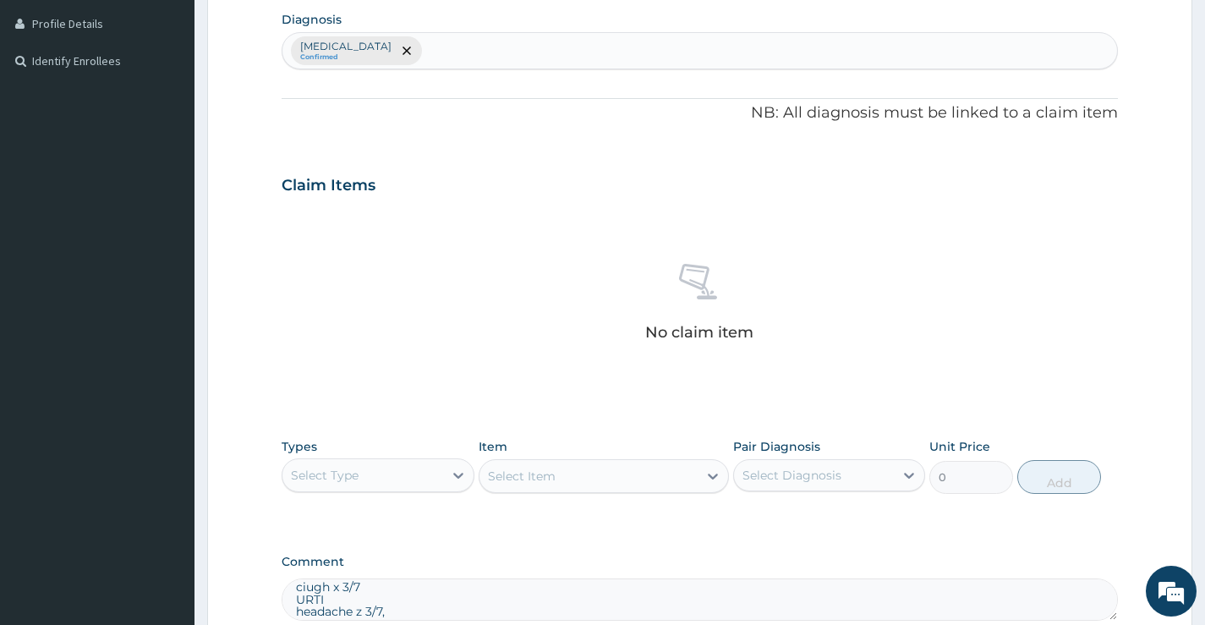
scroll to position [594, 0]
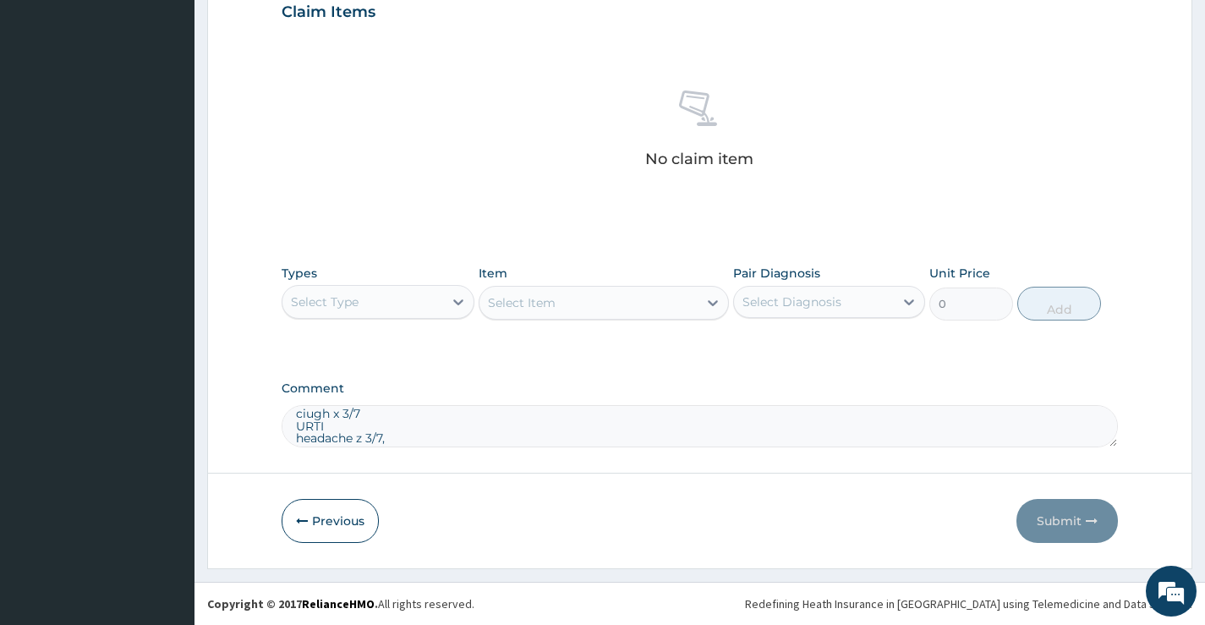
click at [357, 302] on div "Select Type" at bounding box center [325, 301] width 68 height 17
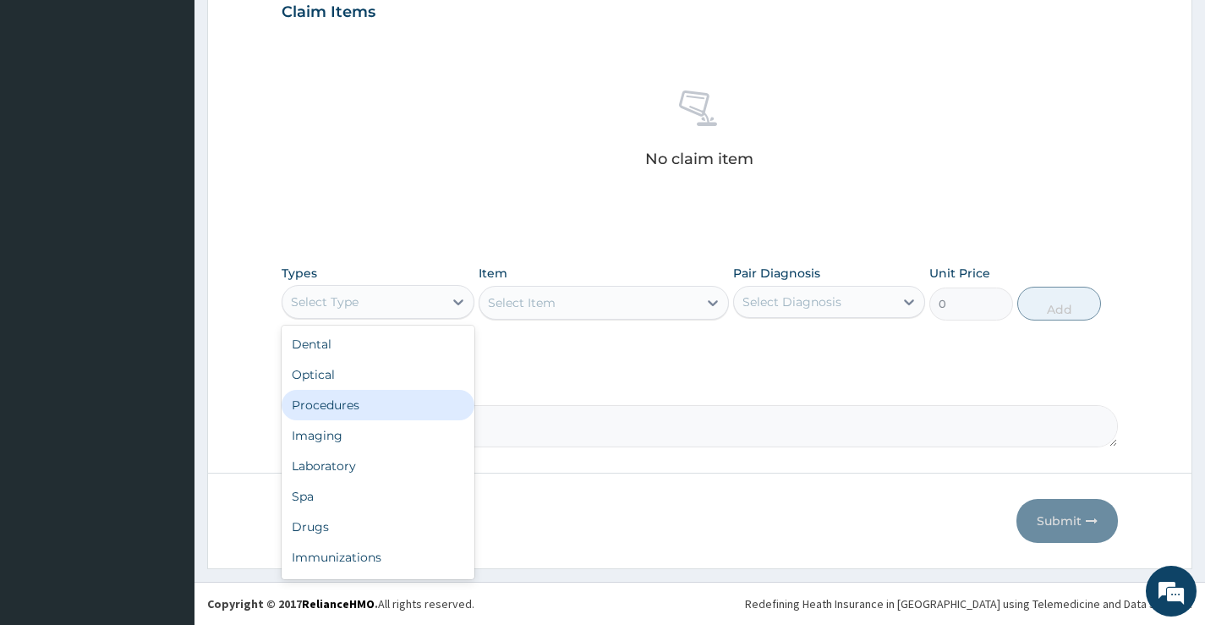
click at [364, 401] on div "Procedures" at bounding box center [378, 405] width 192 height 30
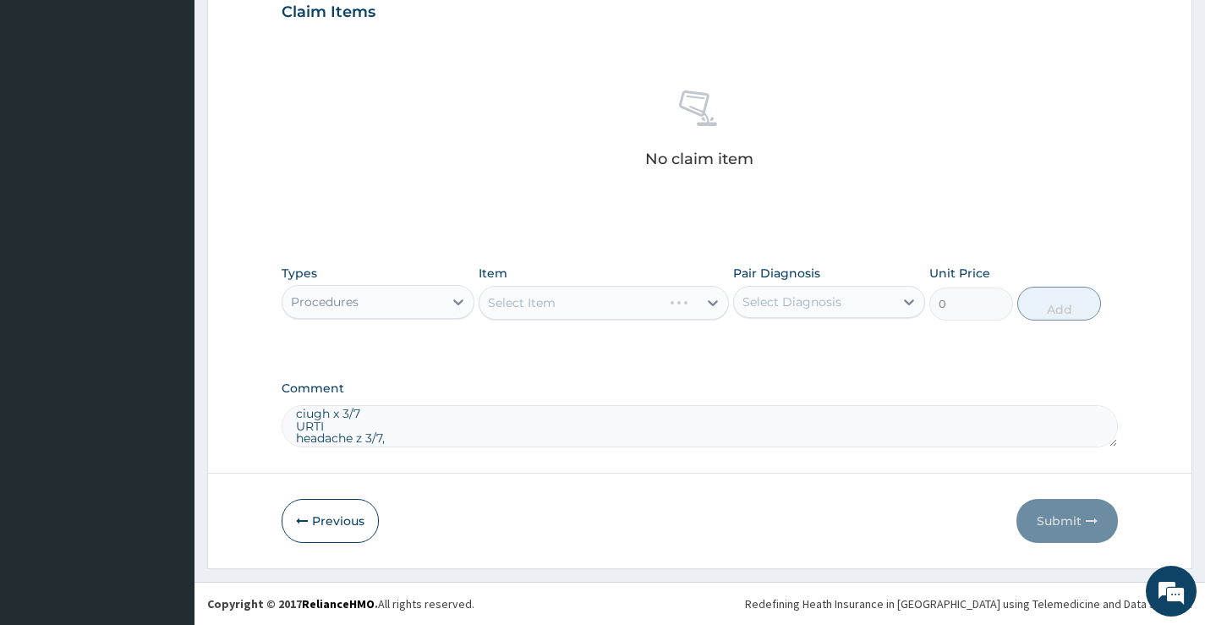
click at [541, 309] on div "Select Item" at bounding box center [604, 303] width 251 height 34
click at [529, 304] on div "Select Item" at bounding box center [522, 302] width 68 height 17
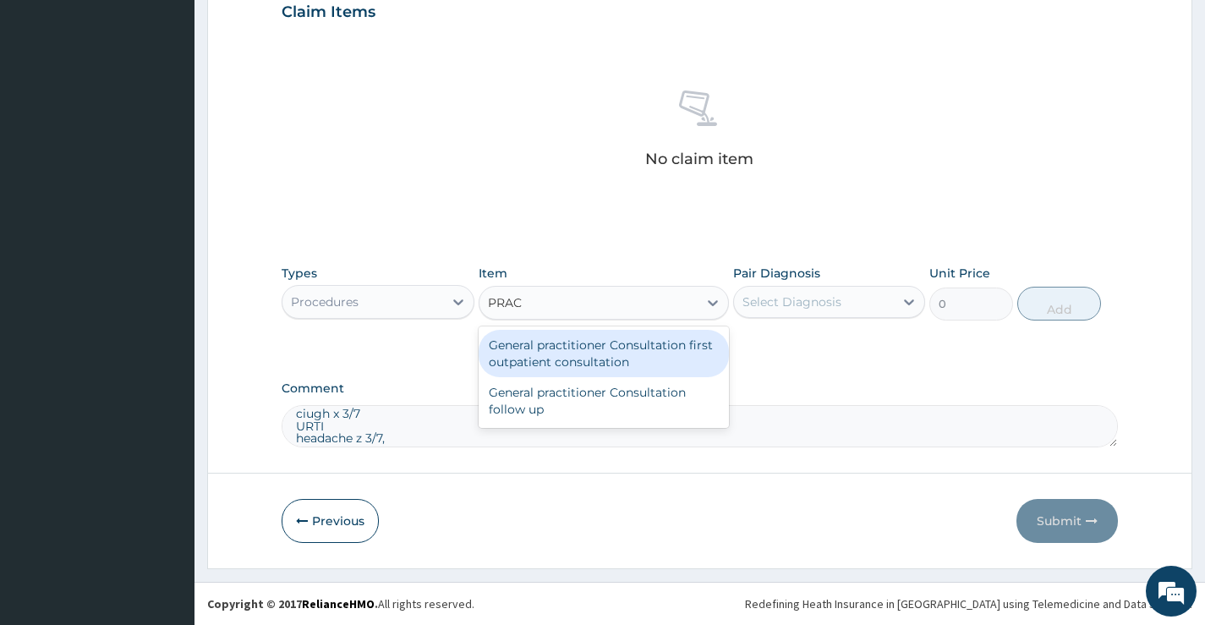
type input "PRACT"
click at [553, 345] on div "General practitioner Consultation first outpatient consultation" at bounding box center [604, 353] width 251 height 47
type input "3547.5"
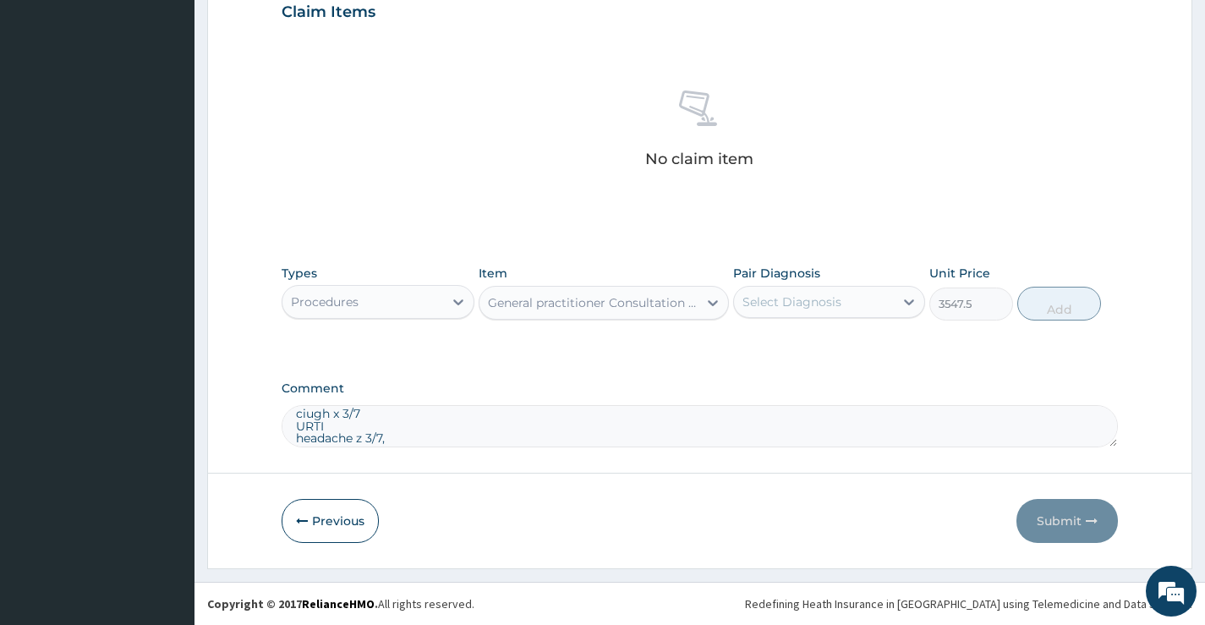
click at [801, 300] on div "Select Diagnosis" at bounding box center [791, 301] width 99 height 17
click at [810, 338] on div "Malaria" at bounding box center [829, 345] width 192 height 35
checkbox input "true"
click at [1047, 306] on button "Add" at bounding box center [1059, 304] width 84 height 34
type input "0"
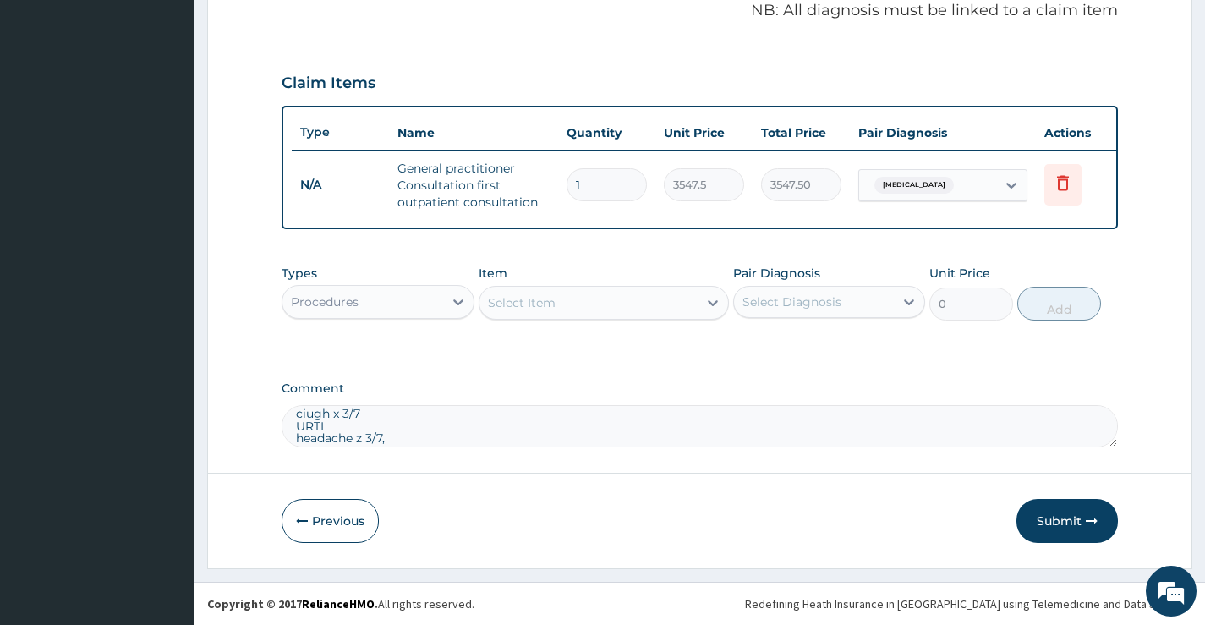
scroll to position [536, 0]
click at [387, 300] on div "Procedures" at bounding box center [362, 301] width 160 height 27
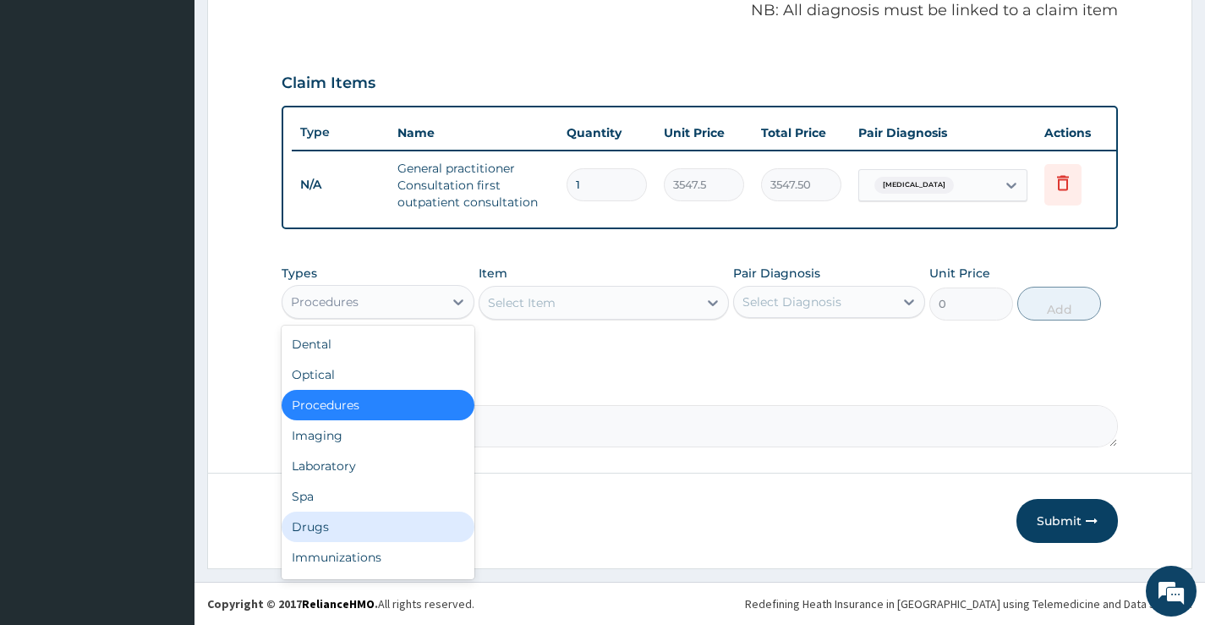
click at [367, 518] on div "Drugs" at bounding box center [378, 526] width 192 height 30
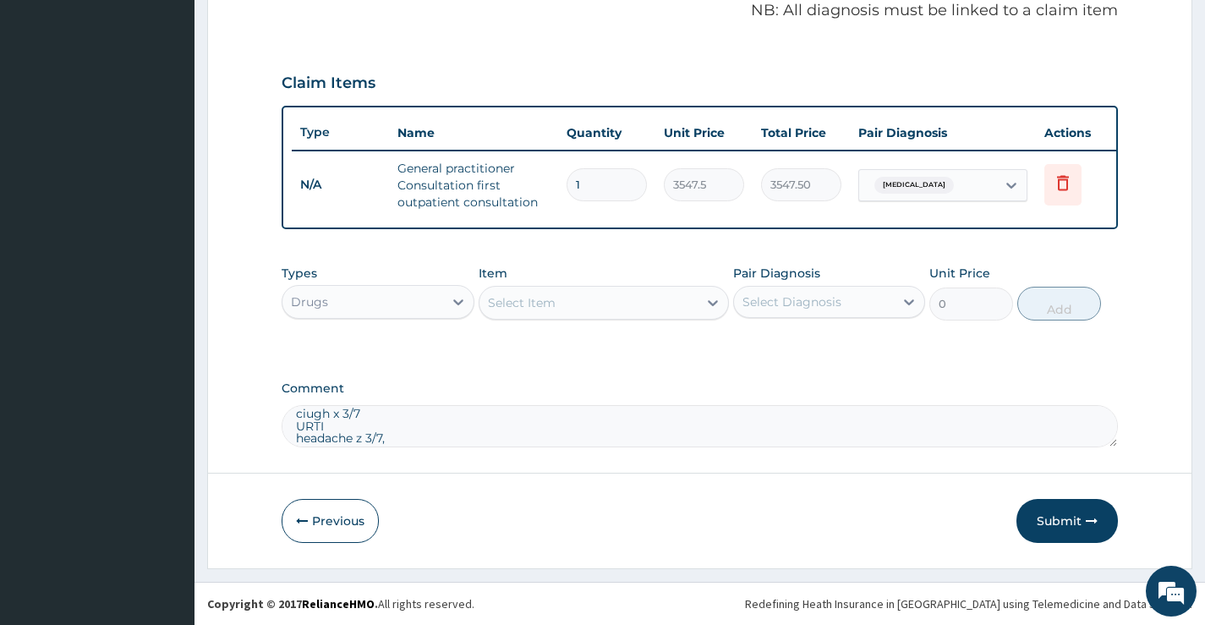
click at [544, 306] on div "Select Item" at bounding box center [522, 302] width 68 height 17
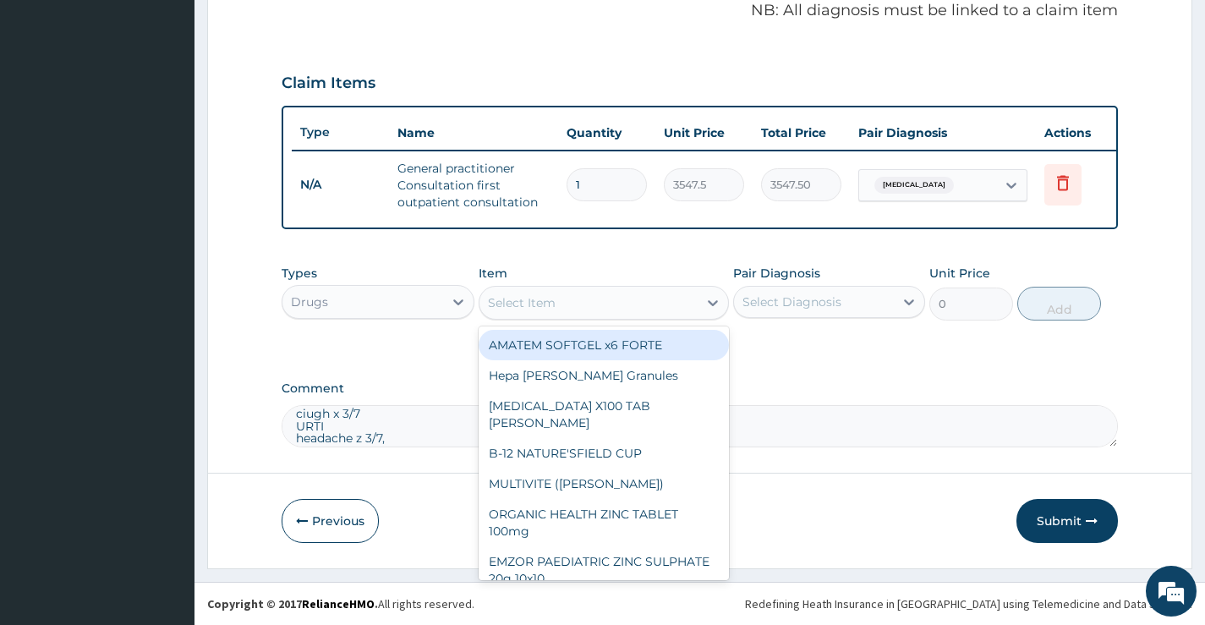
scroll to position [367, 0]
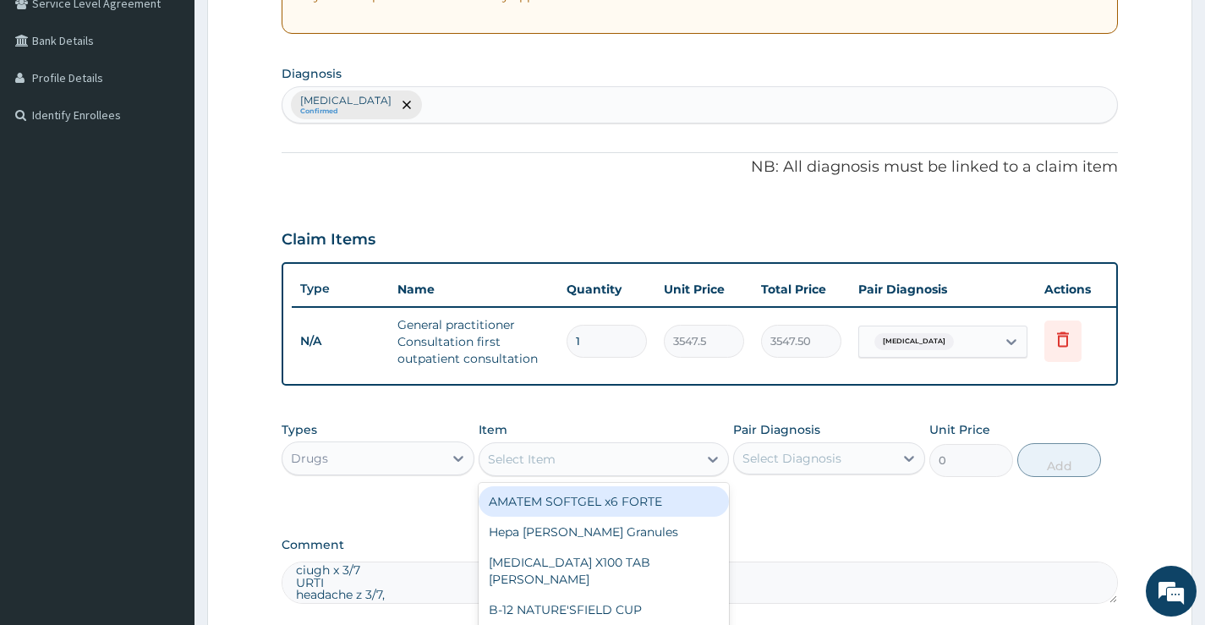
click at [393, 104] on div "Malaria Confirmed" at bounding box center [699, 105] width 834 height 36
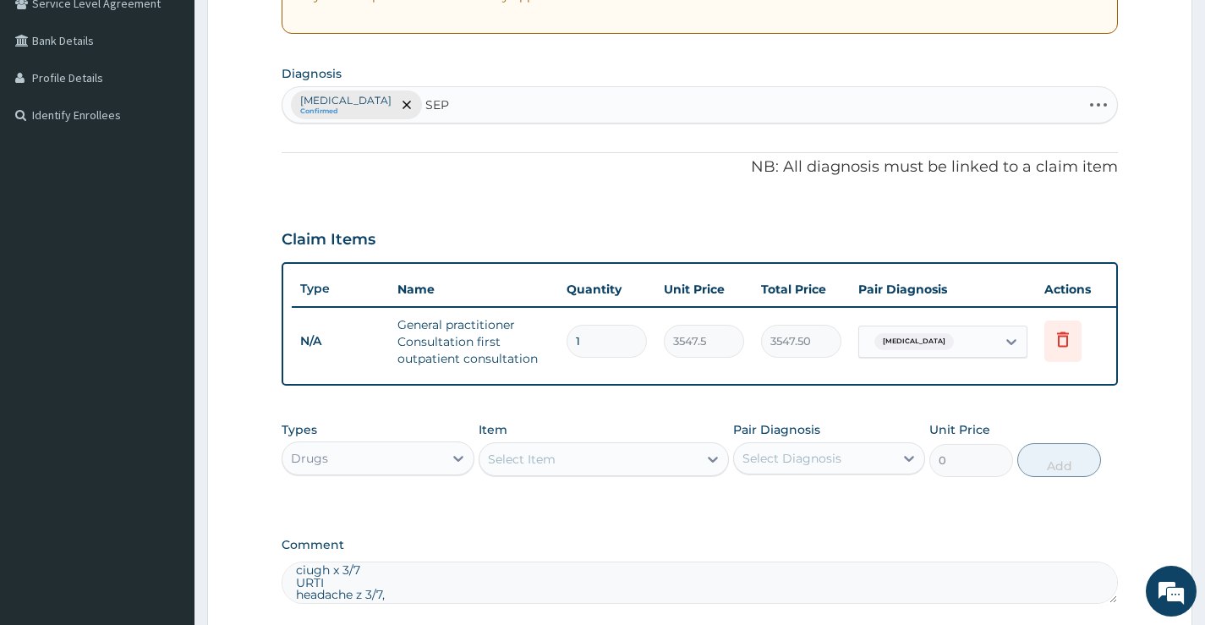
type input "SEPS"
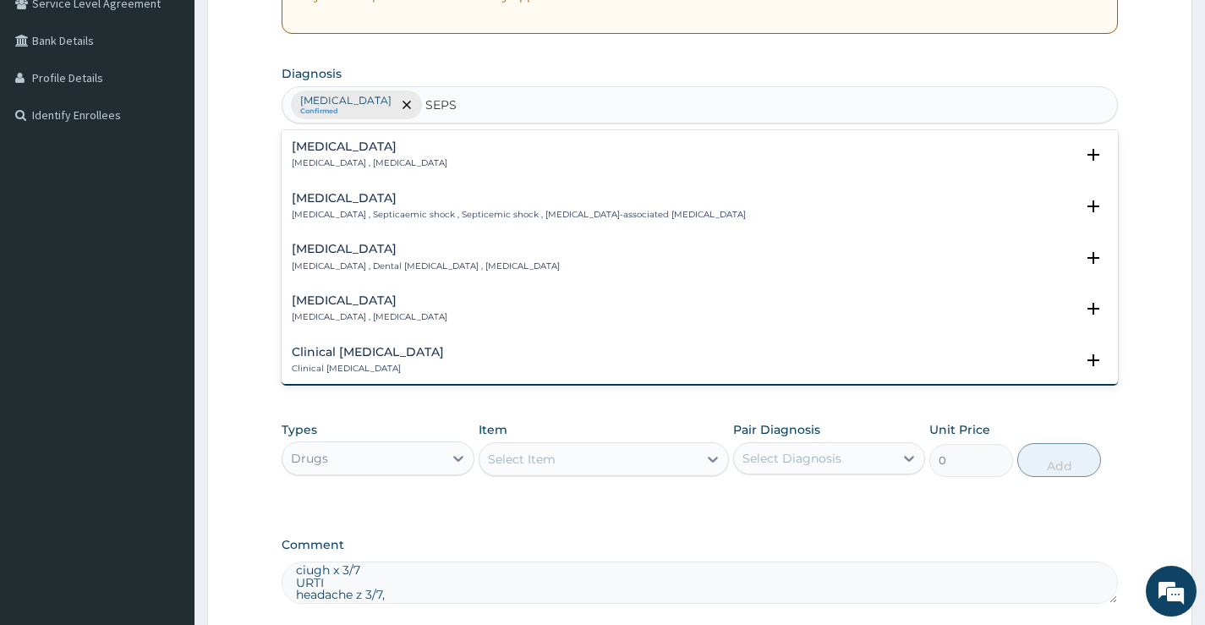
click at [323, 147] on h4 "Sepsis" at bounding box center [370, 146] width 156 height 13
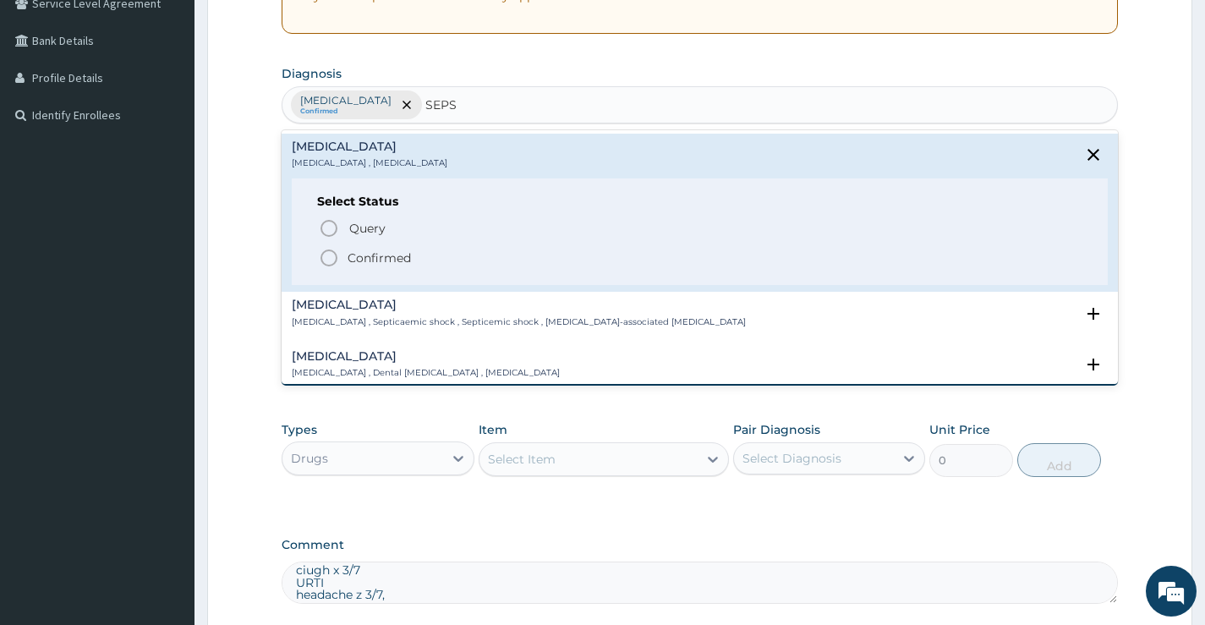
click at [326, 258] on icon "status option filled" at bounding box center [329, 258] width 20 height 20
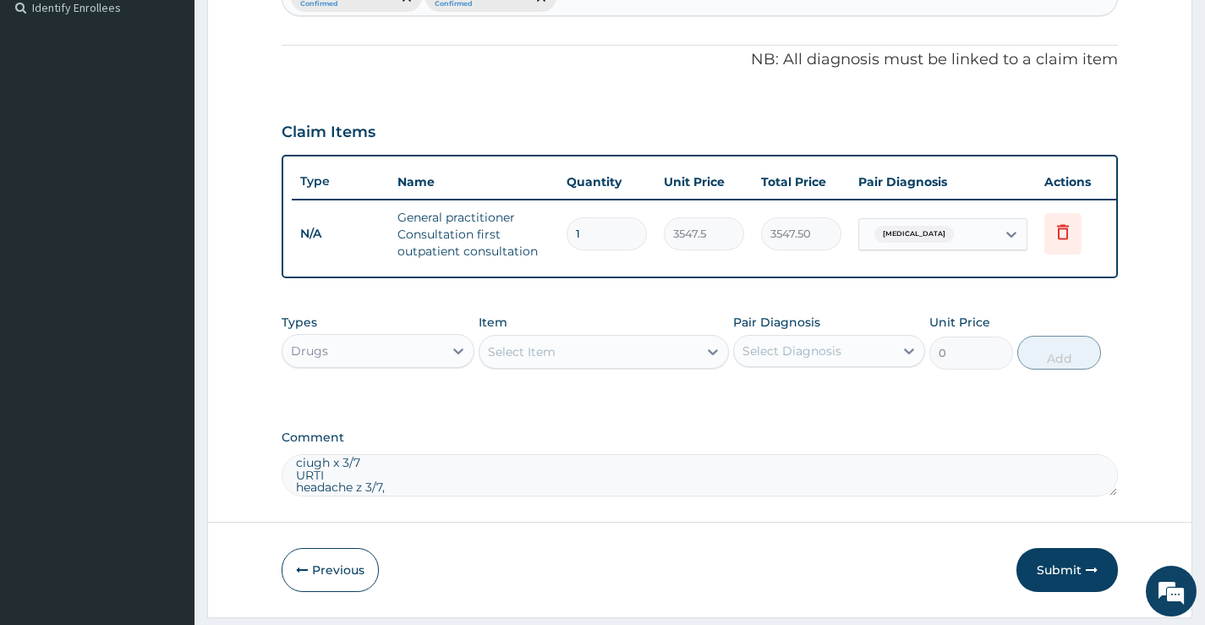
scroll to position [536, 0]
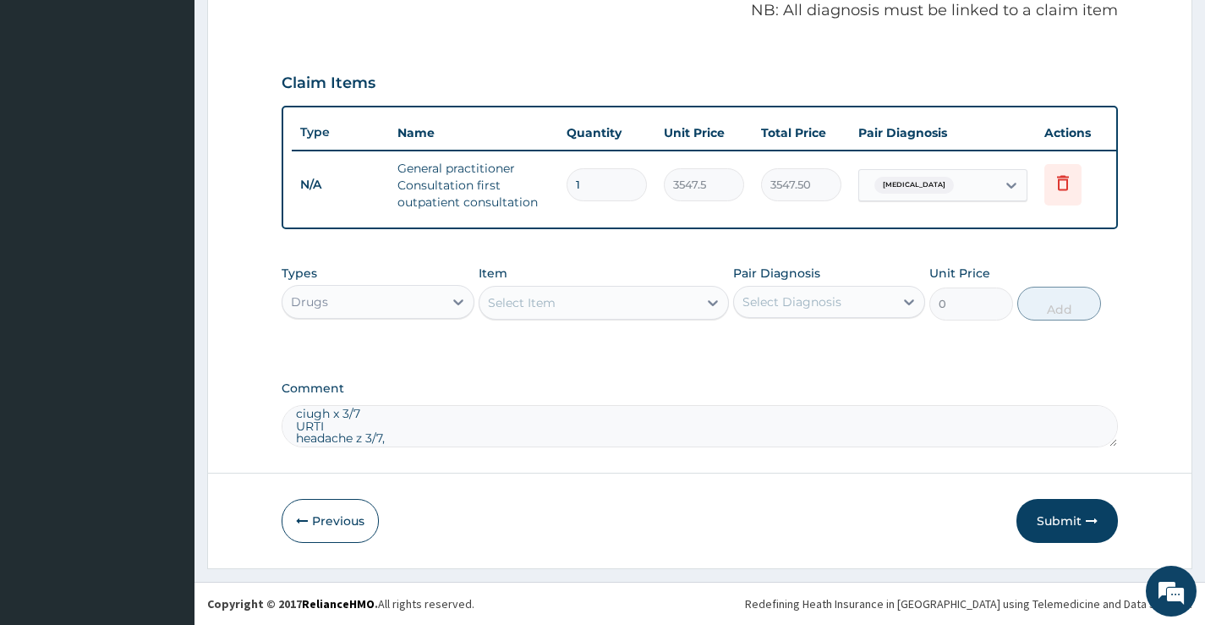
click at [513, 304] on div "Select Item" at bounding box center [522, 302] width 68 height 17
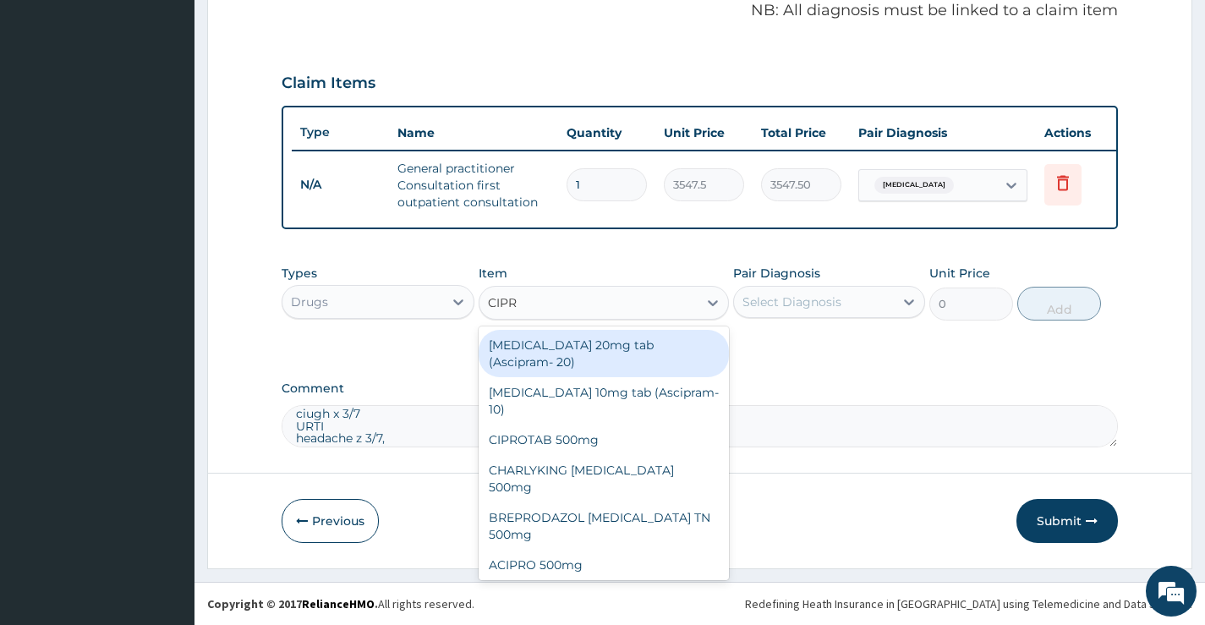
type input "CIPRO"
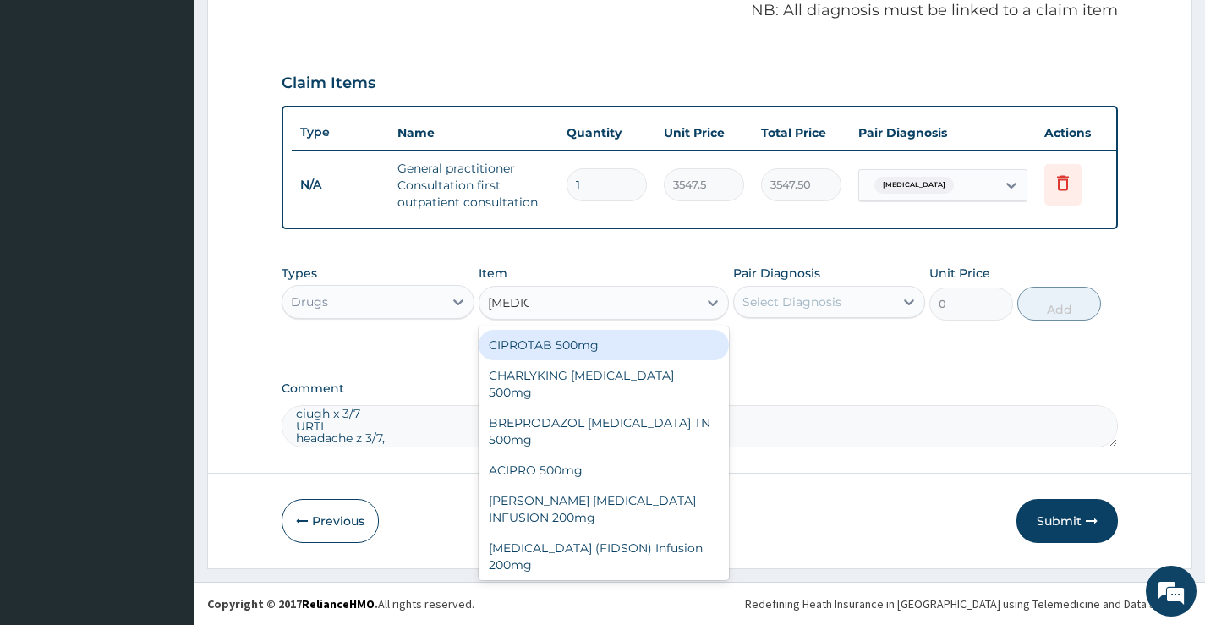
click at [566, 343] on div "CIPROTAB 500mg" at bounding box center [604, 345] width 251 height 30
type input "300"
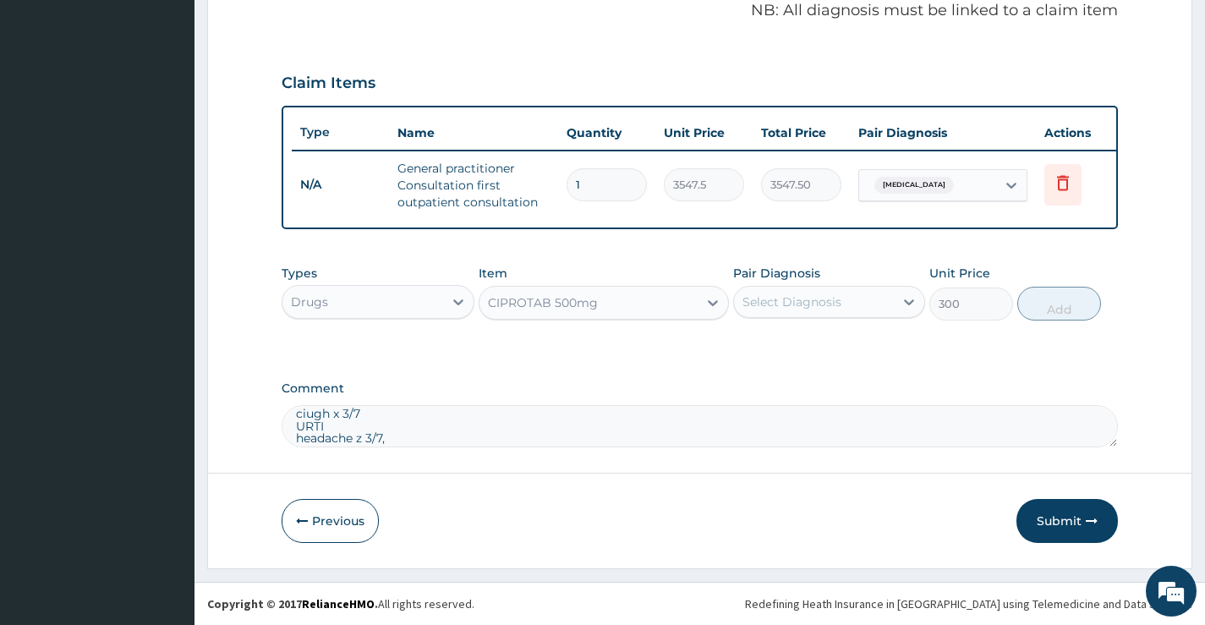
click at [802, 307] on div "Select Diagnosis" at bounding box center [791, 301] width 99 height 17
click at [823, 368] on div "Sepsis" at bounding box center [829, 380] width 192 height 35
checkbox input "true"
click at [1060, 306] on button "Add" at bounding box center [1059, 304] width 84 height 34
type input "0"
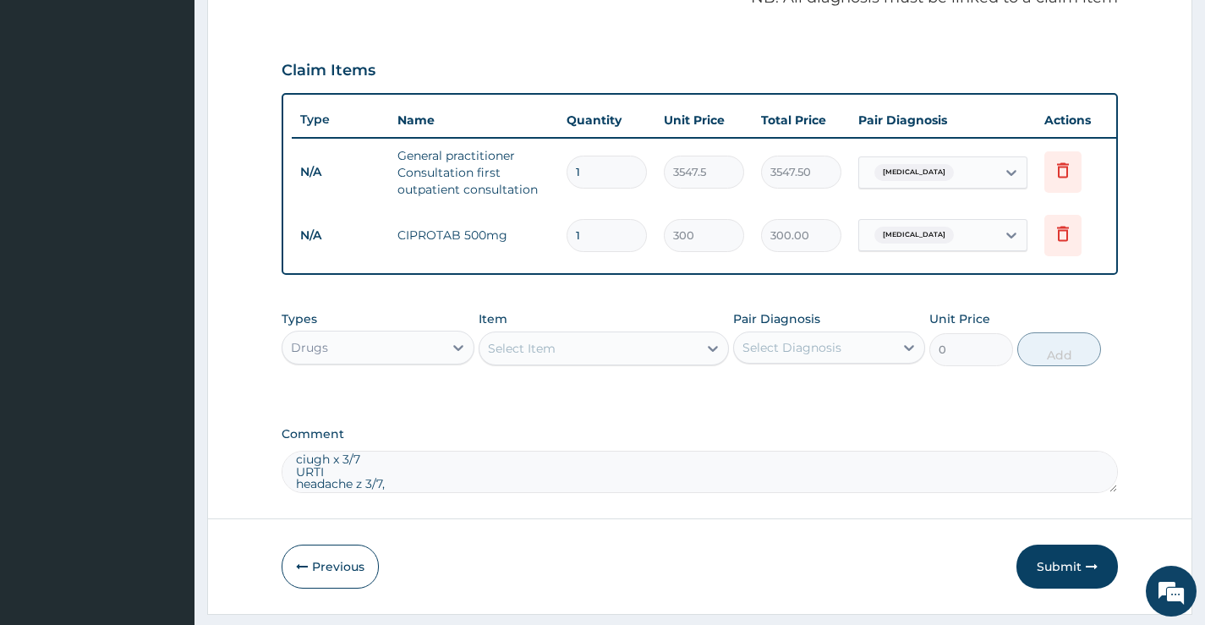
type input "10"
type input "3000.00"
type input "10"
click at [511, 357] on div "Select Item" at bounding box center [522, 348] width 68 height 17
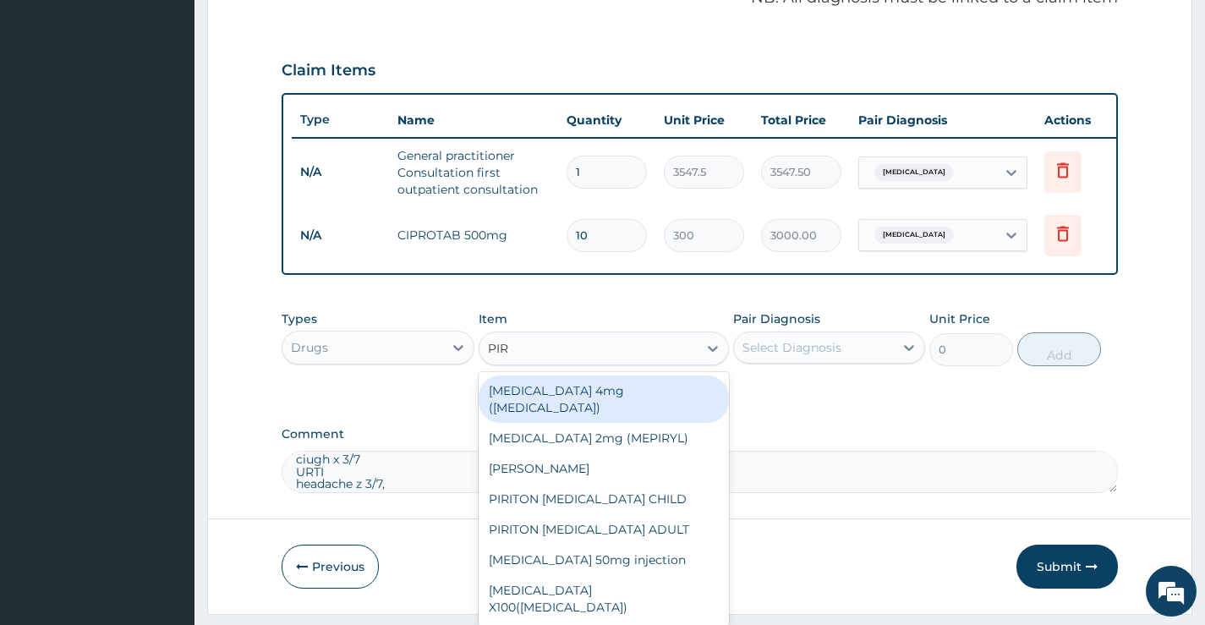
type input "PIRI"
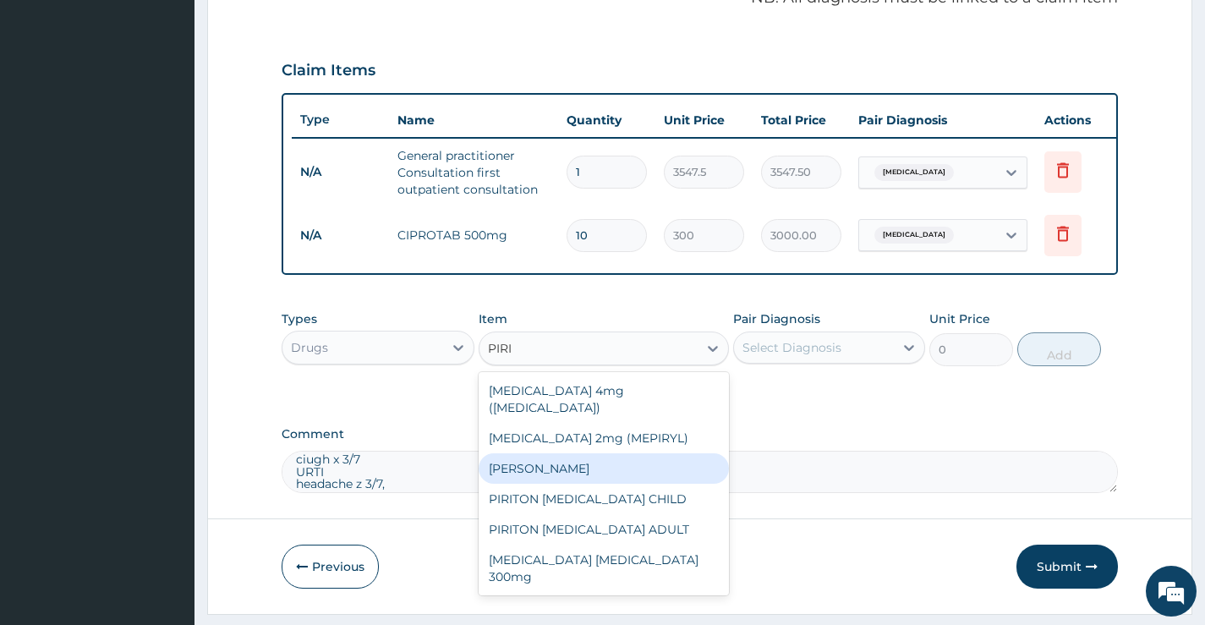
click at [539, 453] on div "PIRITON TAB EVANS" at bounding box center [604, 468] width 251 height 30
type input "50"
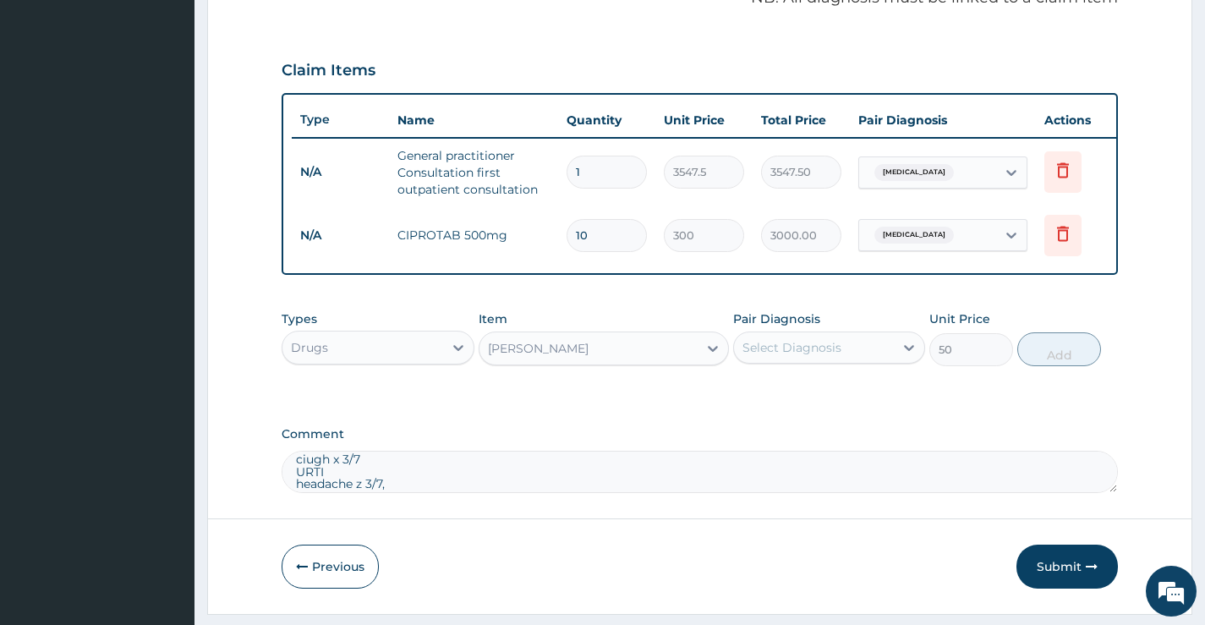
click at [811, 356] on div "Select Diagnosis" at bounding box center [791, 347] width 99 height 17
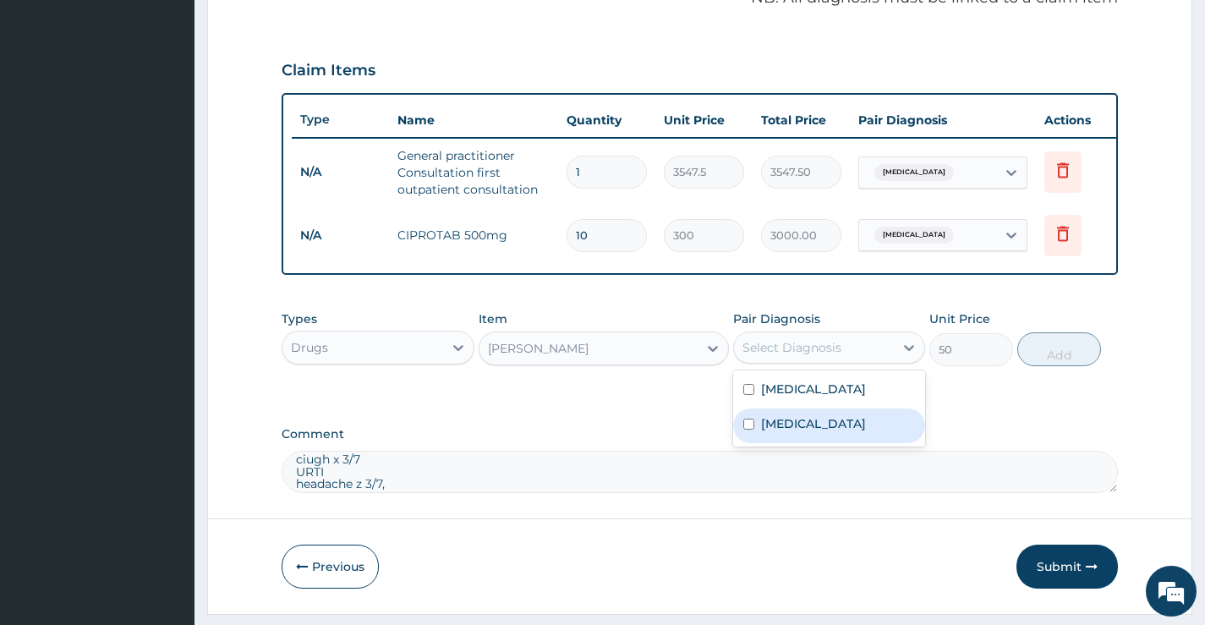
click at [822, 441] on div "Sepsis" at bounding box center [829, 425] width 192 height 35
checkbox input "true"
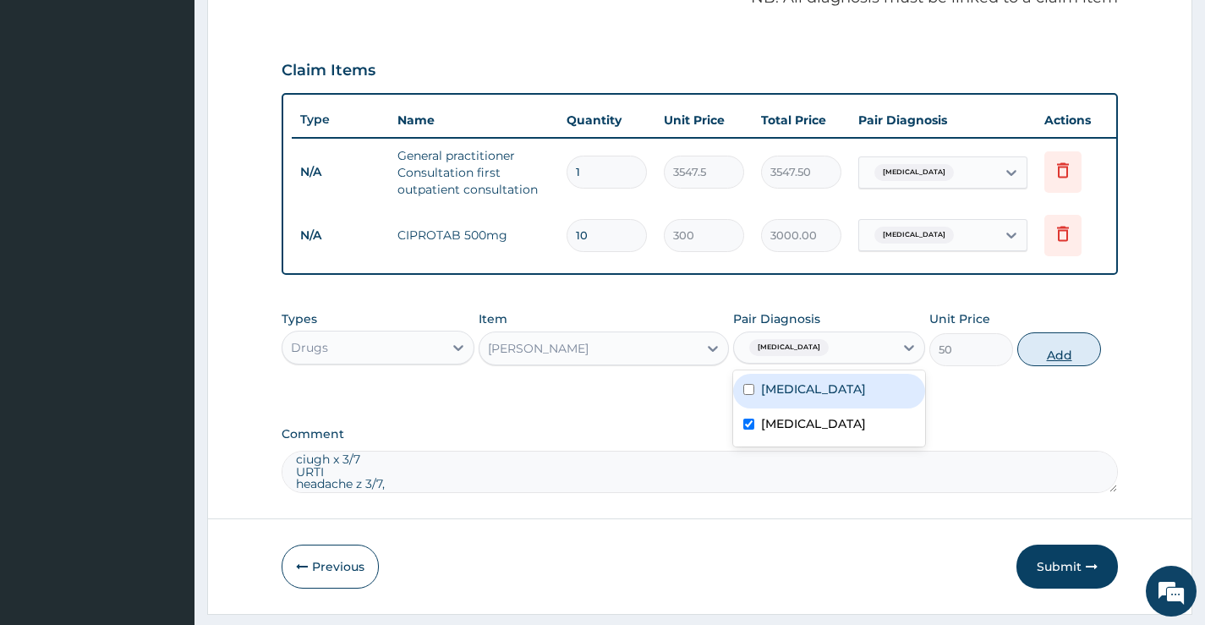
click at [1070, 366] on button "Add" at bounding box center [1059, 349] width 84 height 34
type input "0"
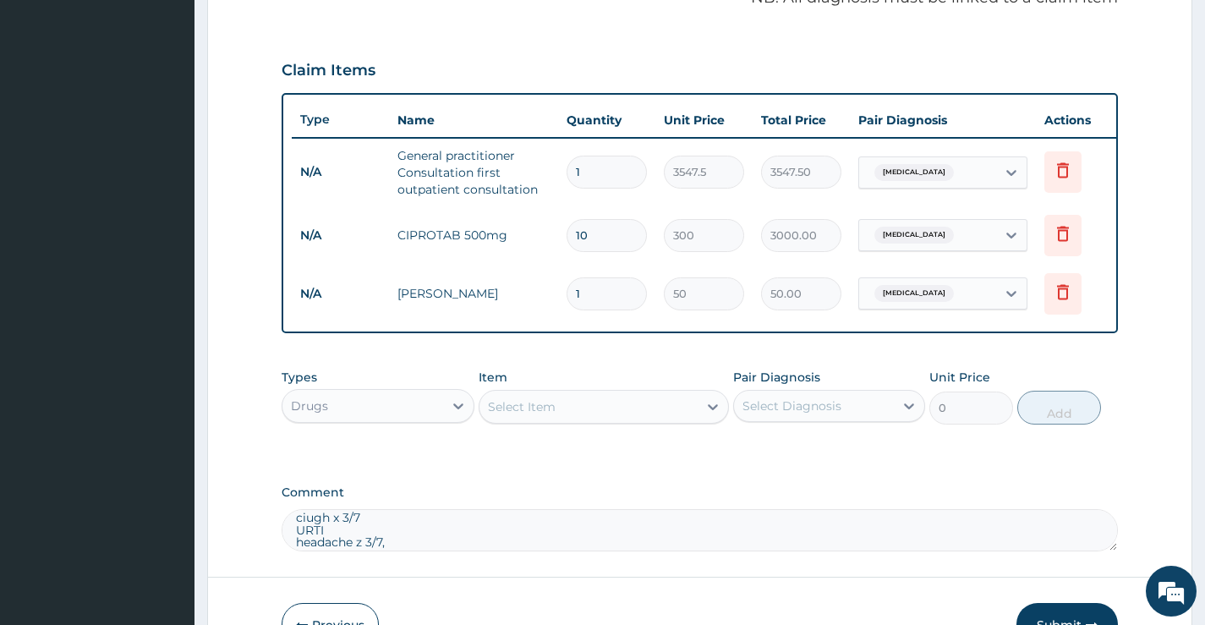
type input "0.00"
type input "4"
type input "200.00"
type input "4"
click at [555, 415] on div "Select Item" at bounding box center [522, 406] width 68 height 17
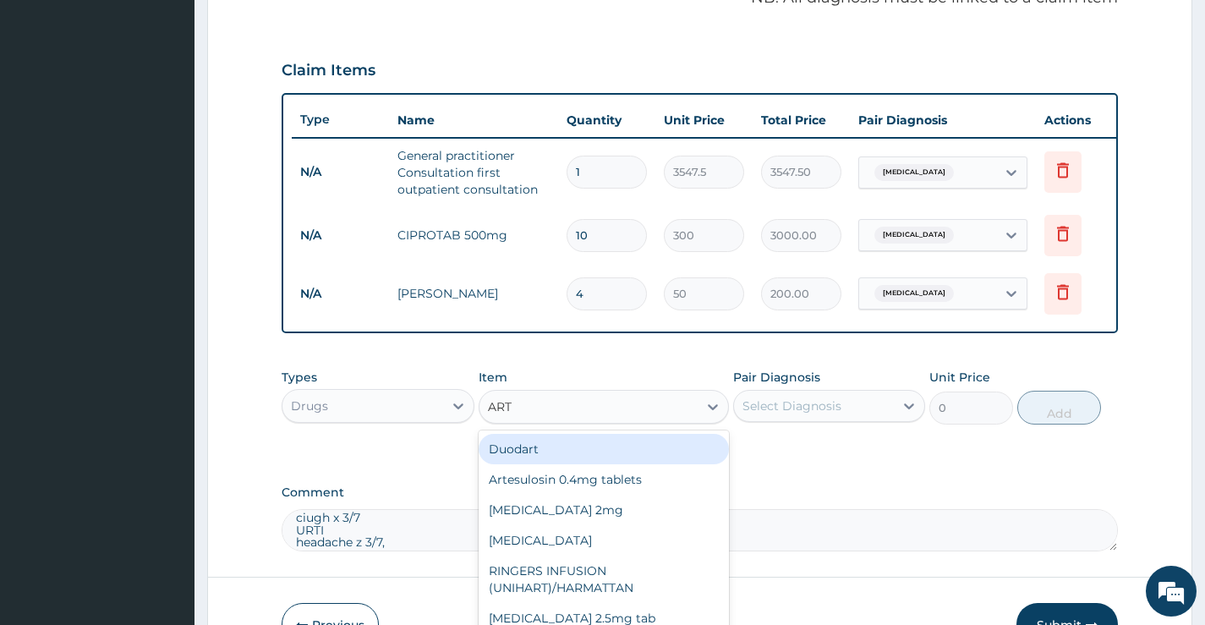
type input "ARTE"
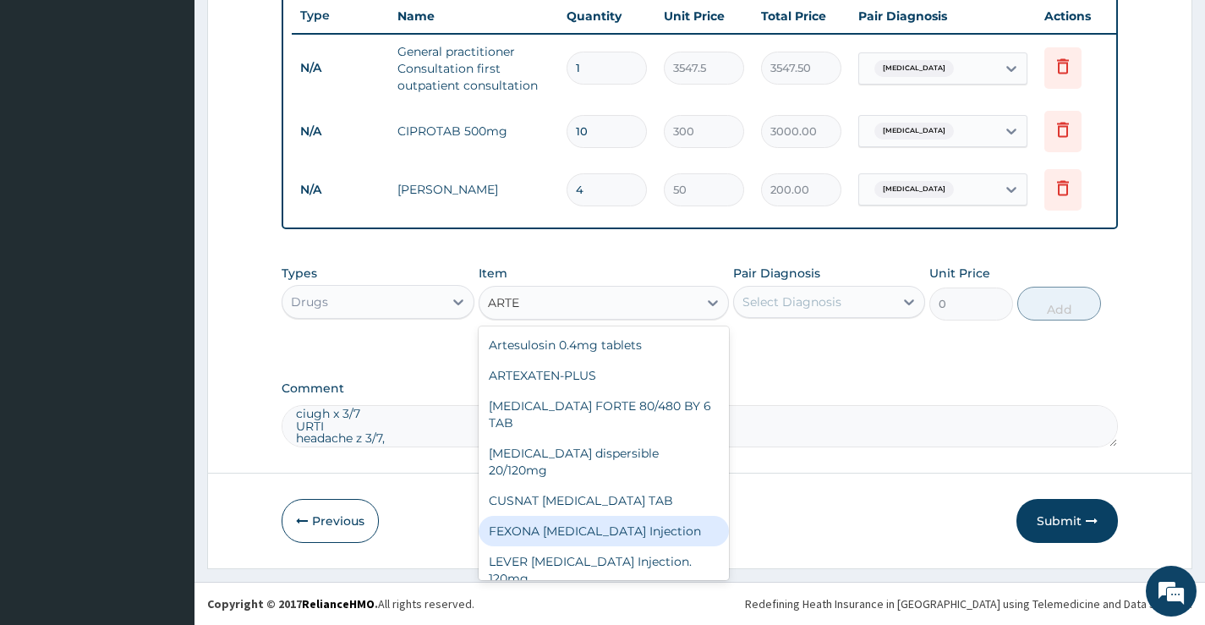
scroll to position [169, 0]
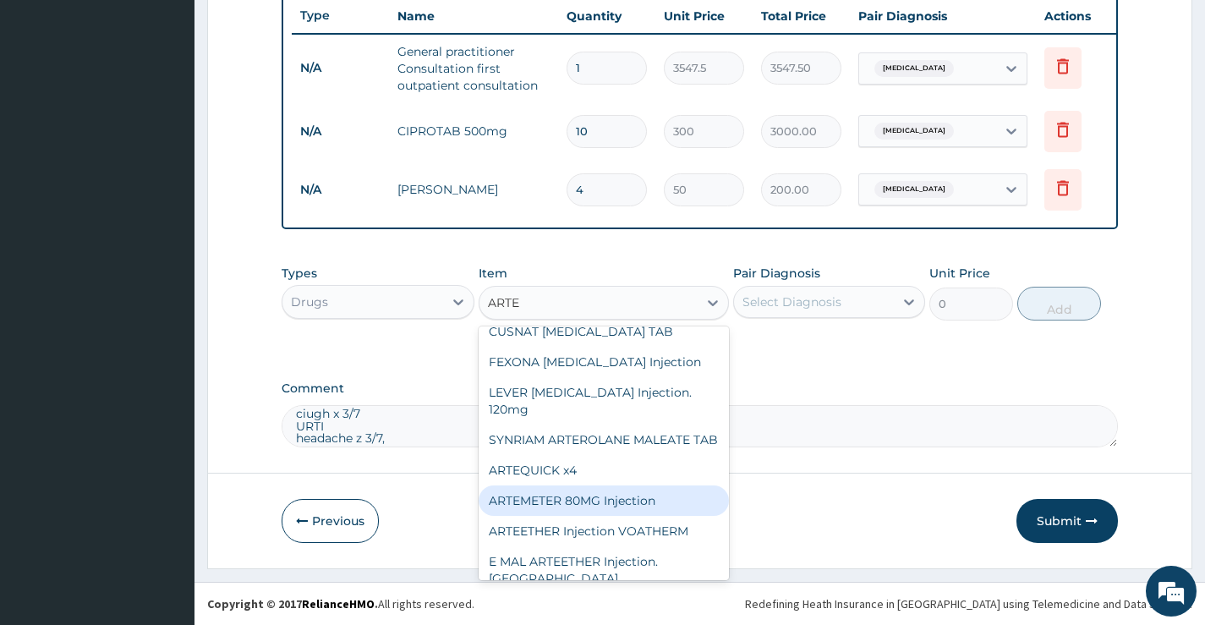
click at [609, 485] on div "ARTEMETER 80MG Injection" at bounding box center [604, 500] width 251 height 30
type input "1500"
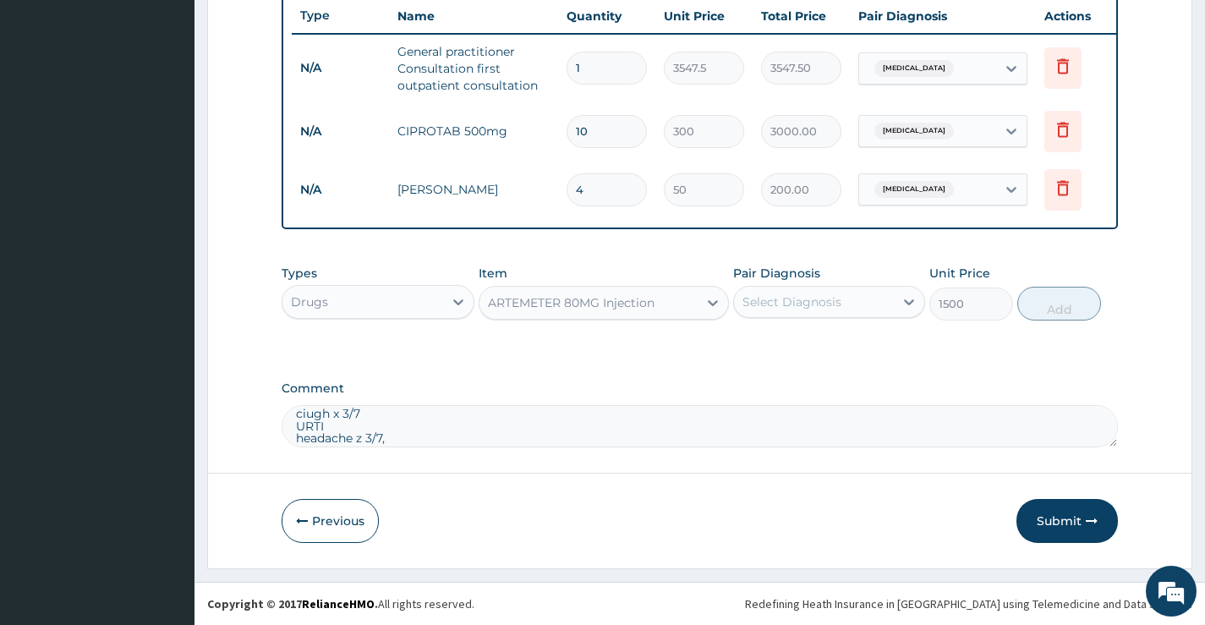
click at [848, 302] on div "Select Diagnosis" at bounding box center [814, 301] width 160 height 27
click at [845, 345] on div "Malaria" at bounding box center [829, 345] width 192 height 35
checkbox input "true"
click at [1040, 304] on button "Add" at bounding box center [1059, 304] width 84 height 34
type input "0"
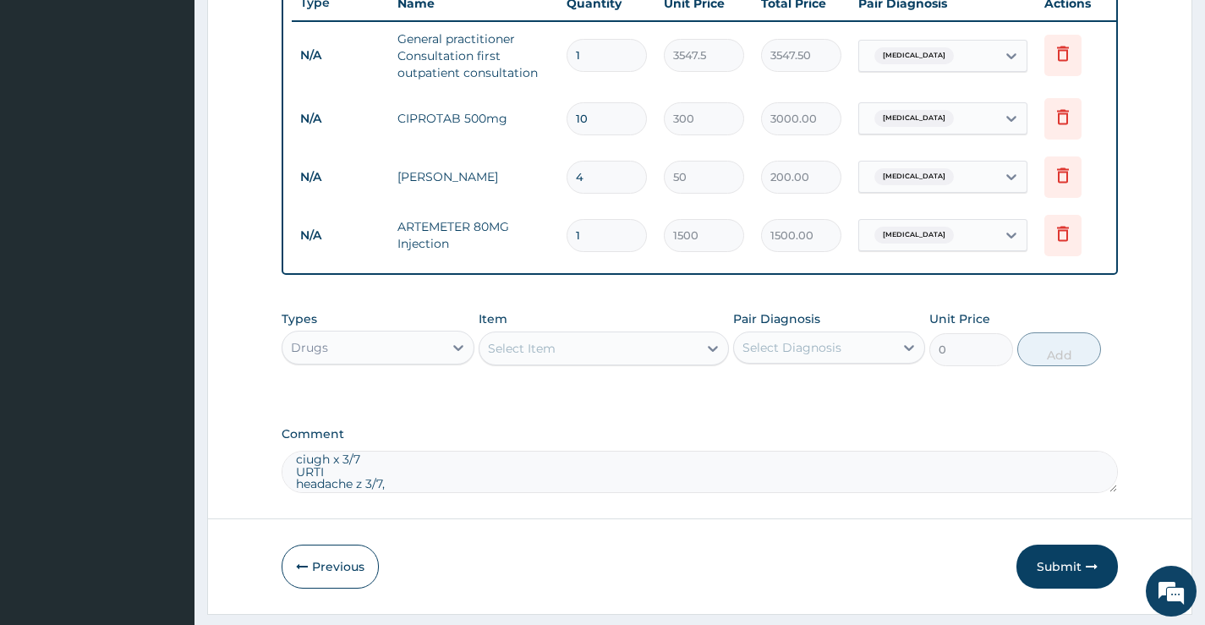
type input "0.00"
type input "6"
type input "9000.00"
type input "6"
click at [539, 357] on div "Select Item" at bounding box center [522, 348] width 68 height 17
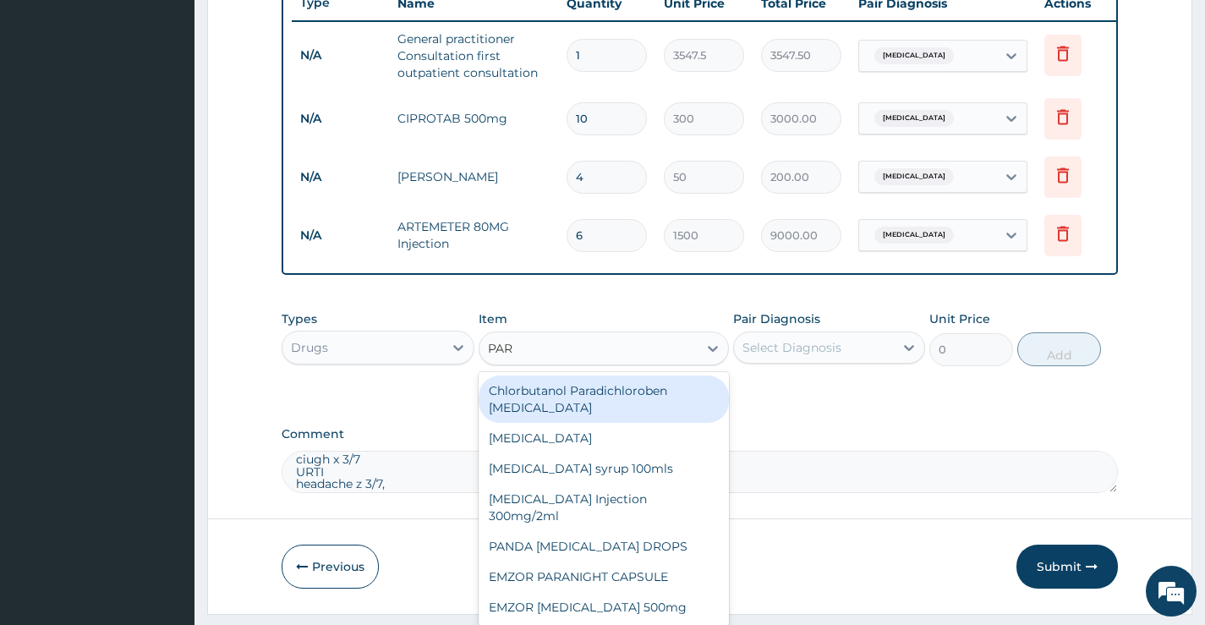
type input "PARA"
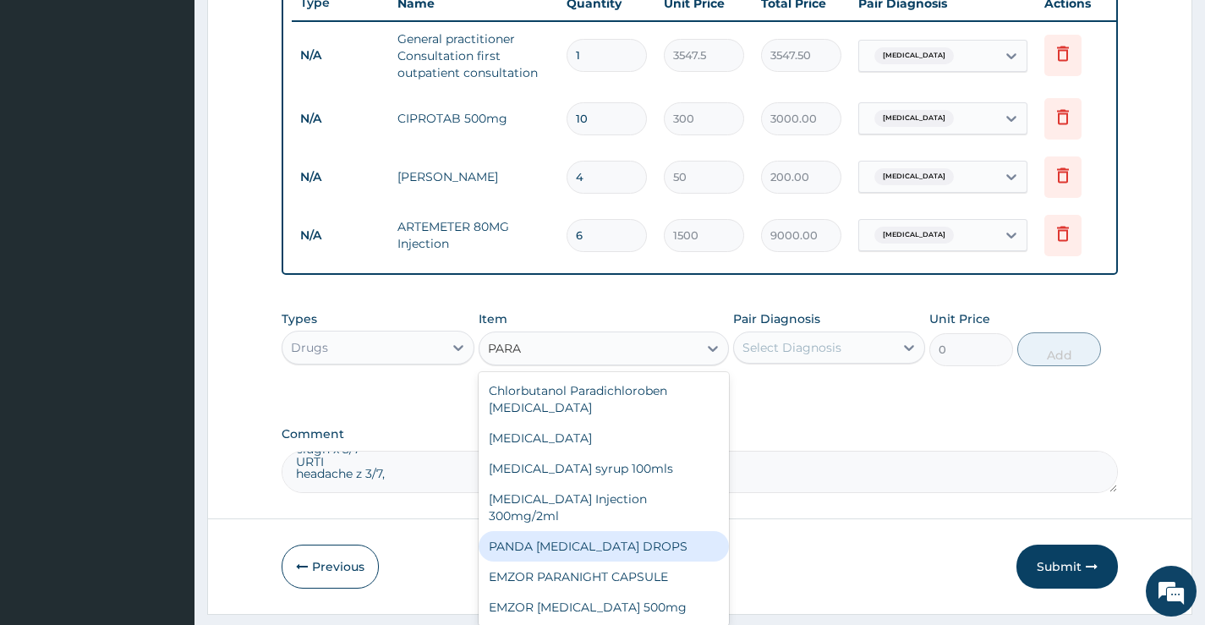
scroll to position [47, 0]
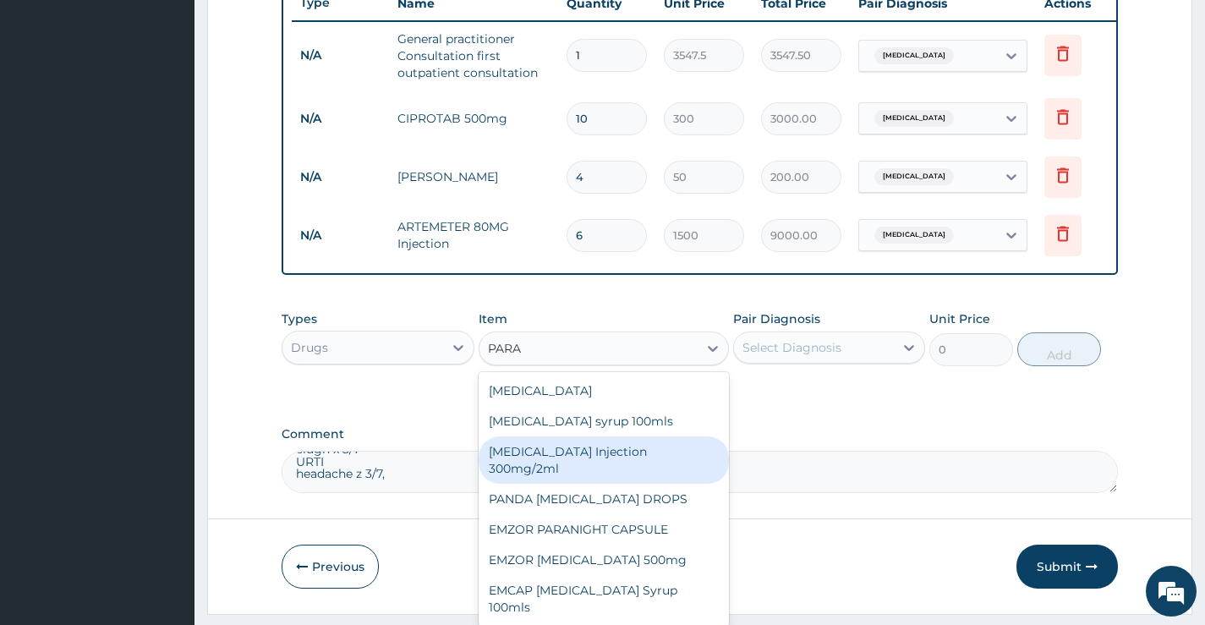
click at [568, 475] on div "PARACETAMOL Injection 300mg/2ml" at bounding box center [604, 459] width 251 height 47
type input "800"
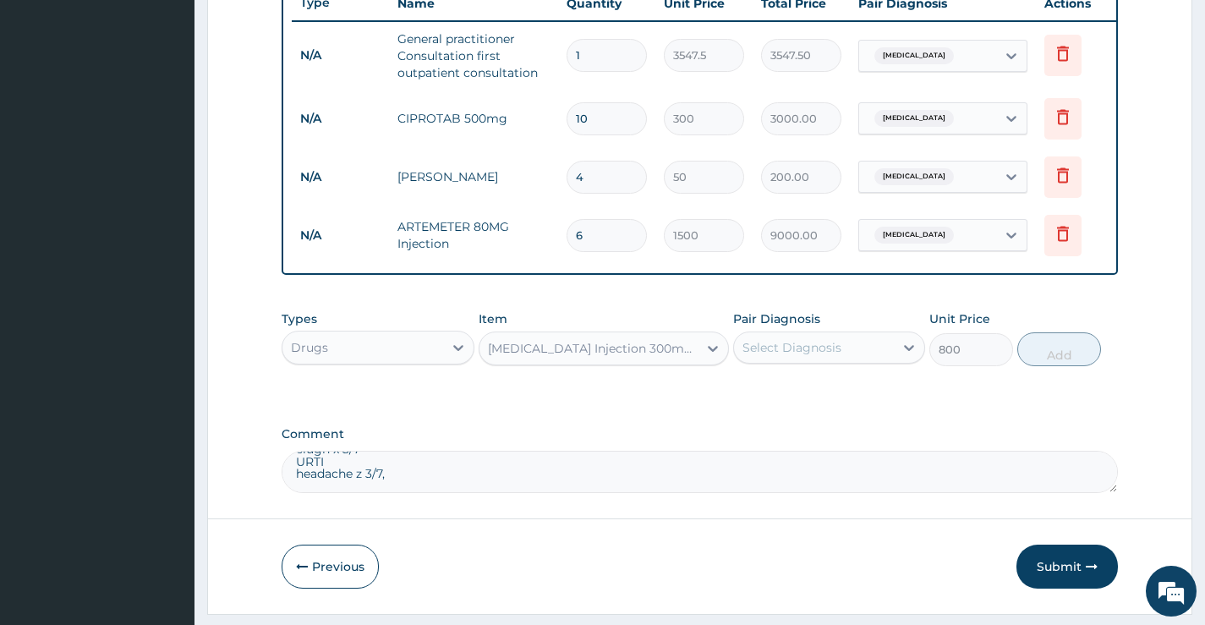
click at [782, 356] on div "Select Diagnosis" at bounding box center [791, 347] width 99 height 17
click at [792, 397] on label "Malaria" at bounding box center [813, 388] width 105 height 17
checkbox input "true"
click at [1068, 365] on button "Add" at bounding box center [1059, 349] width 84 height 34
type input "0"
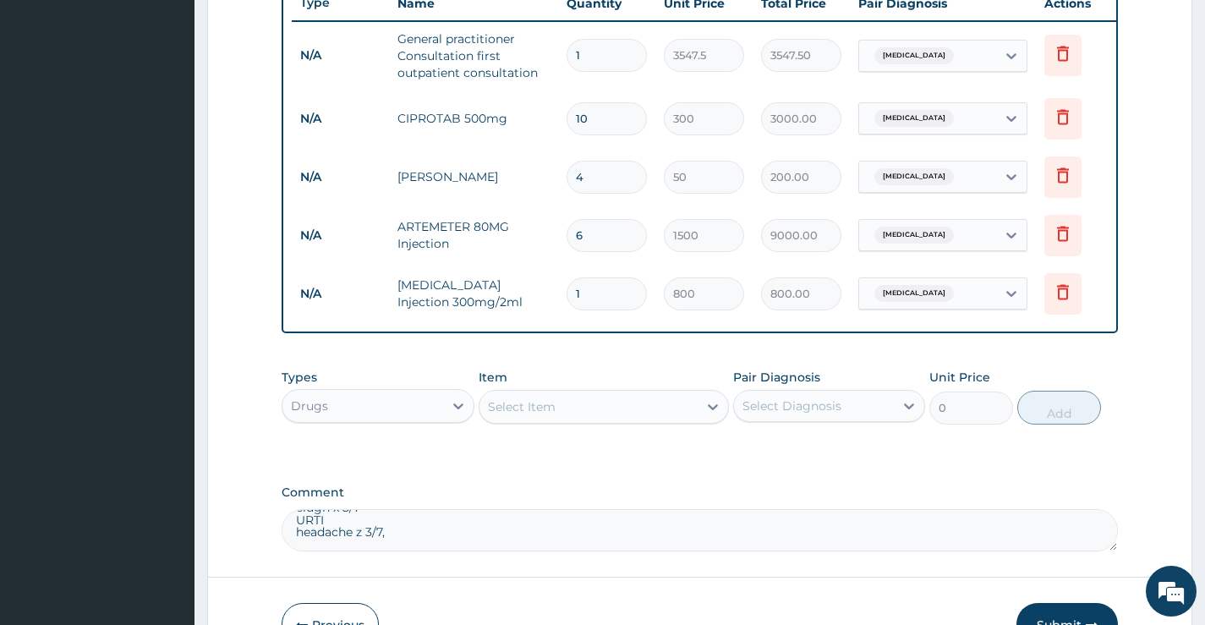
type input "0.00"
type input "4"
type input "3200.00"
type input "0.00"
type input "2"
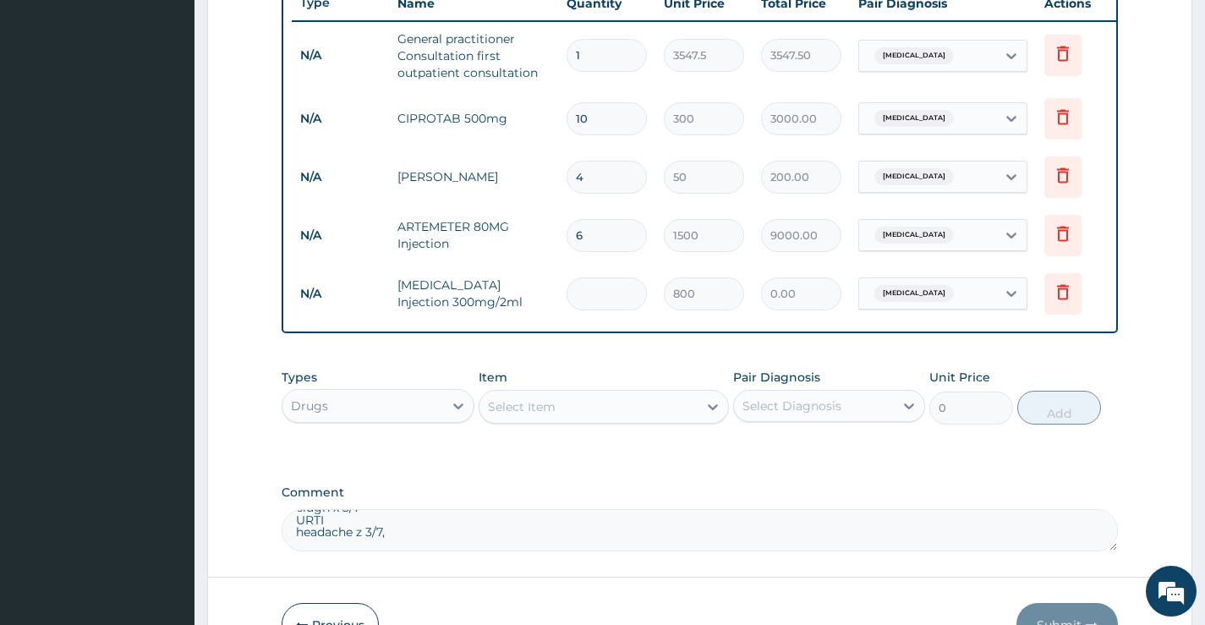
type input "1600.00"
type input "2"
click at [593, 420] on div "Select Item" at bounding box center [588, 406] width 219 height 27
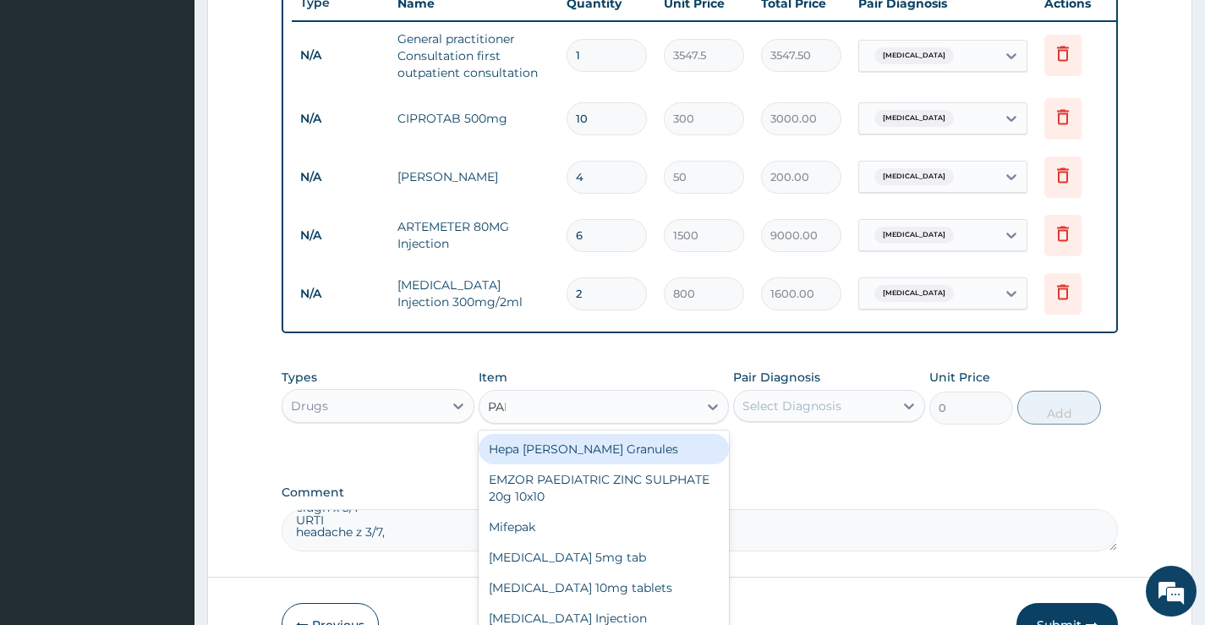
type input "PARA"
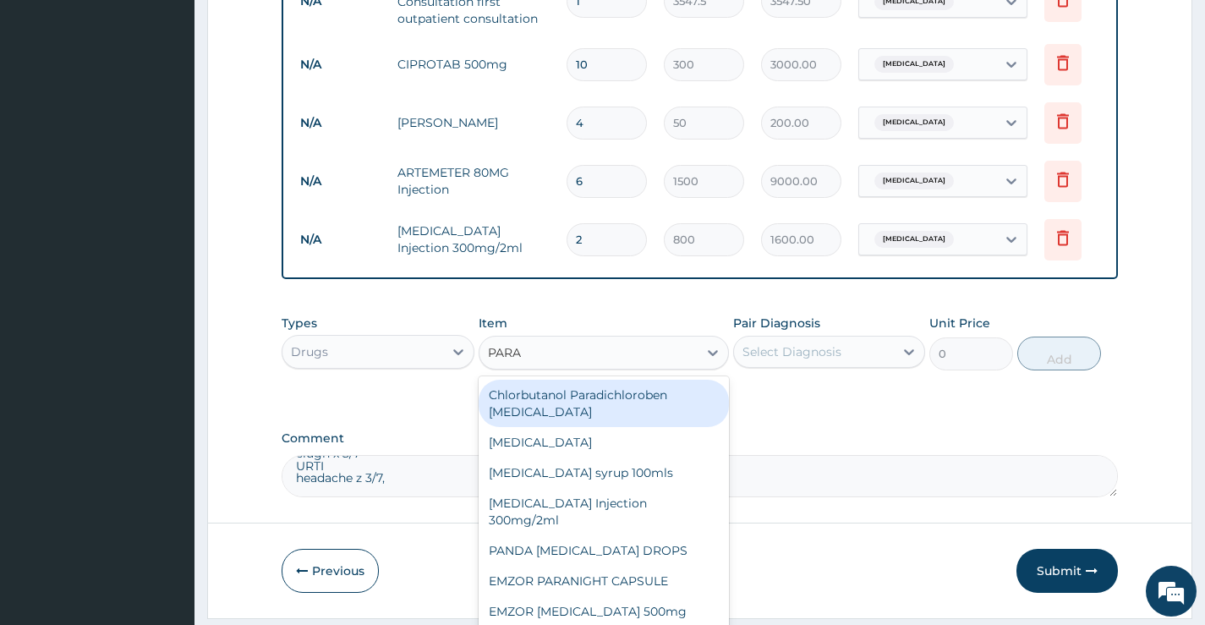
scroll to position [769, 0]
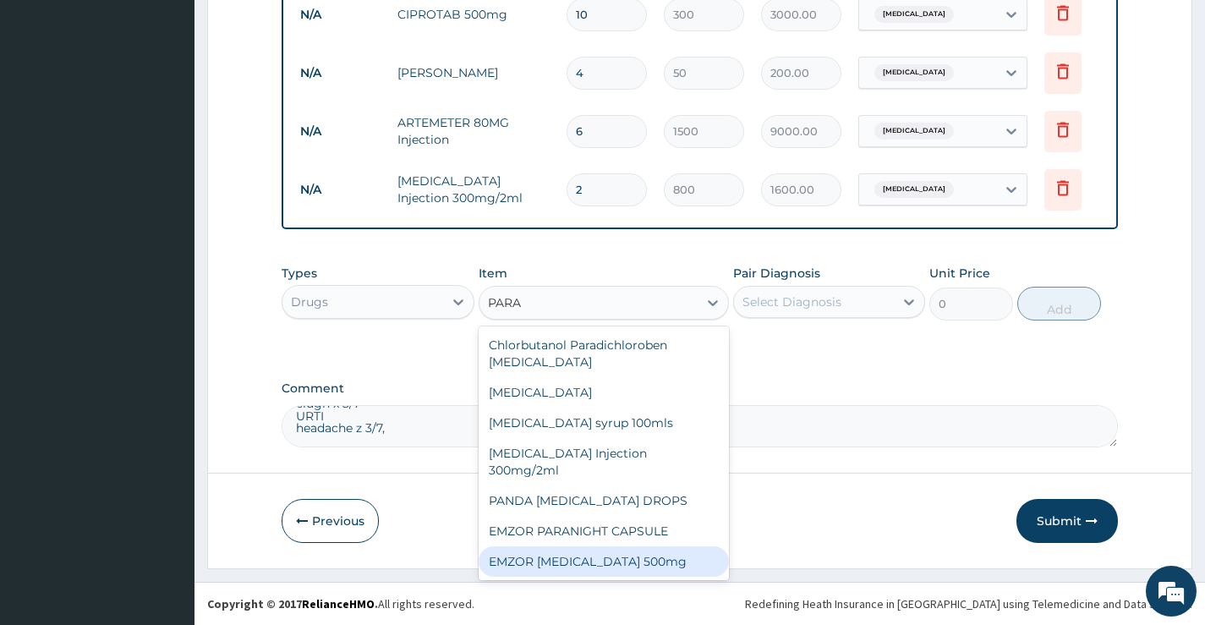
click at [642, 555] on div "EMZOR PARACETAMOL 500mg" at bounding box center [604, 561] width 251 height 30
type input "35"
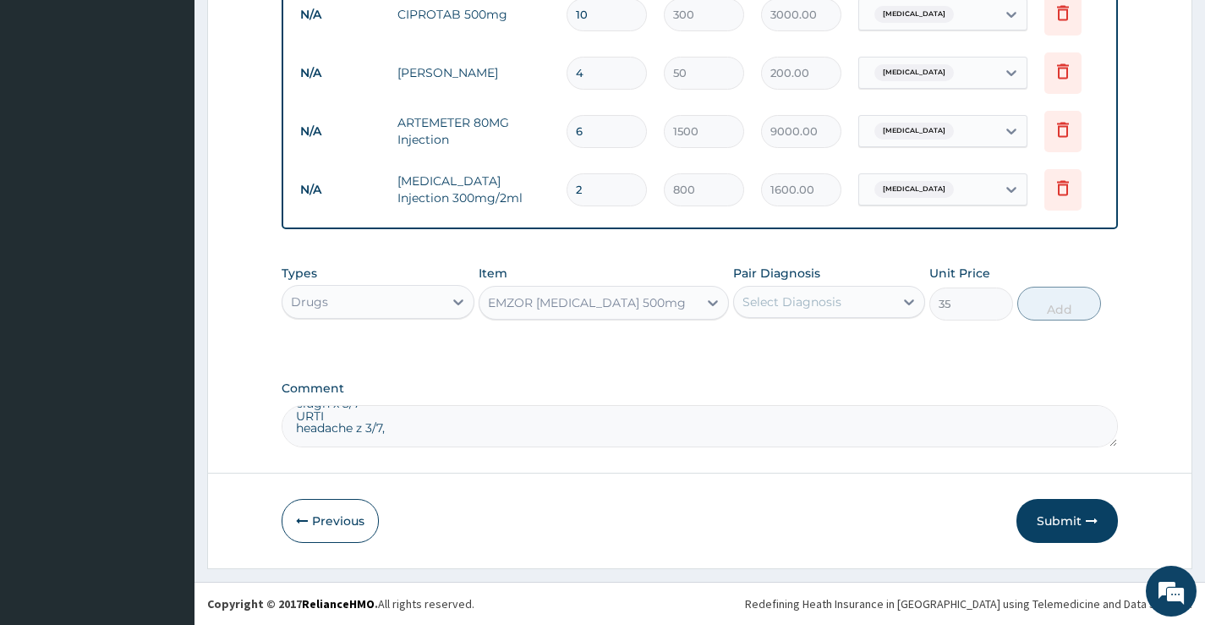
click at [752, 300] on div "Select Diagnosis" at bounding box center [791, 301] width 99 height 17
click at [767, 341] on label "Malaria" at bounding box center [813, 343] width 105 height 17
checkbox input "true"
click at [1074, 302] on button "Add" at bounding box center [1059, 304] width 84 height 34
type input "0"
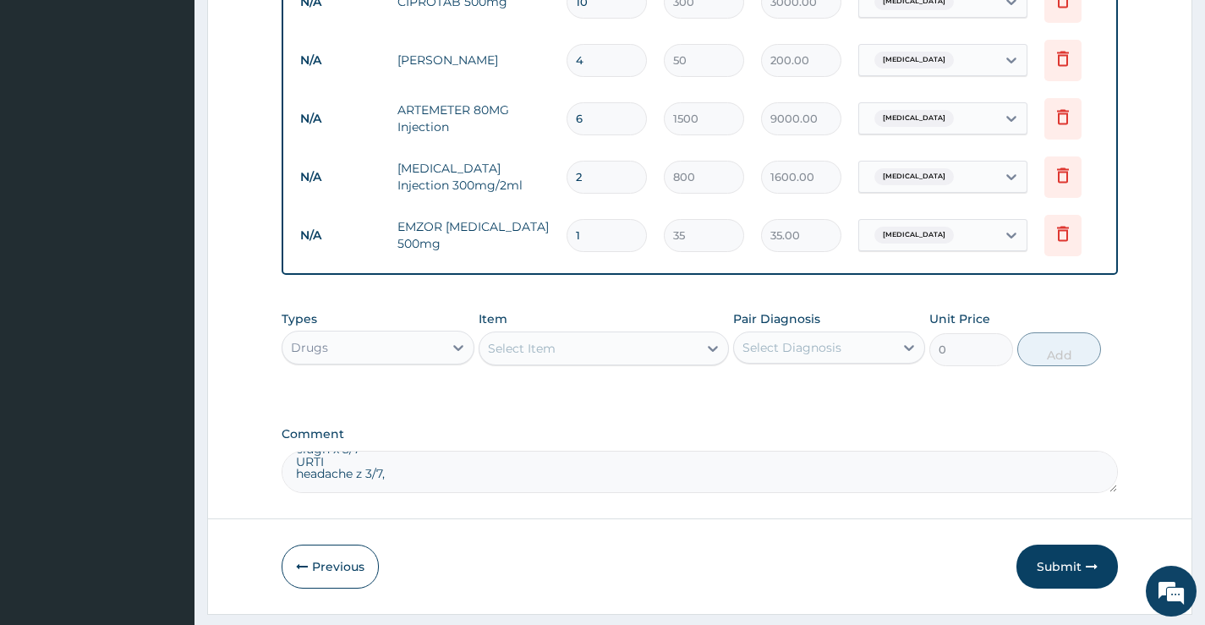
type input "18"
type input "630.00"
type input "18"
click at [1075, 571] on button "Submit" at bounding box center [1066, 566] width 101 height 44
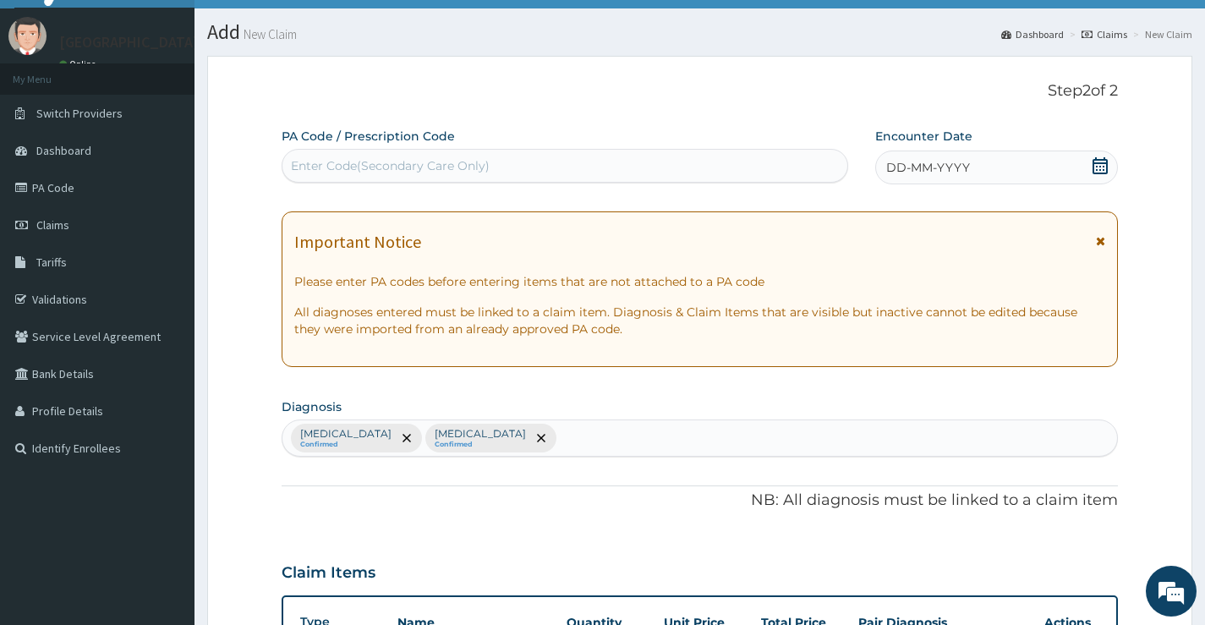
scroll to position [0, 0]
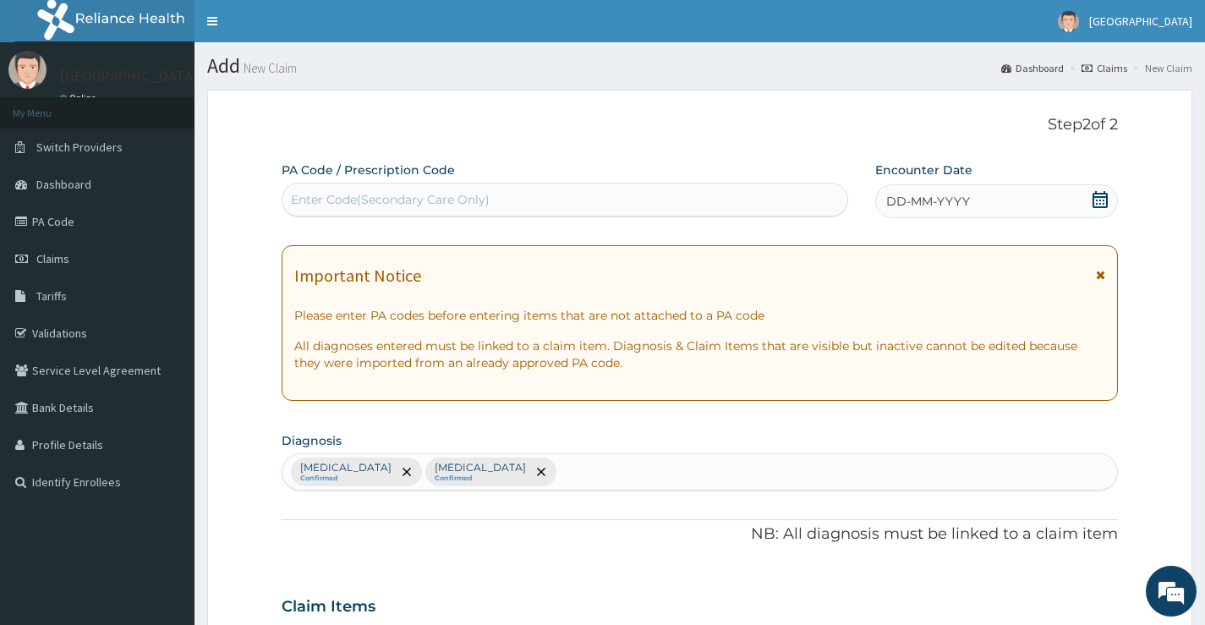
click at [1103, 197] on icon at bounding box center [1099, 199] width 15 height 17
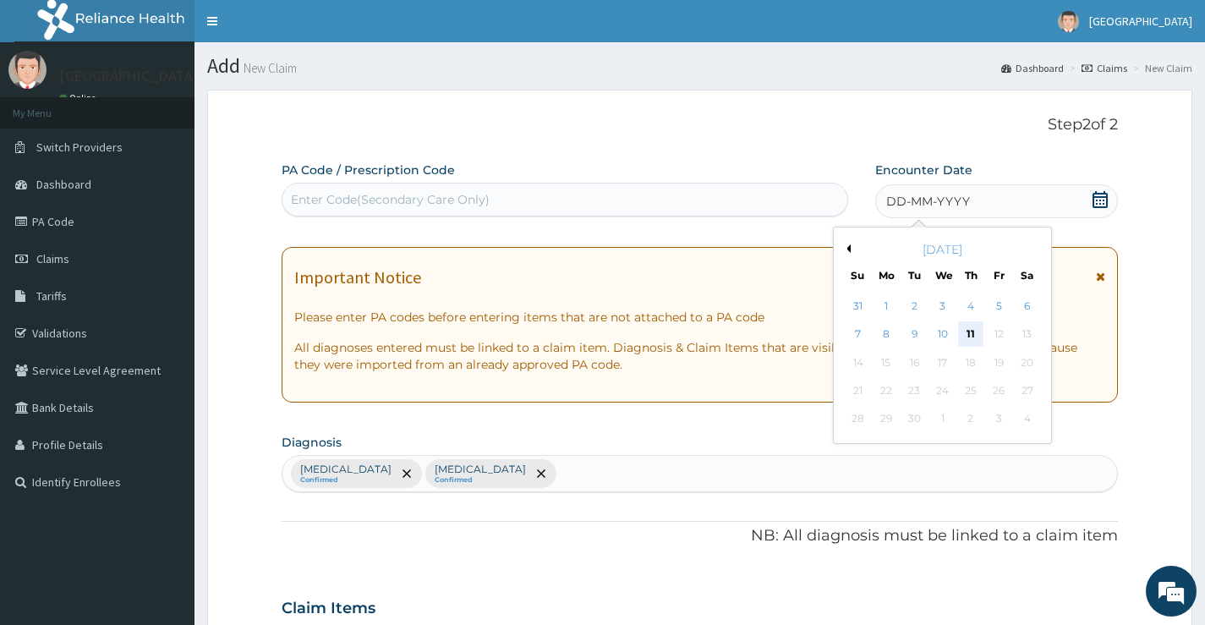
click at [979, 322] on div "11" at bounding box center [970, 334] width 25 height 25
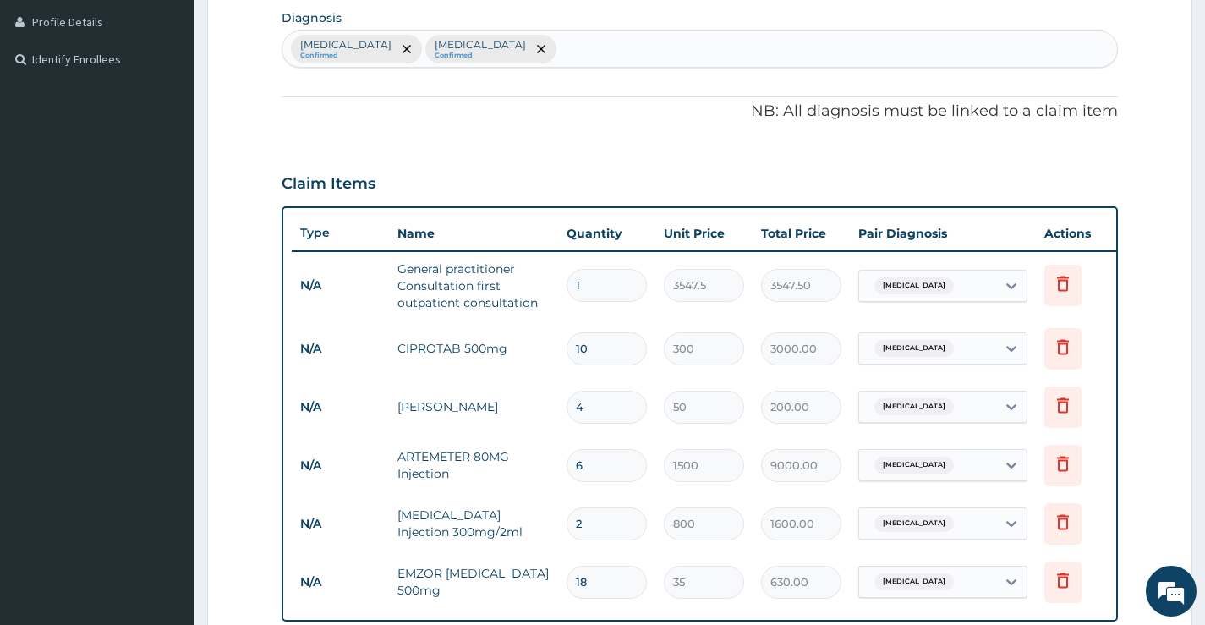
scroll to position [761, 0]
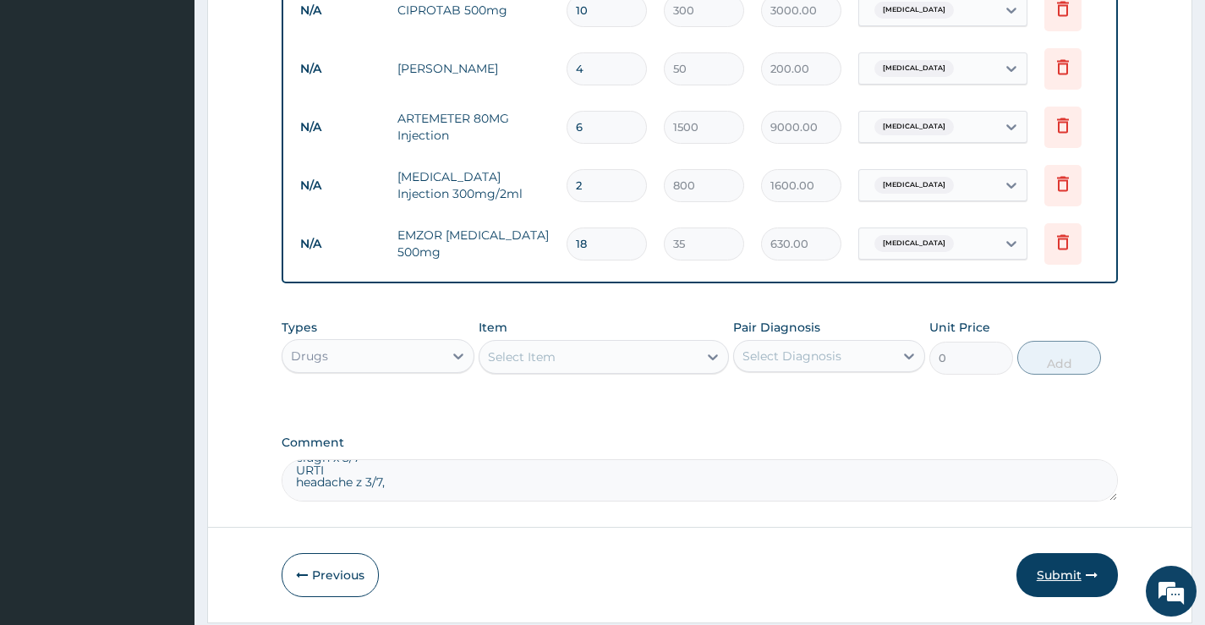
click at [1082, 572] on button "Submit" at bounding box center [1066, 575] width 101 height 44
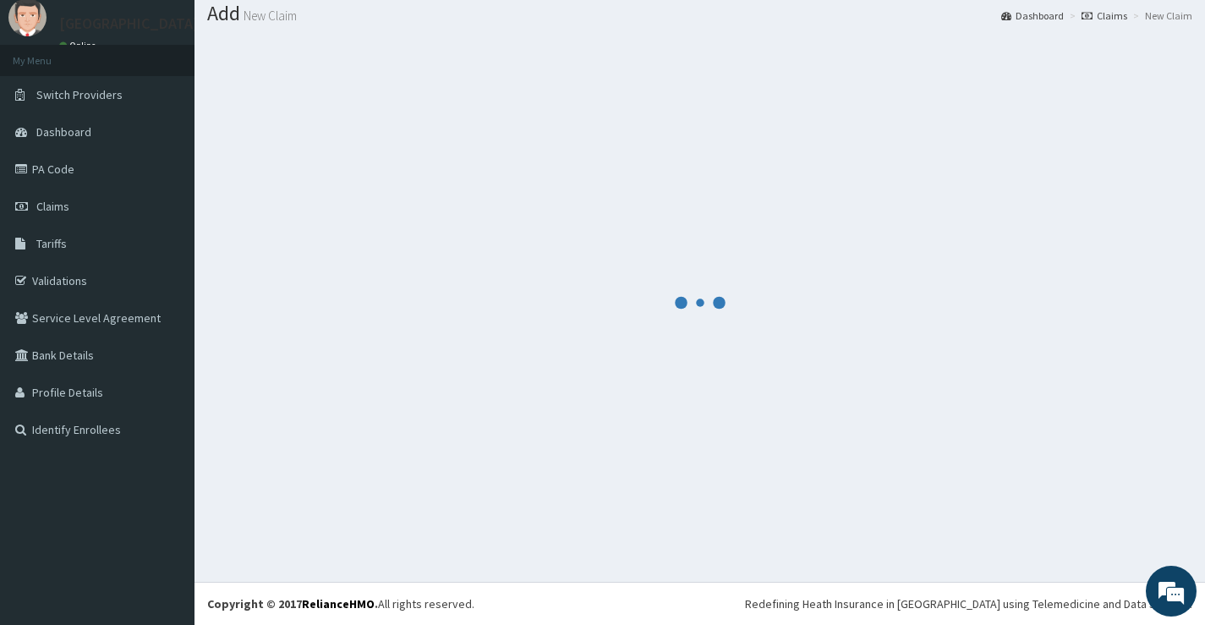
scroll to position [52, 0]
